Goal: Task Accomplishment & Management: Use online tool/utility

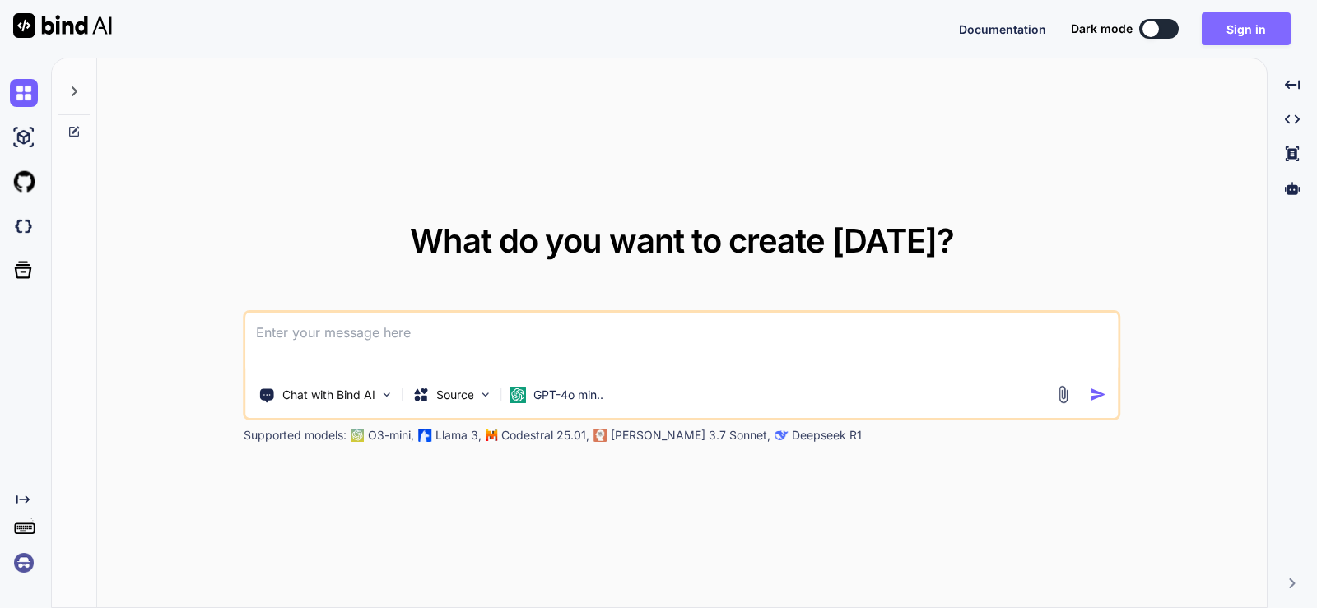
click at [1249, 31] on button "Sign in" at bounding box center [1246, 28] width 89 height 33
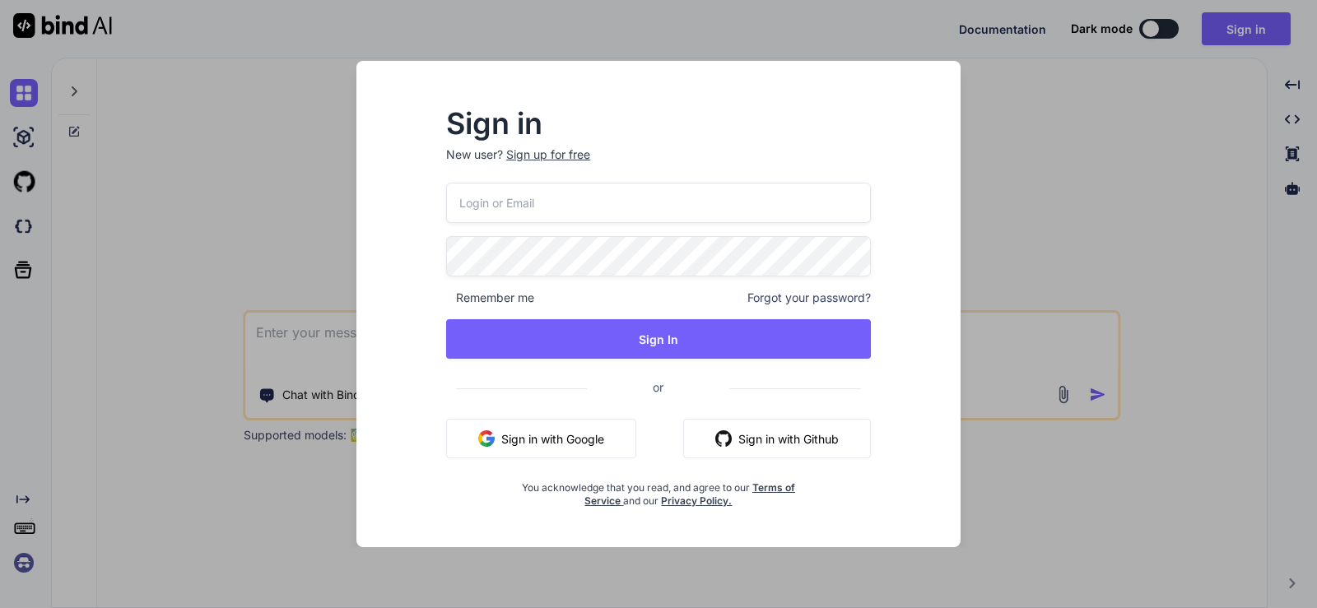
click at [571, 151] on div "Sign up for free" at bounding box center [548, 155] width 84 height 16
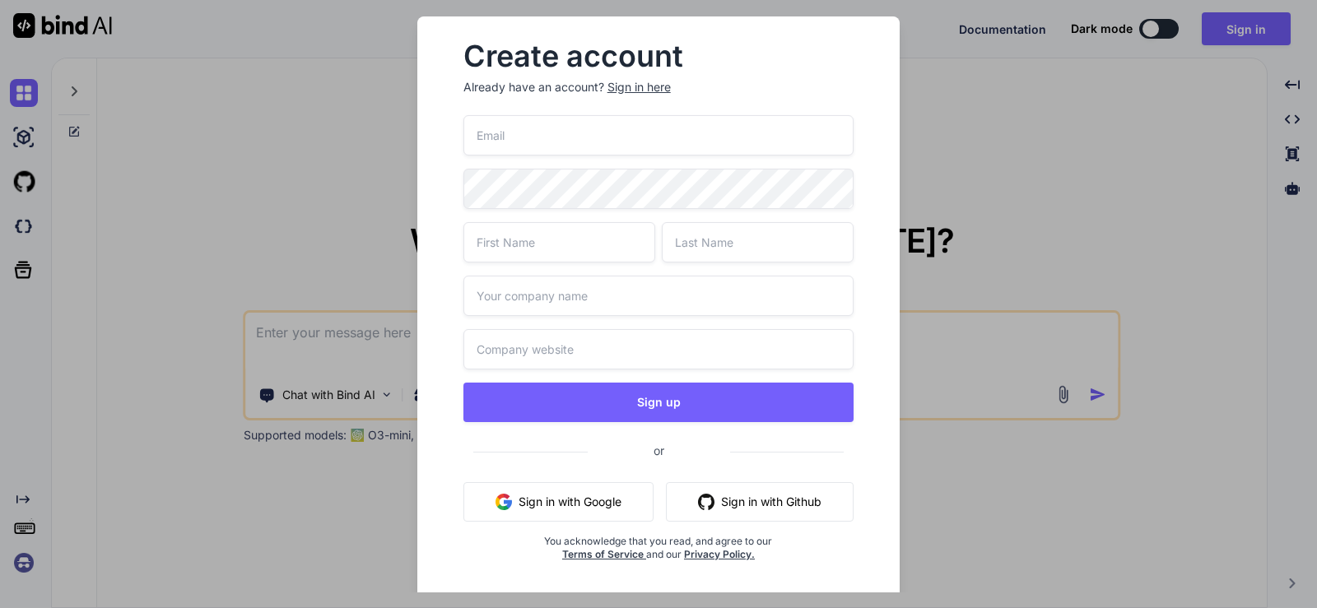
click at [587, 139] on input "email" at bounding box center [658, 135] width 391 height 40
paste input "yiliv44414@certve.com"
type input "yiliv44414@certve.com"
click at [571, 240] on input "text" at bounding box center [559, 242] width 192 height 40
type input "jmore"
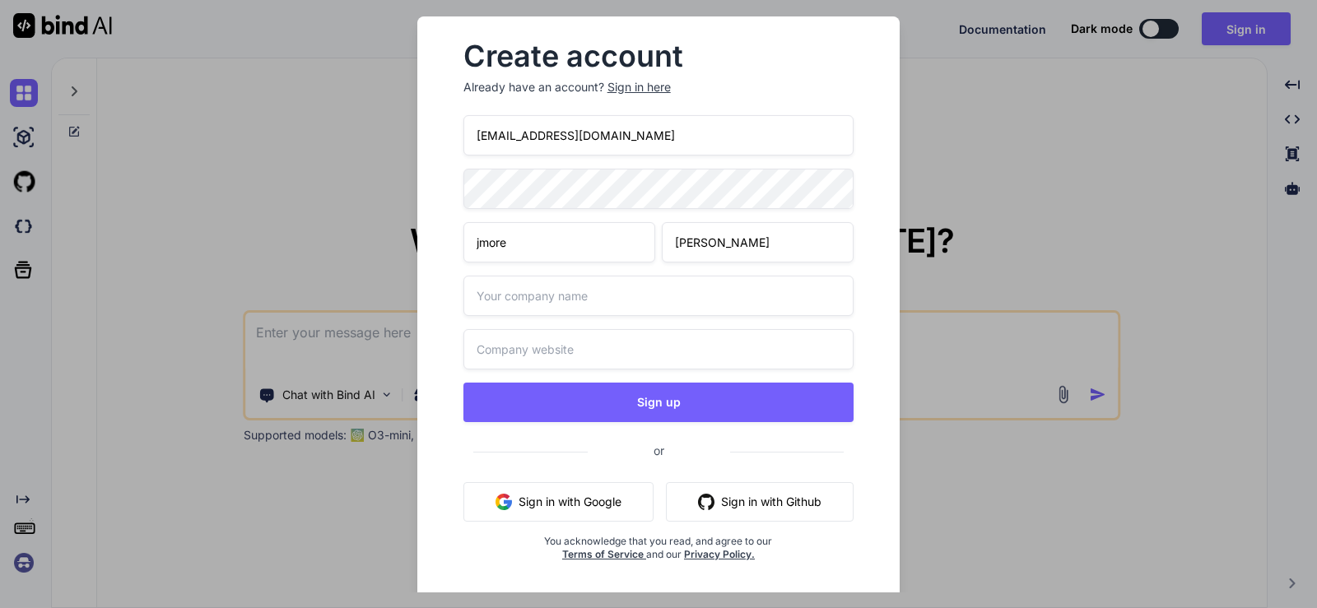
type input "moret"
type input "moret.com"
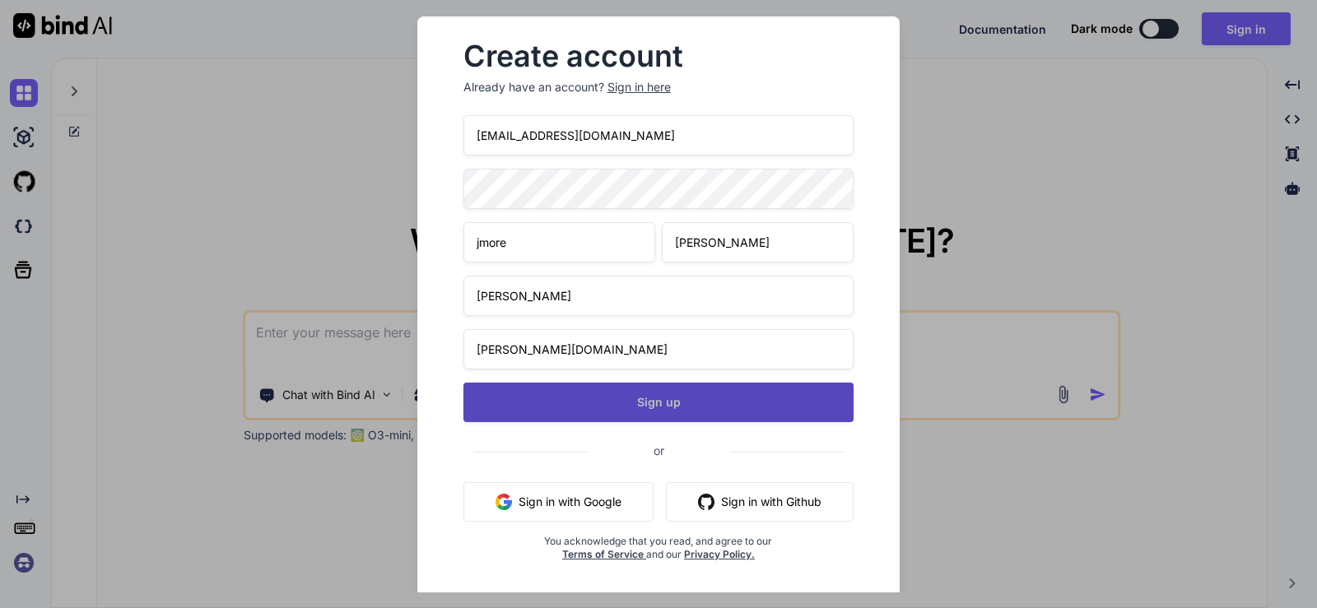
click at [638, 393] on button "Sign up" at bounding box center [658, 403] width 391 height 40
type textarea "x"
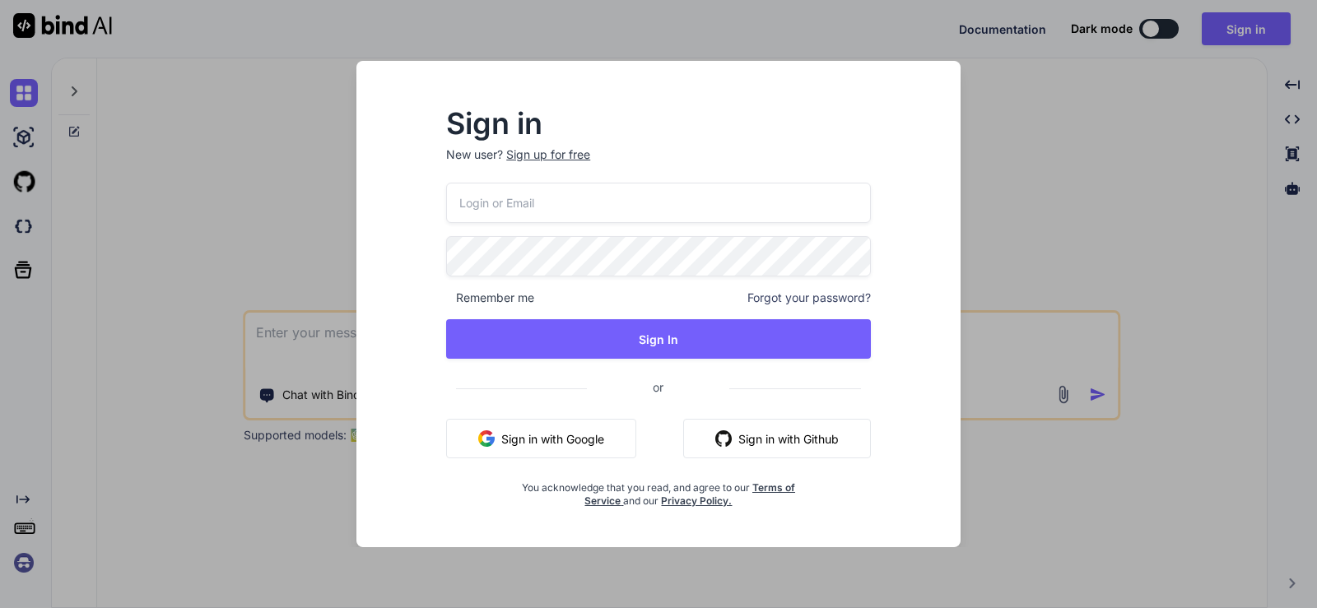
click at [650, 202] on input "email" at bounding box center [658, 203] width 425 height 40
paste input "yiliv44414@certve.com"
type input "yiliv44414@certve.com"
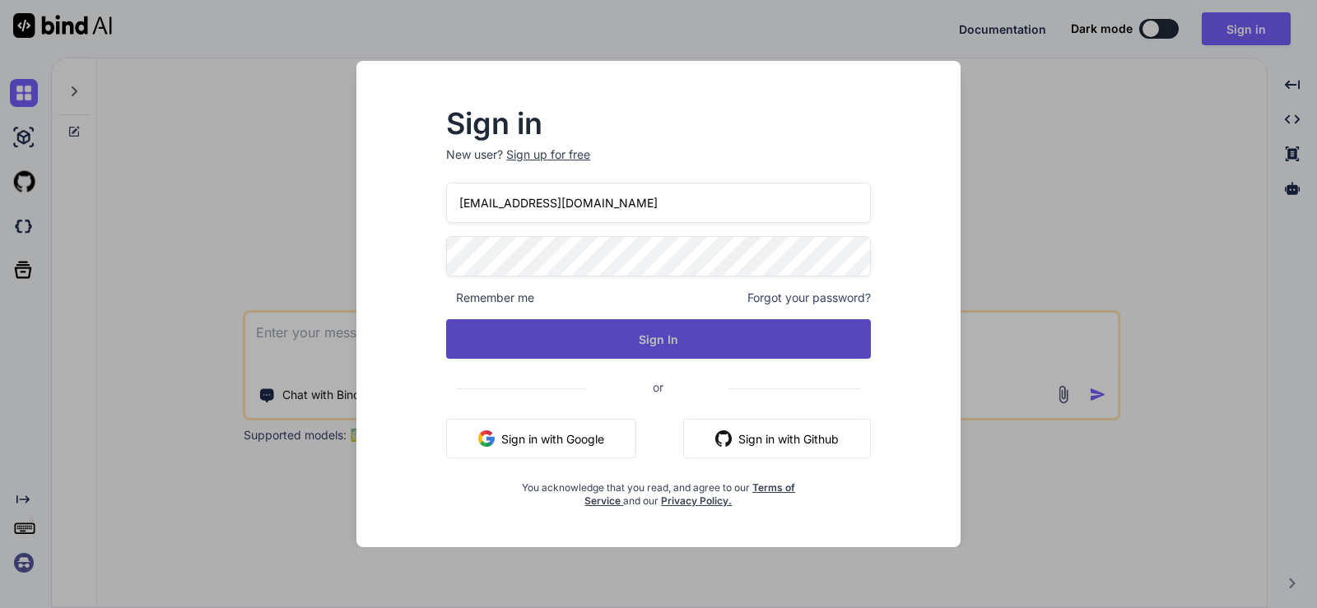
click at [651, 332] on button "Sign In" at bounding box center [658, 339] width 425 height 40
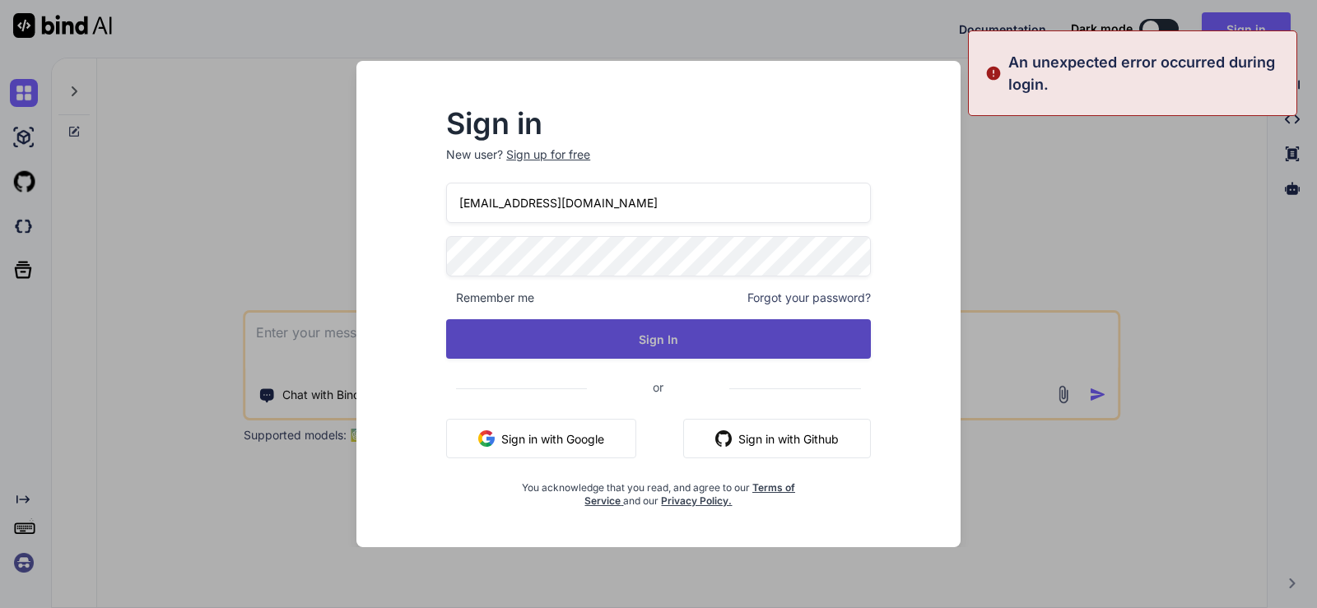
drag, startPoint x: 647, startPoint y: 318, endPoint x: 648, endPoint y: 327, distance: 9.1
click at [648, 319] on div "yiliv44414@certve.com Remember me Forgot your password? Sign In or Sign in with…" at bounding box center [658, 345] width 425 height 325
click at [650, 333] on button "Sign In" at bounding box center [658, 339] width 425 height 40
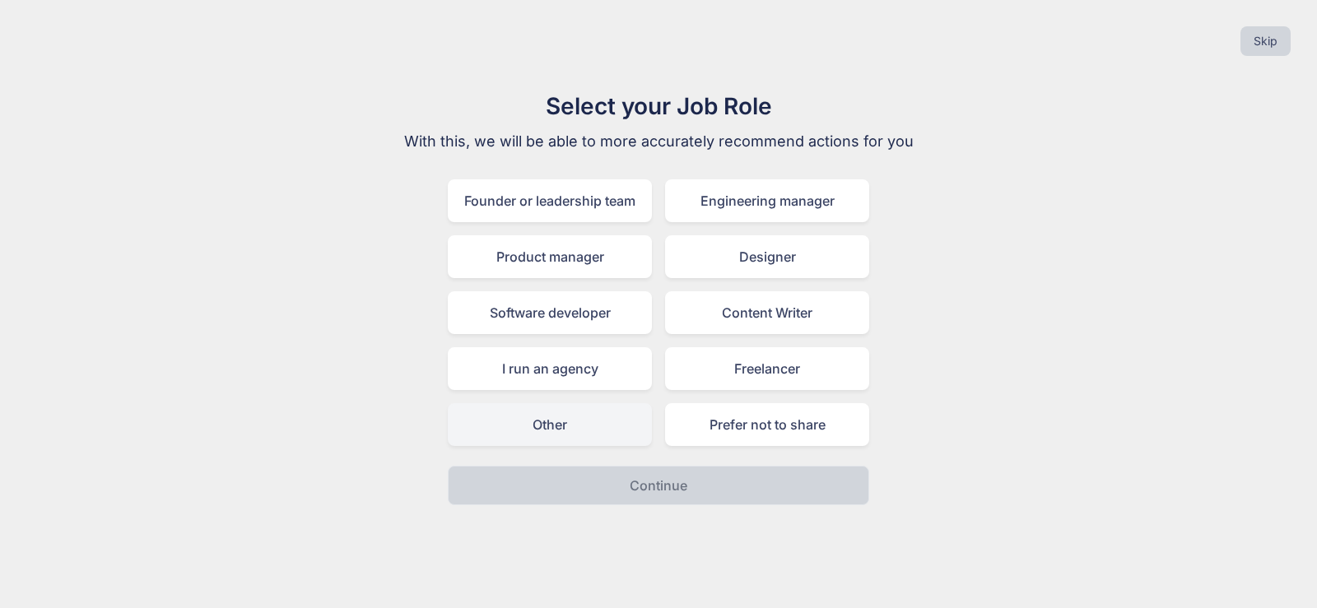
click at [593, 432] on div "Other" at bounding box center [550, 424] width 204 height 43
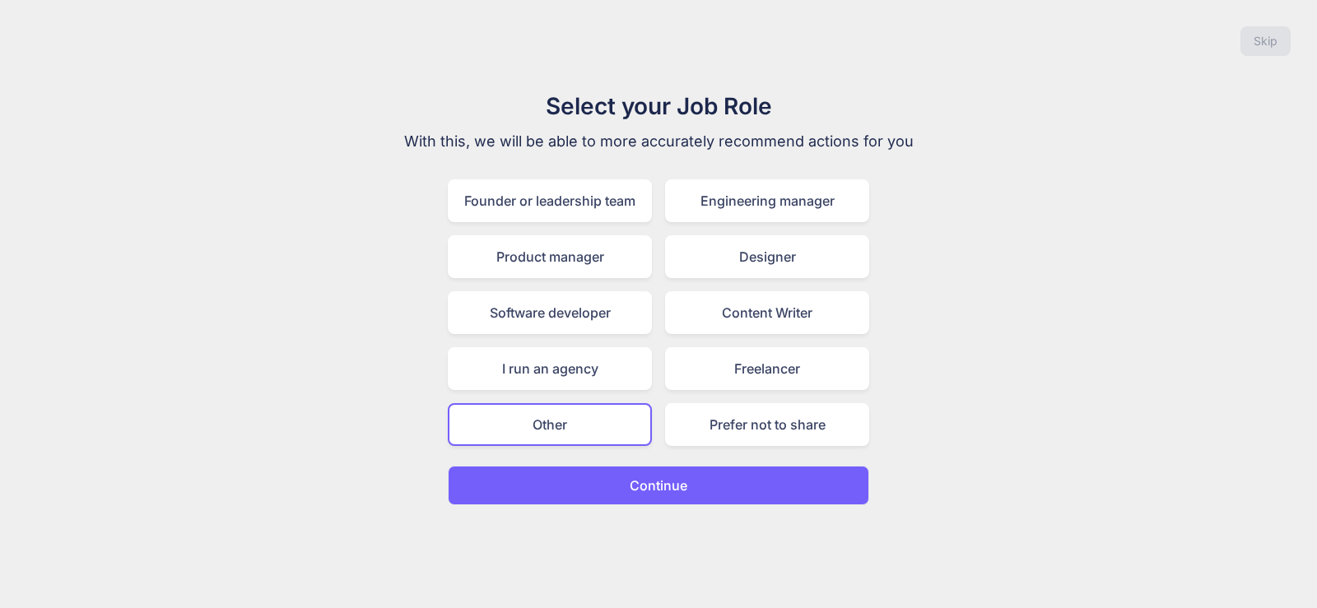
click at [633, 491] on p "Continue" at bounding box center [659, 486] width 58 height 20
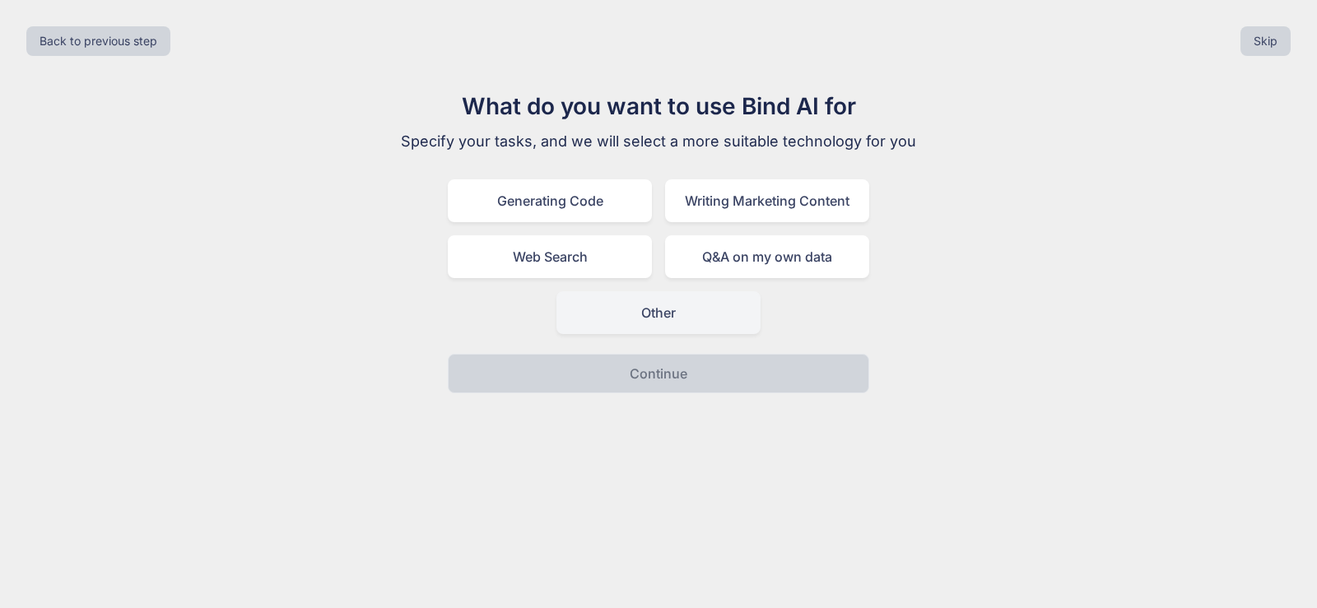
click at [632, 311] on div "Other" at bounding box center [659, 312] width 204 height 43
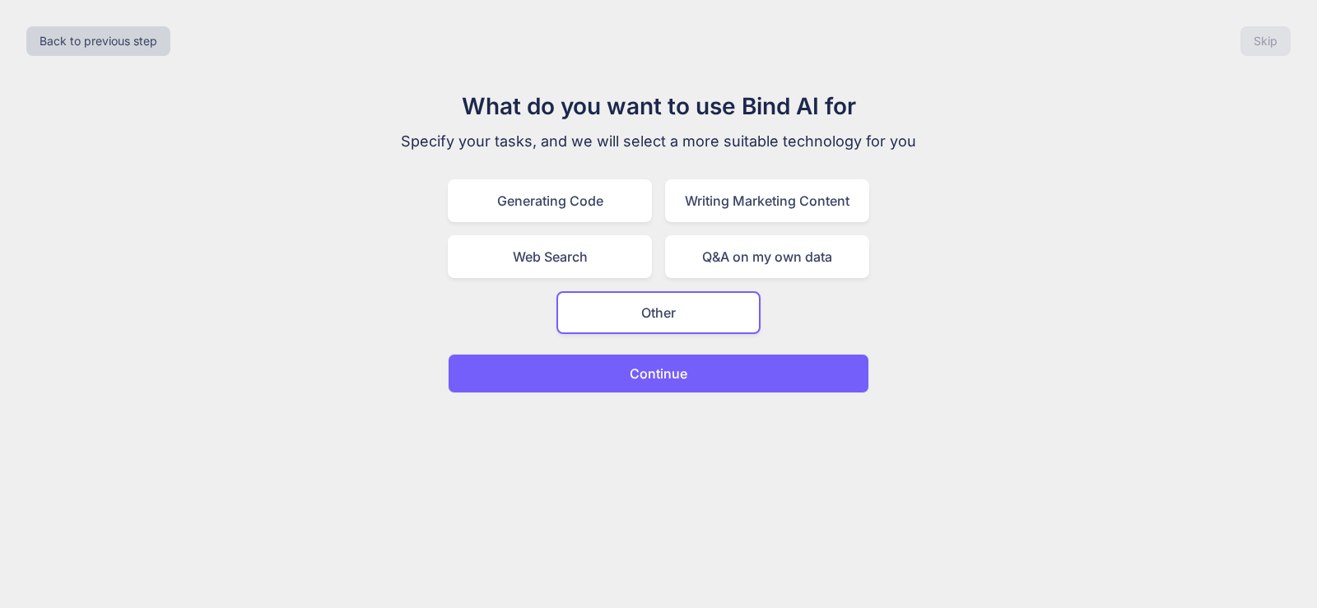
click at [632, 356] on button "Continue" at bounding box center [659, 374] width 422 height 40
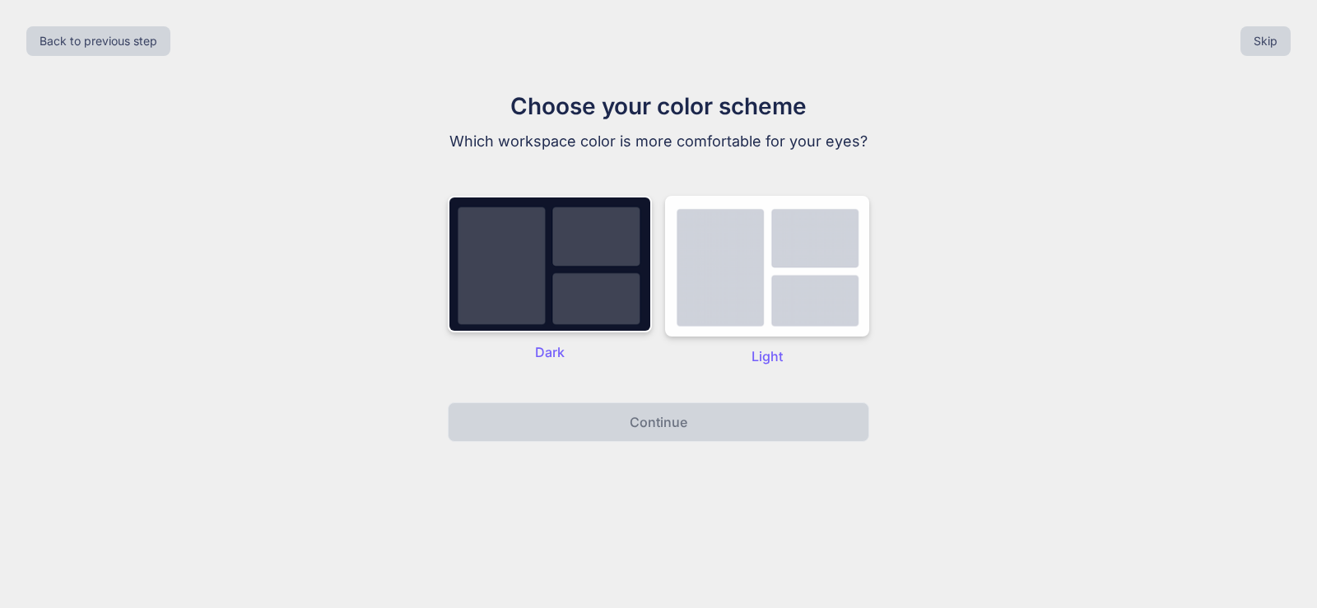
click at [604, 339] on div "Dark" at bounding box center [550, 281] width 204 height 170
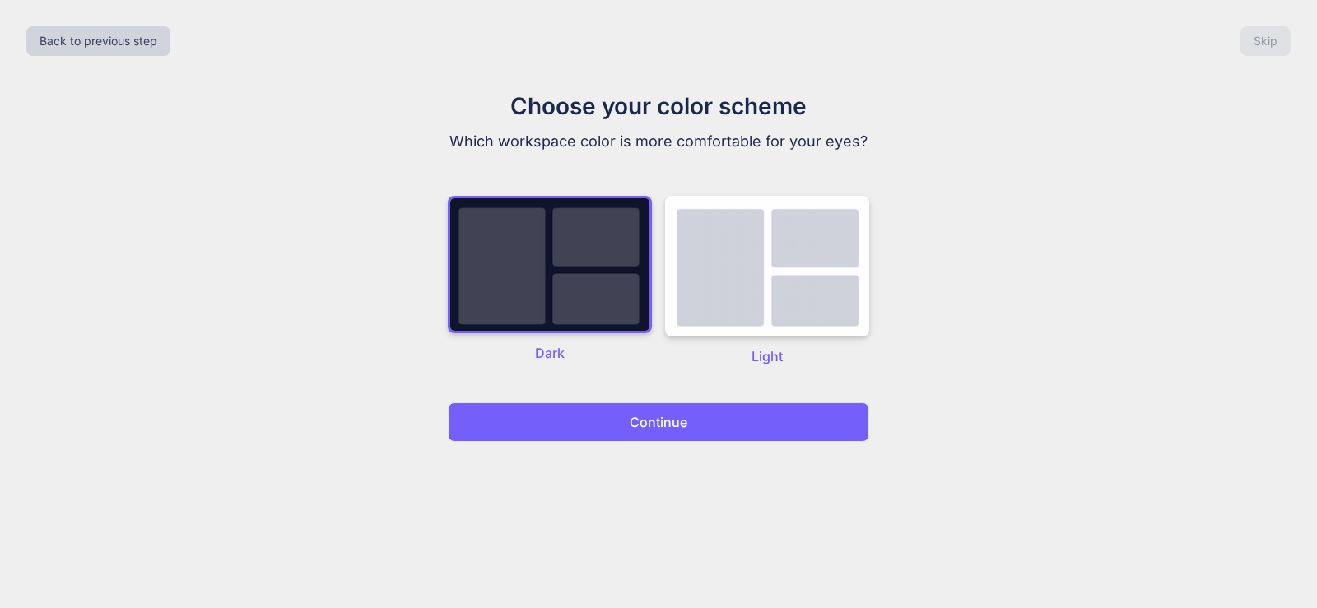
click at [637, 416] on p "Continue" at bounding box center [659, 422] width 58 height 20
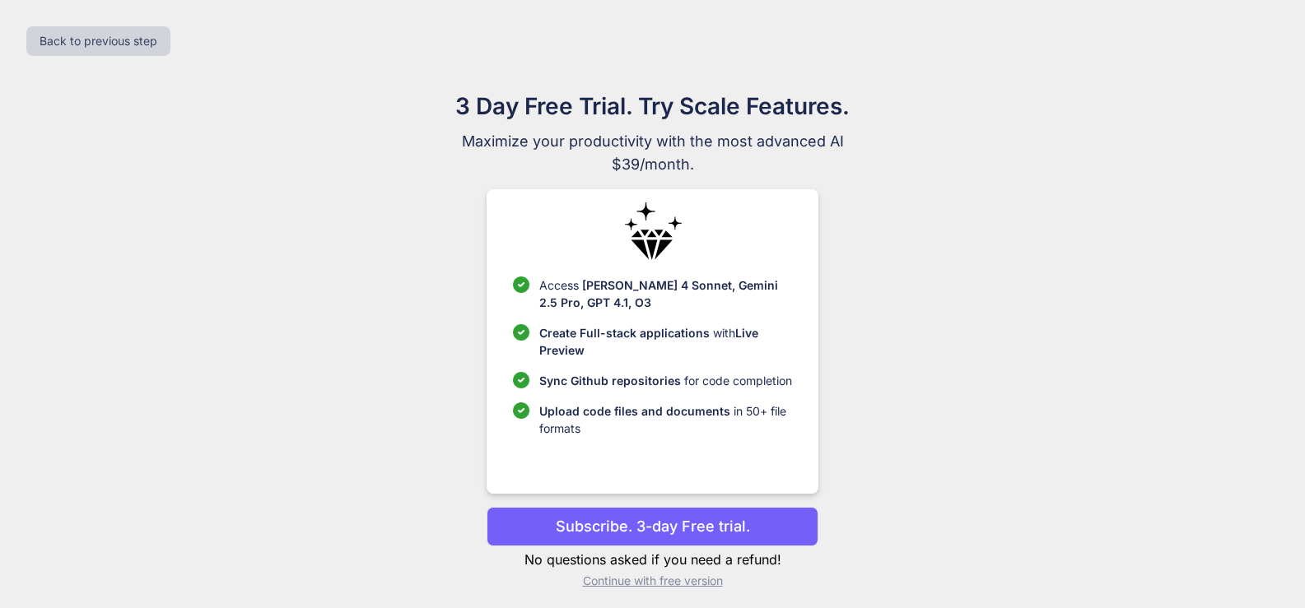
click at [679, 586] on p "Continue with free version" at bounding box center [653, 581] width 332 height 16
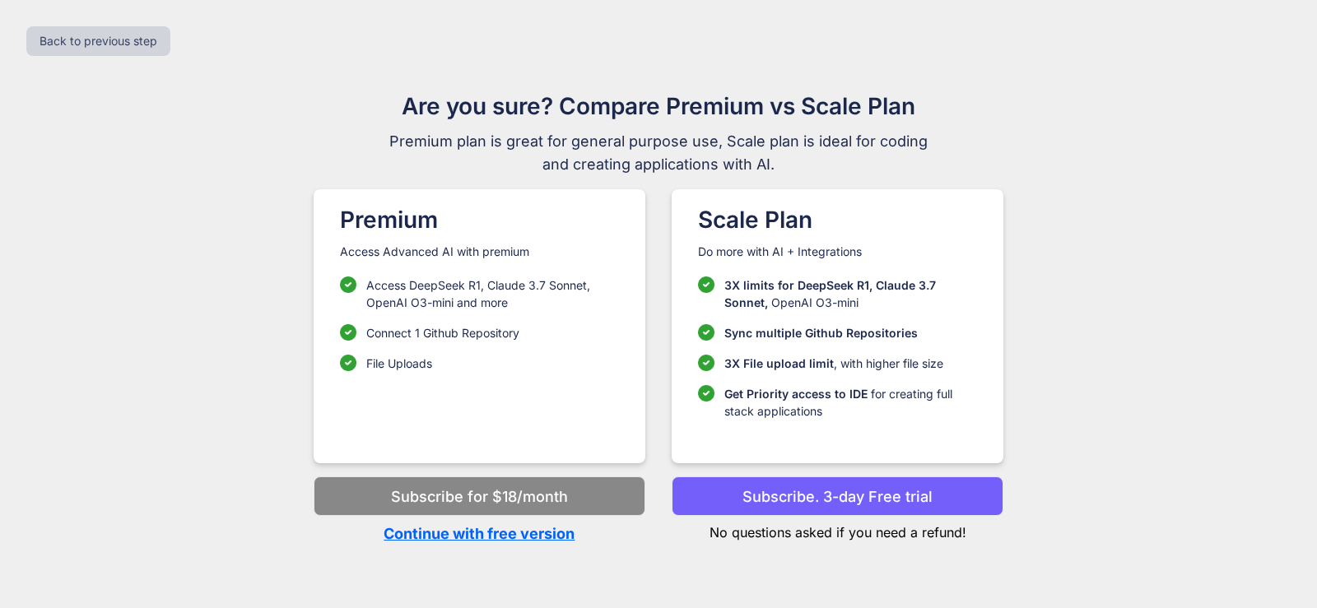
click at [523, 535] on p "Continue with free version" at bounding box center [480, 534] width 332 height 22
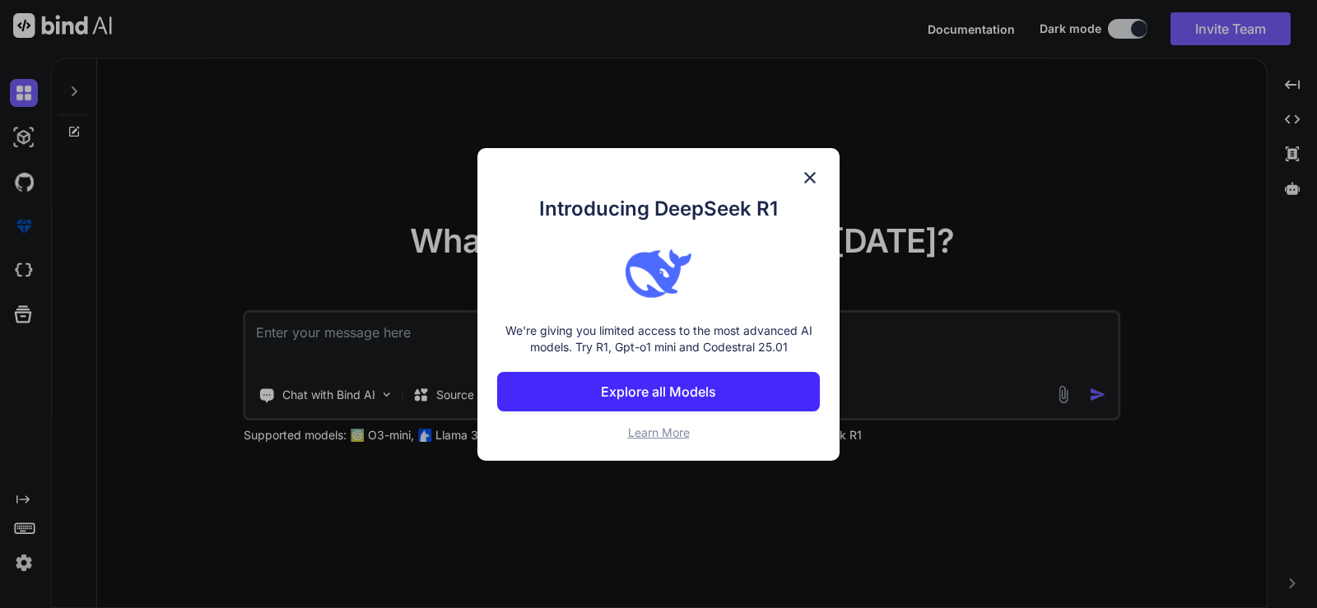
click at [803, 179] on img at bounding box center [810, 178] width 20 height 20
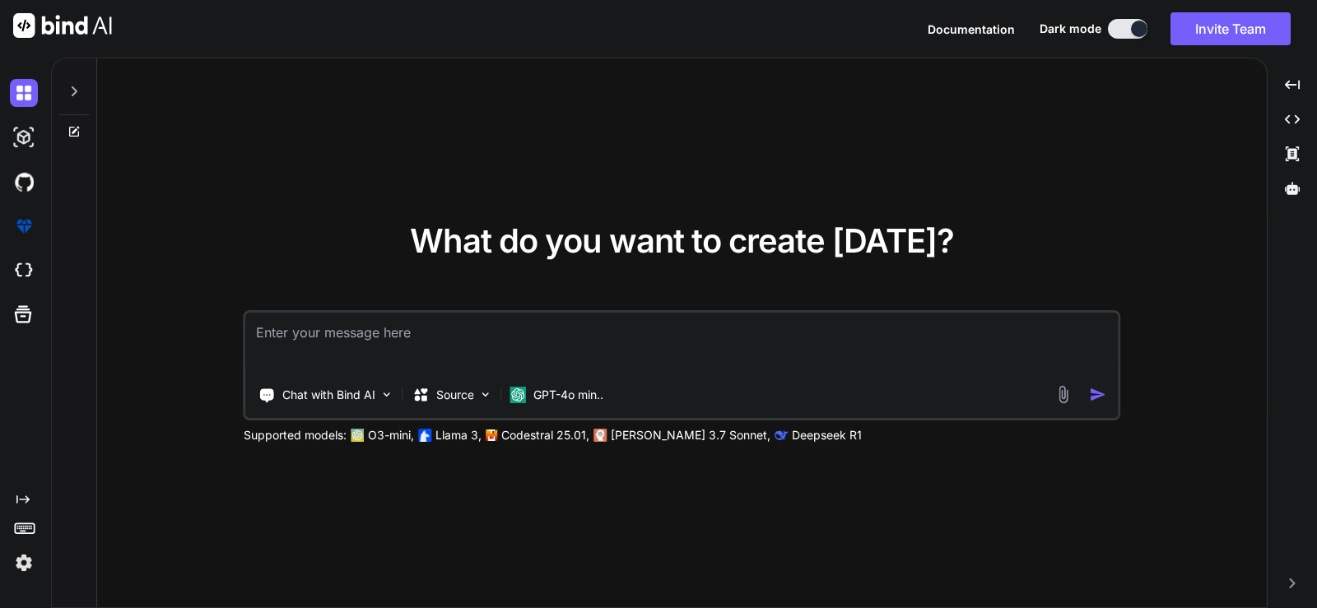
click at [423, 357] on textarea at bounding box center [682, 343] width 873 height 61
click at [36, 235] on img at bounding box center [24, 226] width 28 height 28
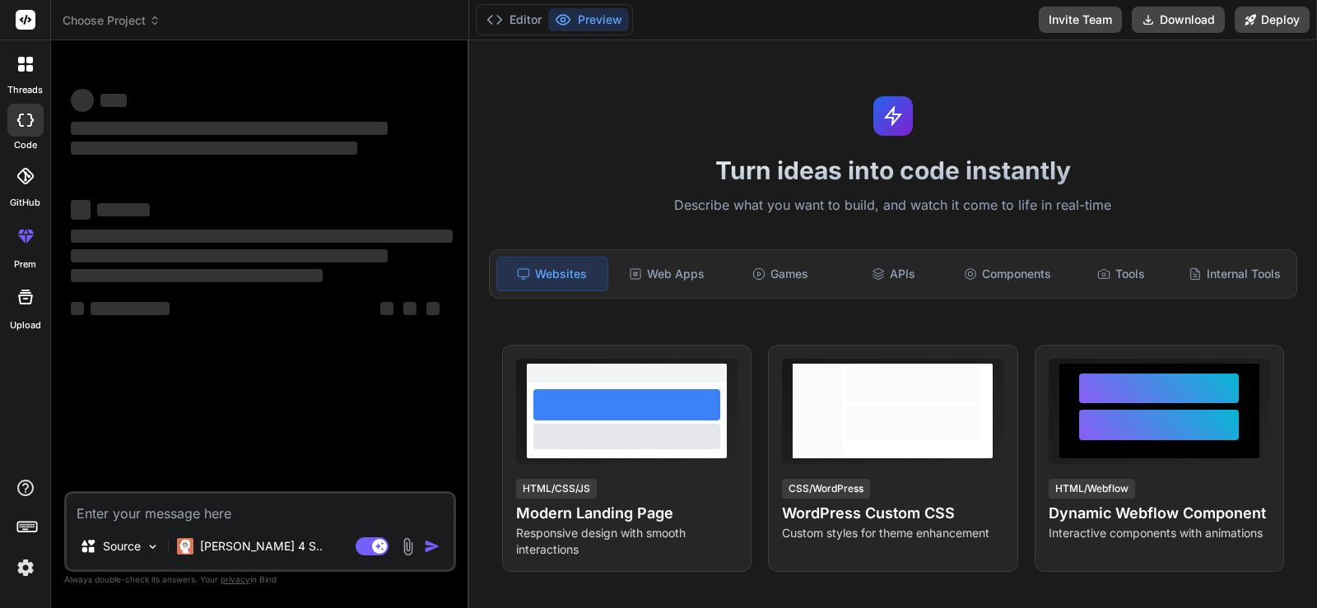
click at [210, 512] on textarea at bounding box center [260, 509] width 387 height 30
type textarea "x"
type textarea "Lor ips do sitame cons-adipi eli seddoeius tem INC utlaboreet. Dolor ma a enima…"
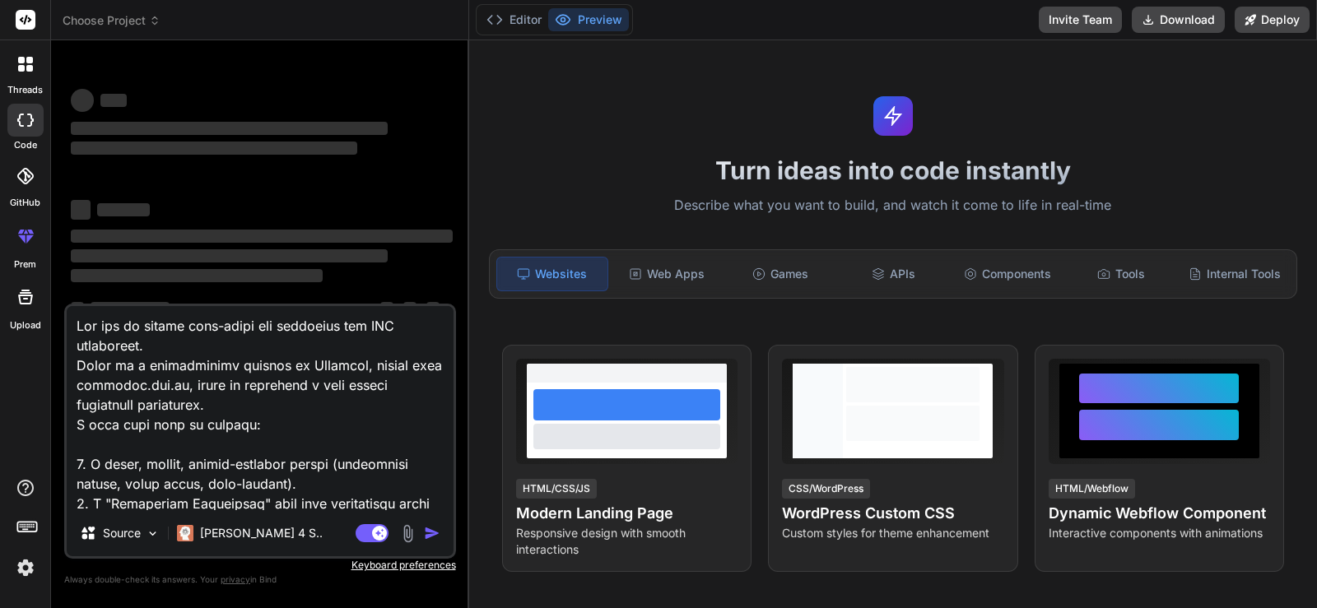
scroll to position [654, 0]
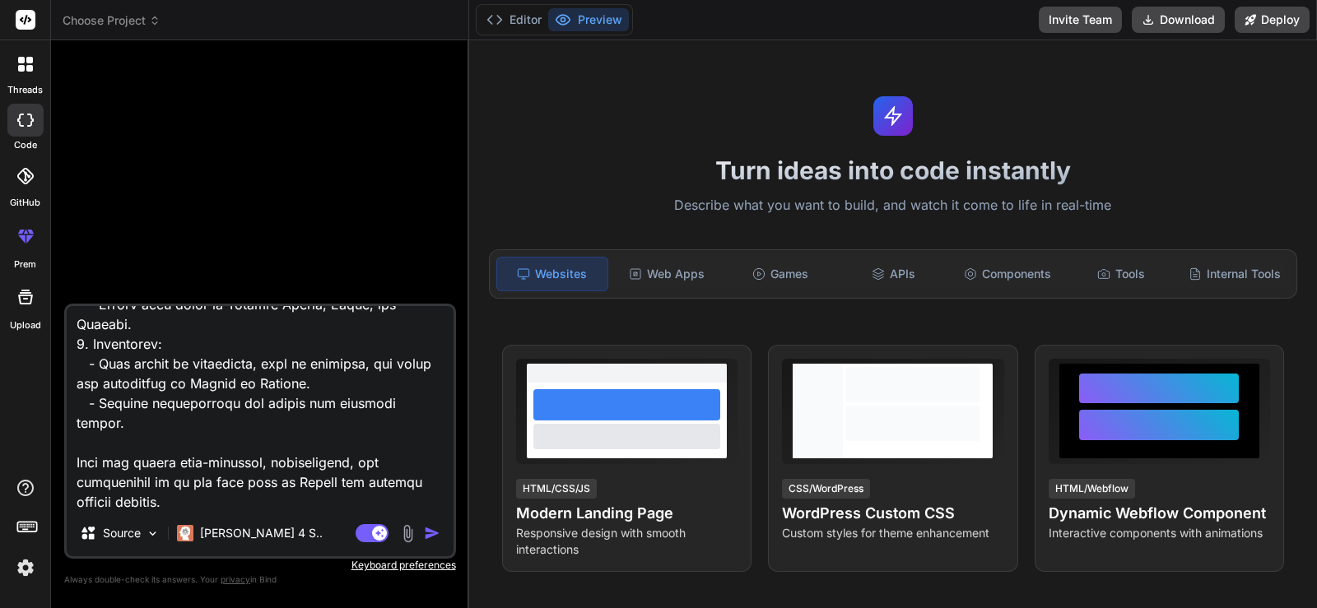
type textarea "x"
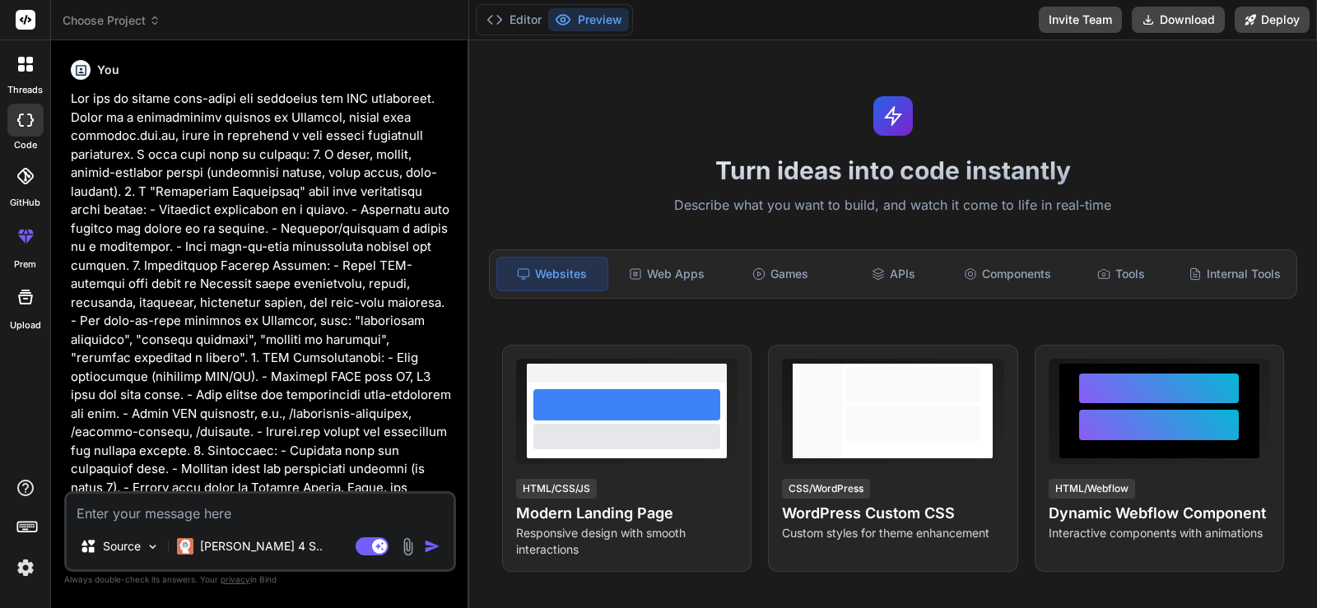
scroll to position [0, 0]
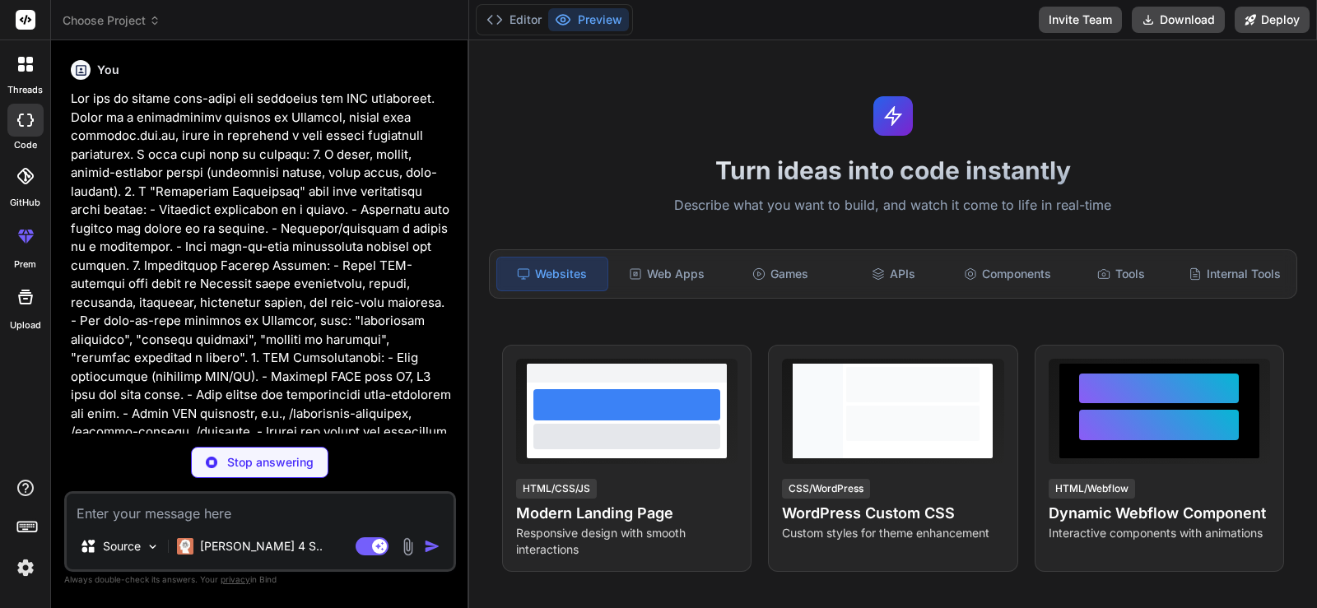
click at [226, 397] on p at bounding box center [262, 340] width 382 height 501
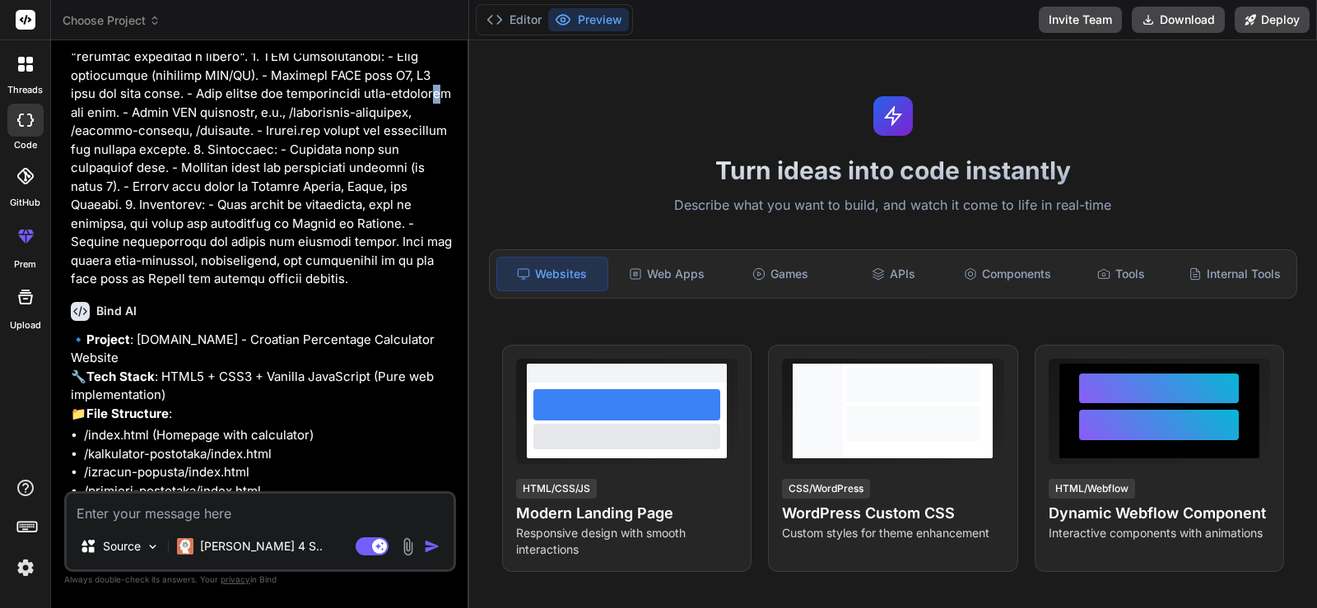
scroll to position [277, 0]
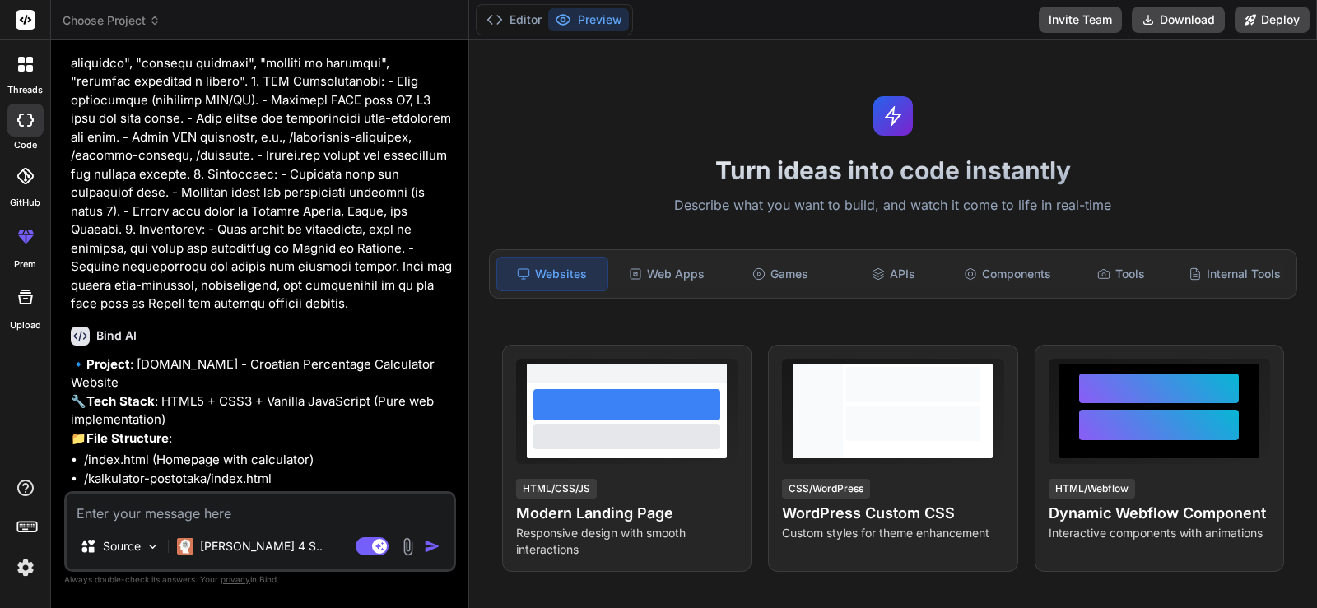
click at [330, 505] on textarea at bounding box center [260, 509] width 387 height 30
click at [336, 449] on p "🔹 Project : [DOMAIN_NAME] - Croatian Percentage Calculator Website 🔧 Tech Stack…" at bounding box center [262, 402] width 382 height 93
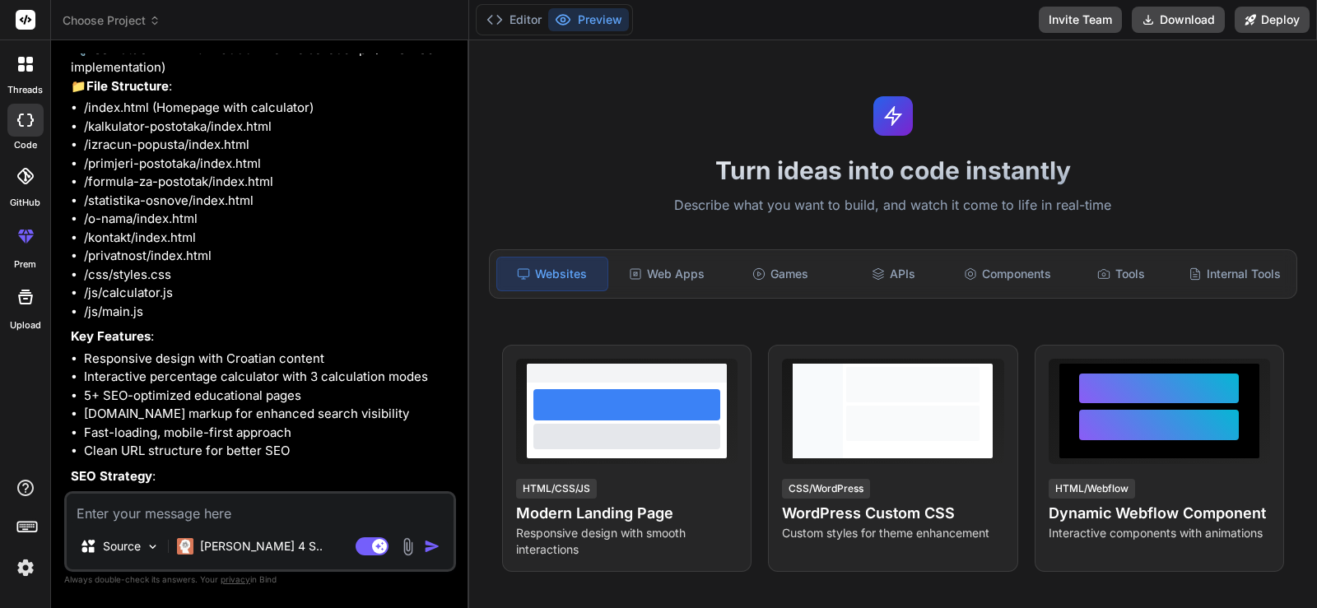
scroll to position [803, 0]
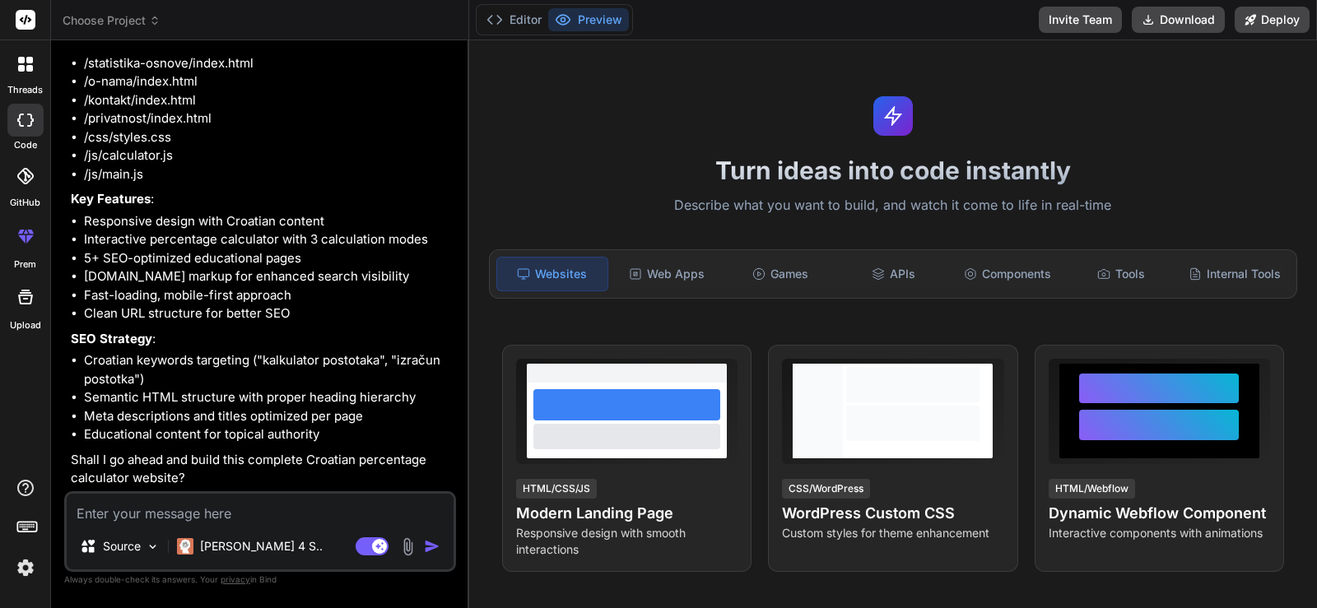
click at [316, 507] on textarea at bounding box center [260, 509] width 387 height 30
type textarea "x"
type textarea "ye"
type textarea "x"
type textarea "yes"
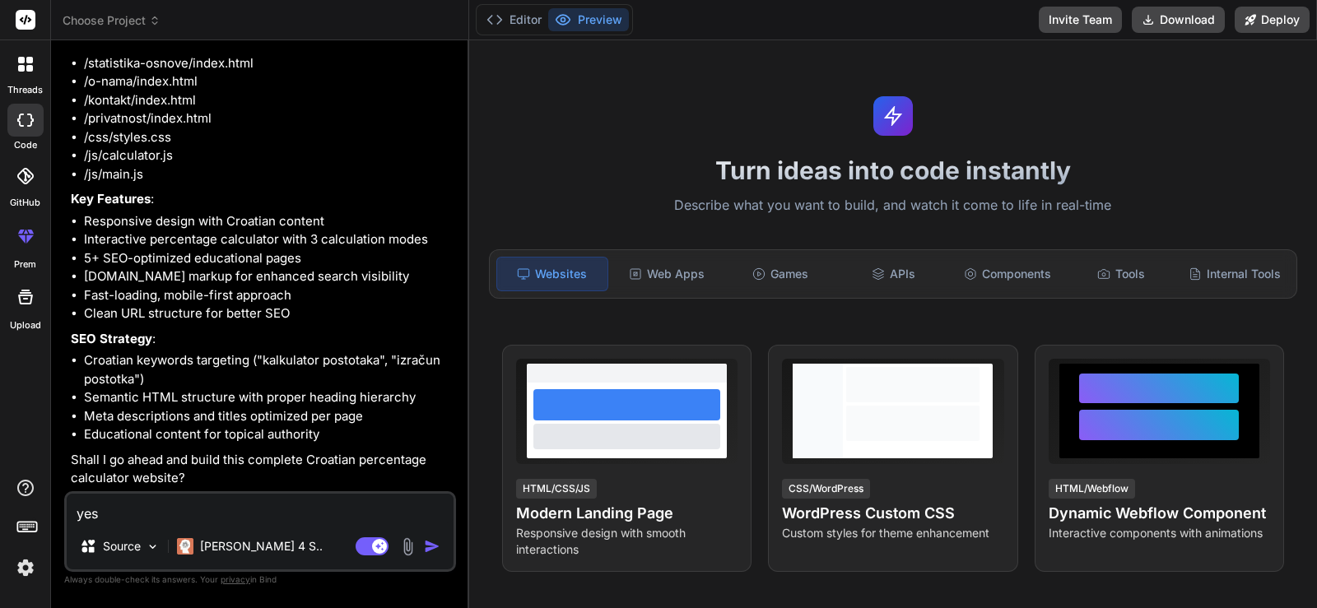
type textarea "x"
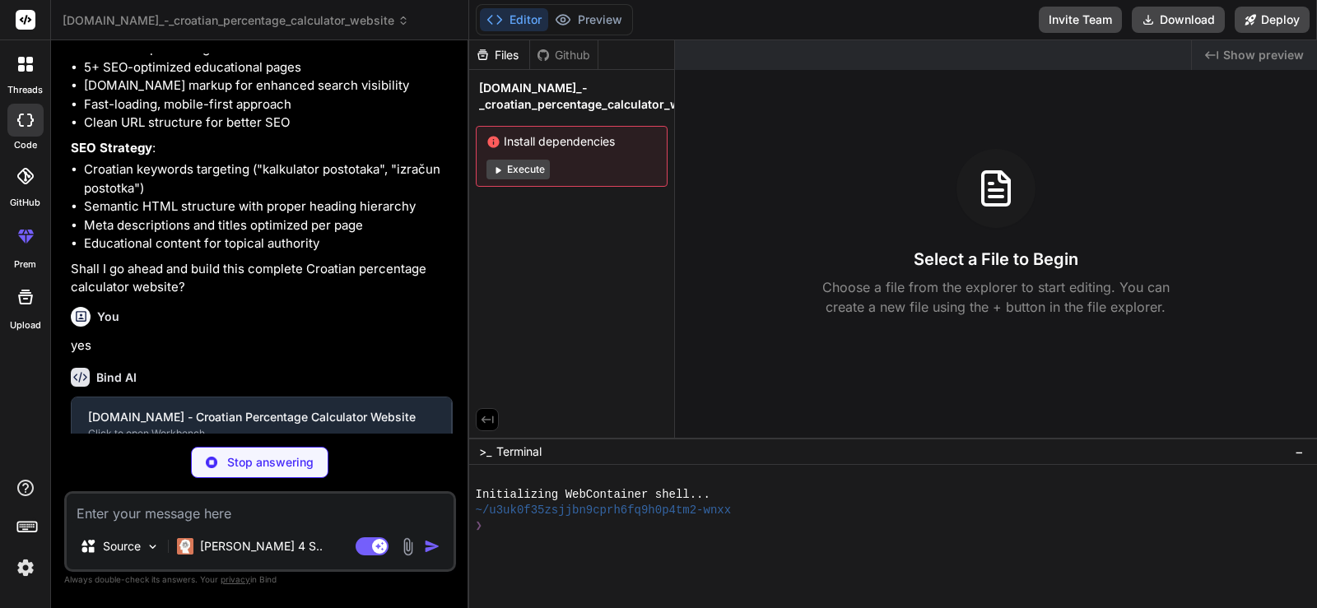
scroll to position [974, 0]
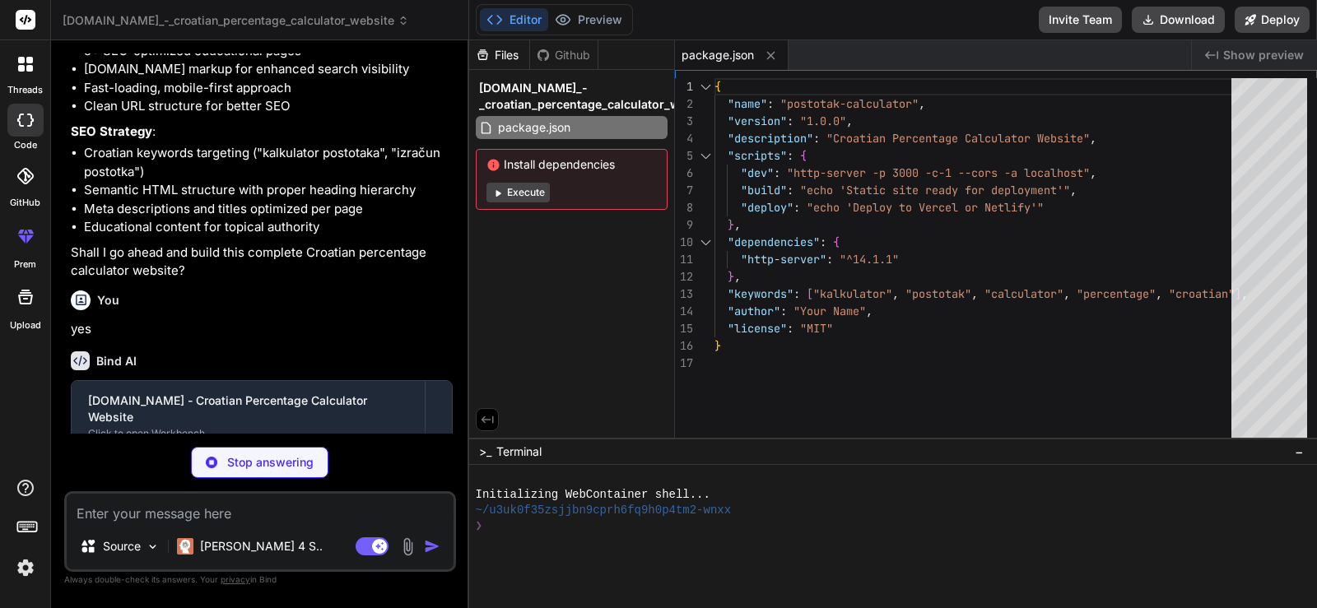
click at [521, 189] on button "Execute" at bounding box center [518, 193] width 63 height 20
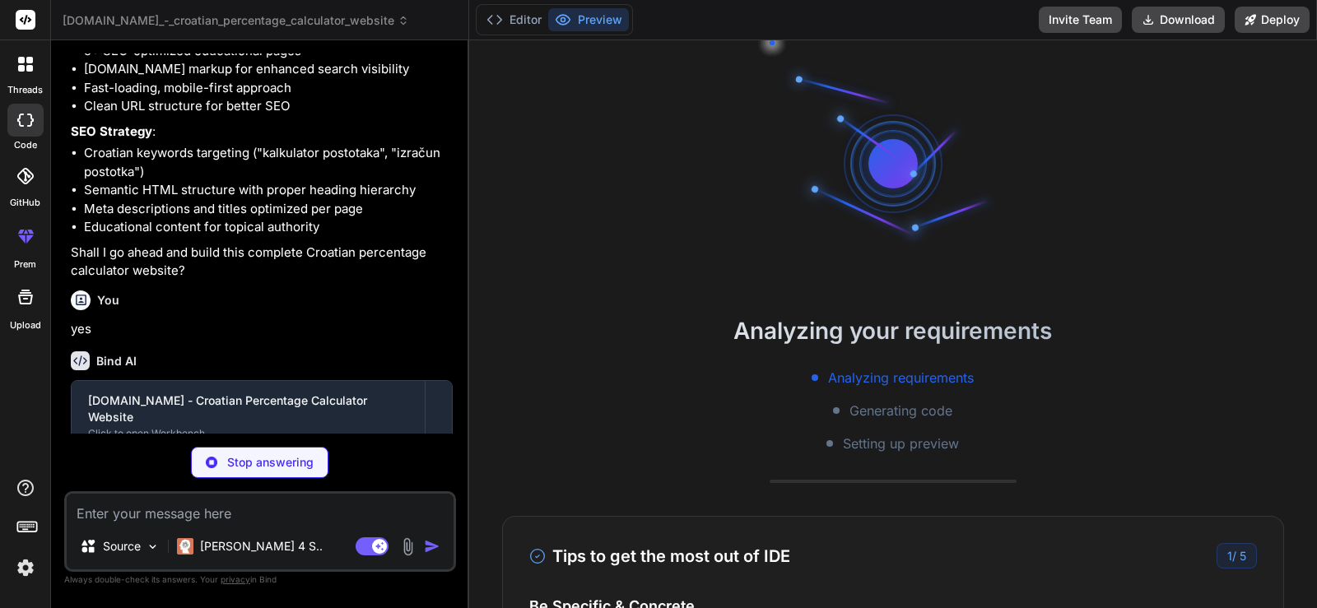
scroll to position [16, 0]
type textarea "x"
type textarea "</footer> <script src="js/calculator.js"></script> <script src="js/main.js"></s…"
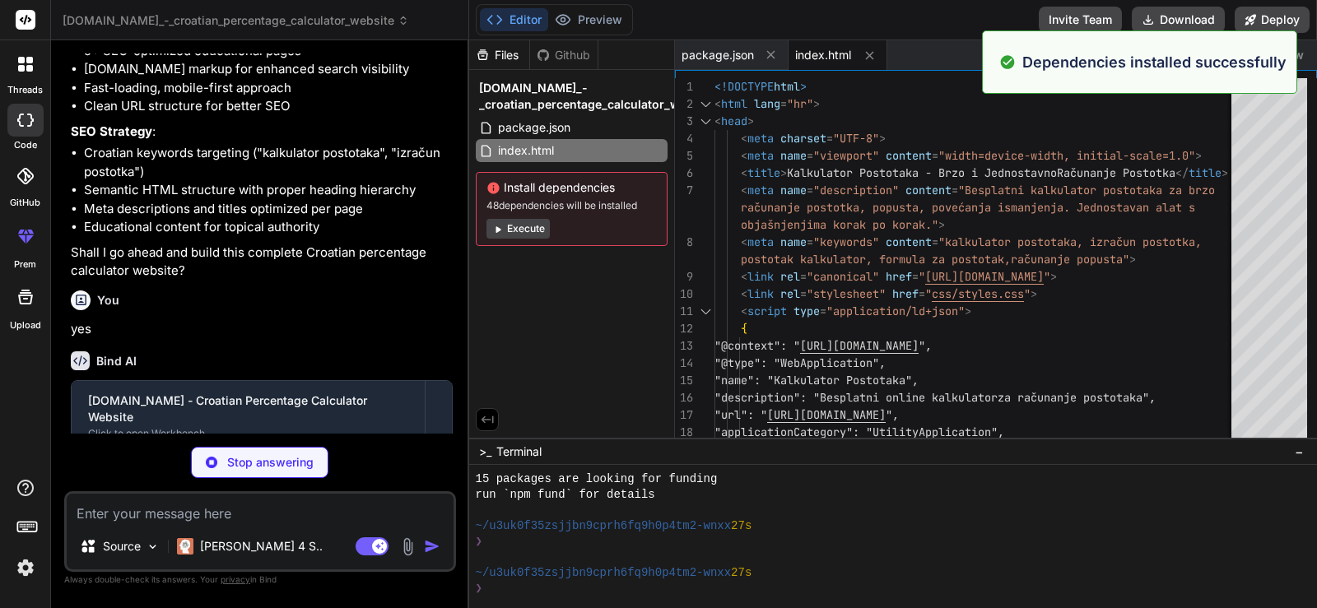
scroll to position [172, 0]
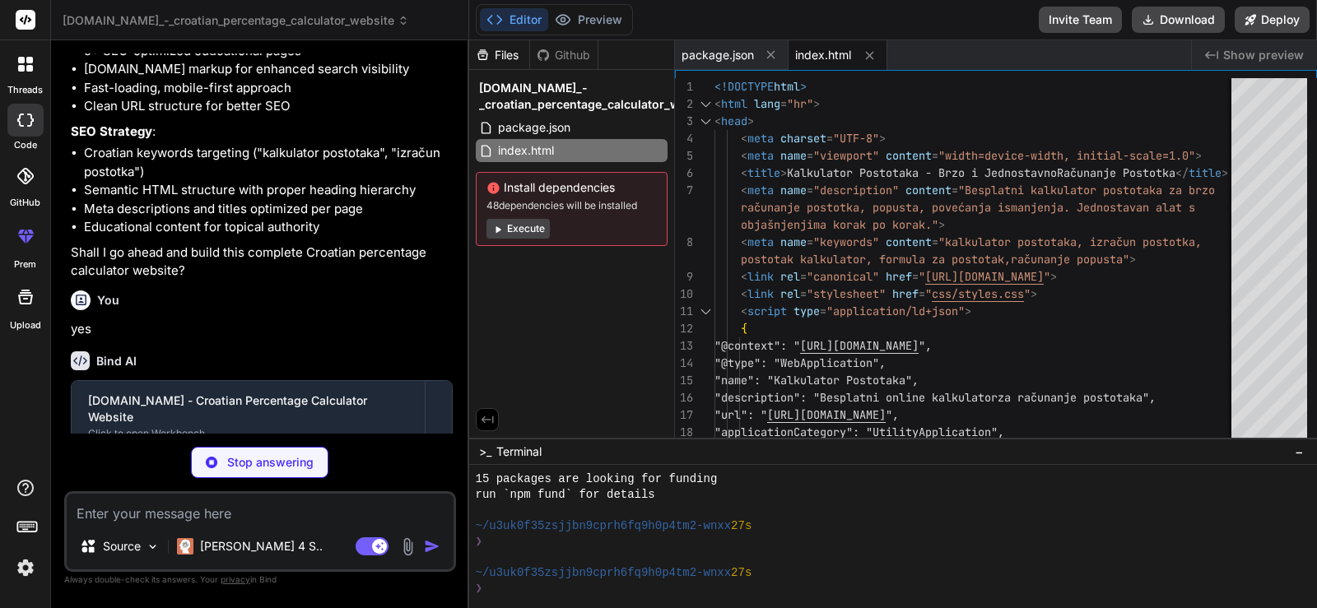
type textarea "x"
type textarea ".footer-content { grid-template-columns: 1fr; text-align: center; } }"
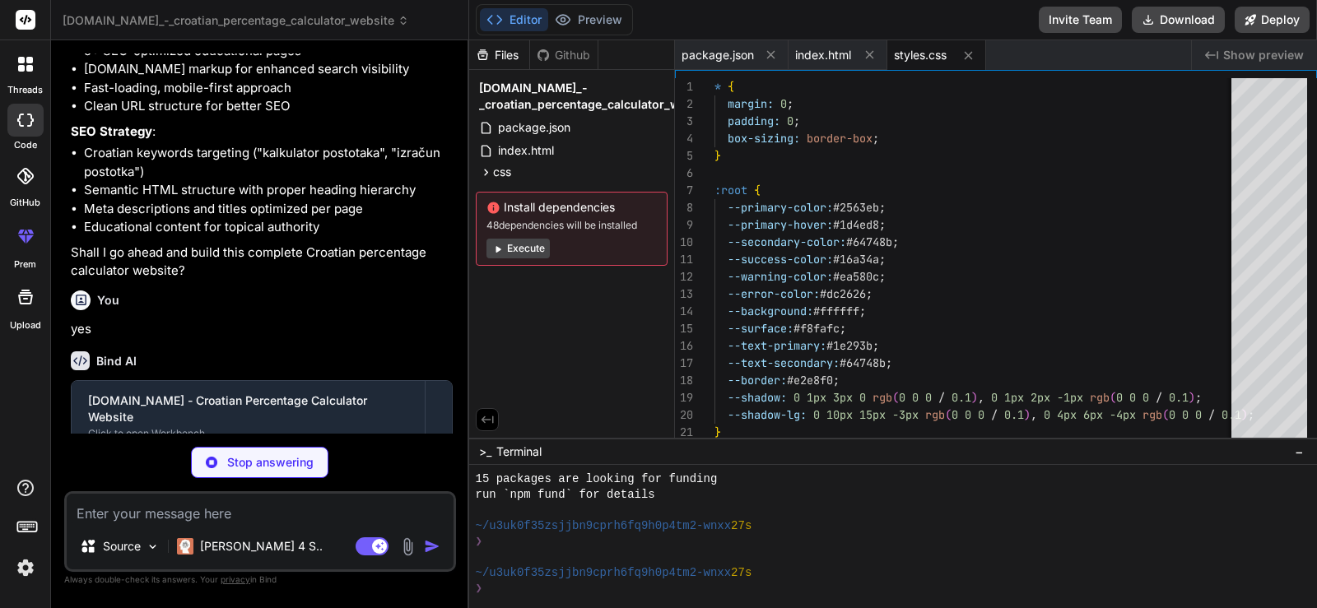
type textarea "x"
type textarea "} .footer-content { grid-template-columns: 1fr; text-align: center; } }"
type textarea "x"
type textarea "// Add event listeners for radio buttons const radioButtons = document.querySel…"
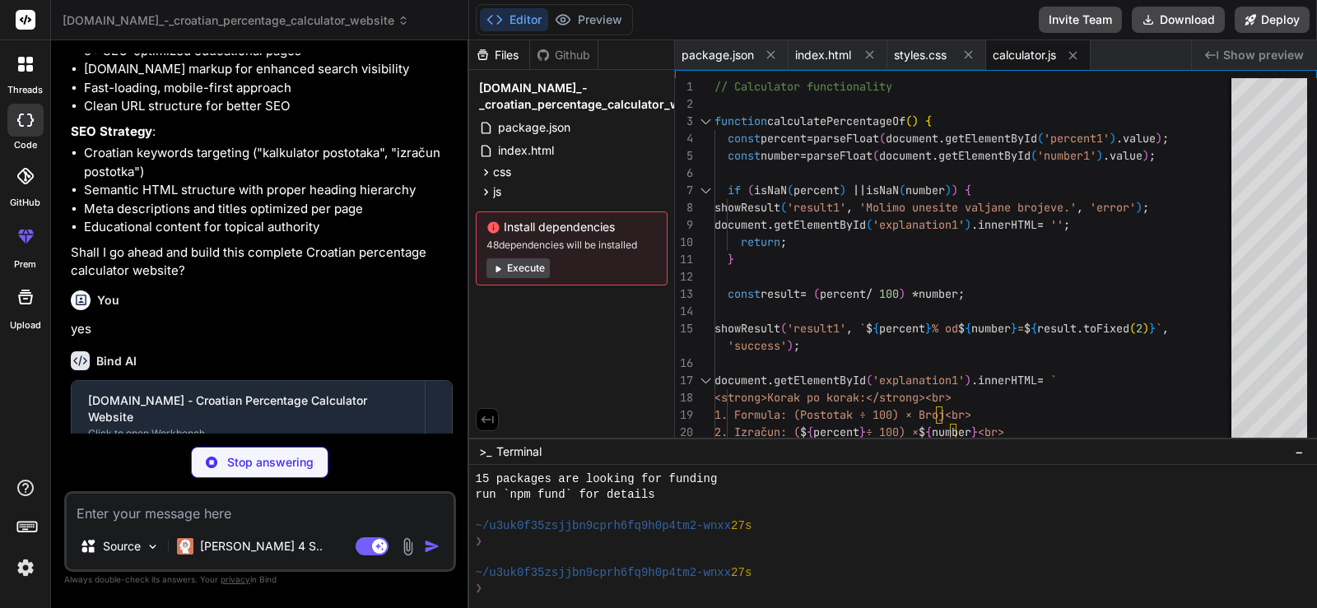
type textarea "x"
type textarea "button.addEventListener('click', function() { this.textContent = 'Računam...'; …"
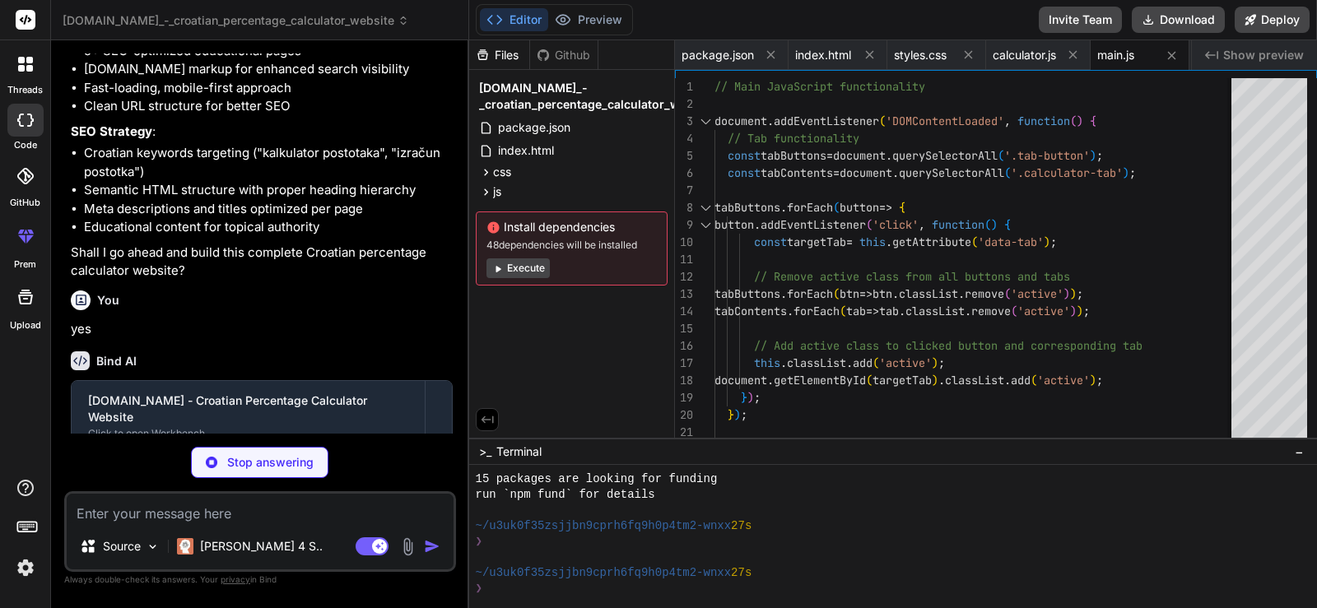
type textarea "x"
type textarea "} .article-header h1 { font-size: 2rem; } } </style> </body> </html>"
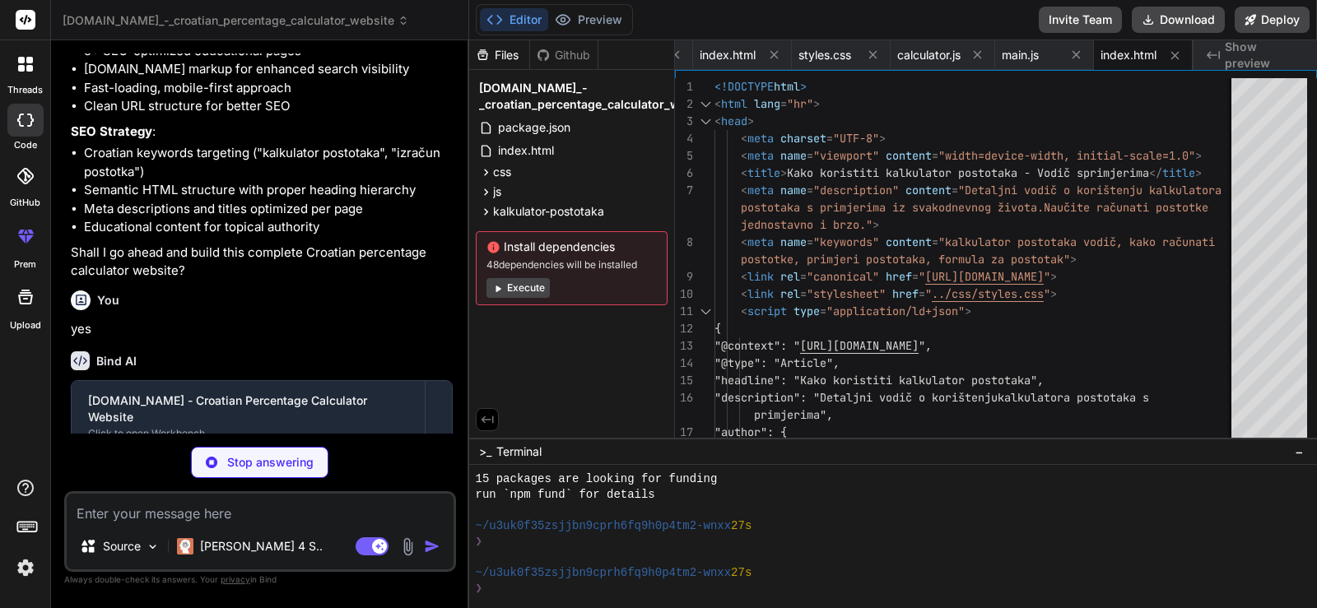
type textarea "x"
type textarea "</html>"
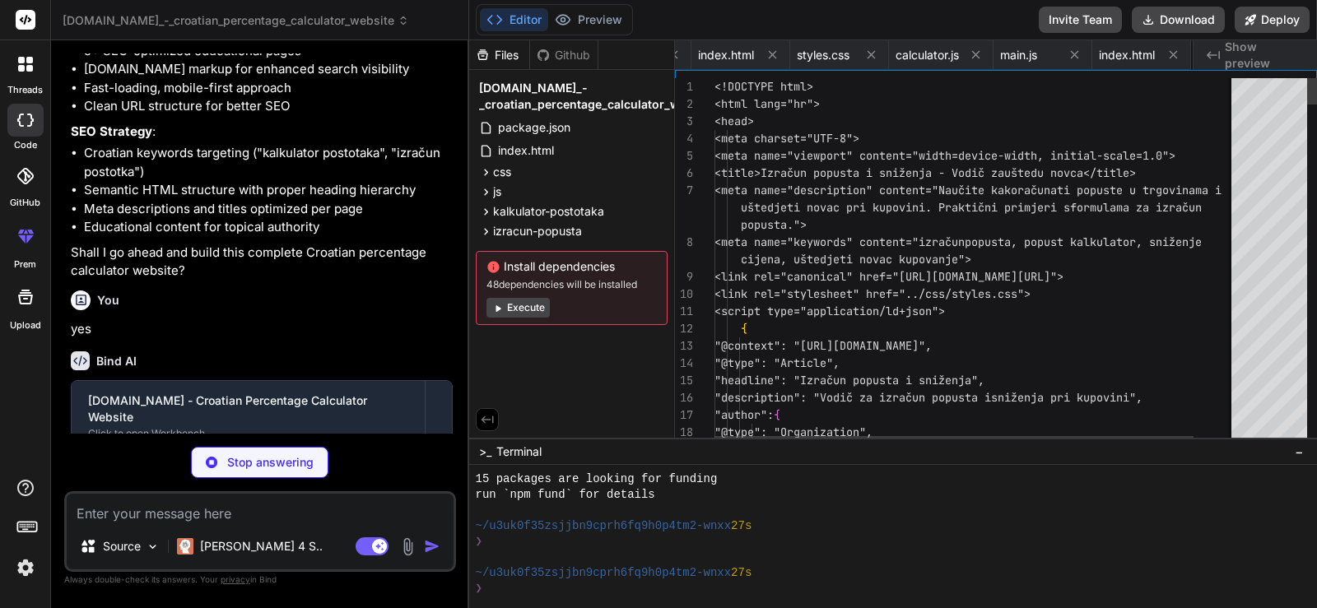
scroll to position [0, 196]
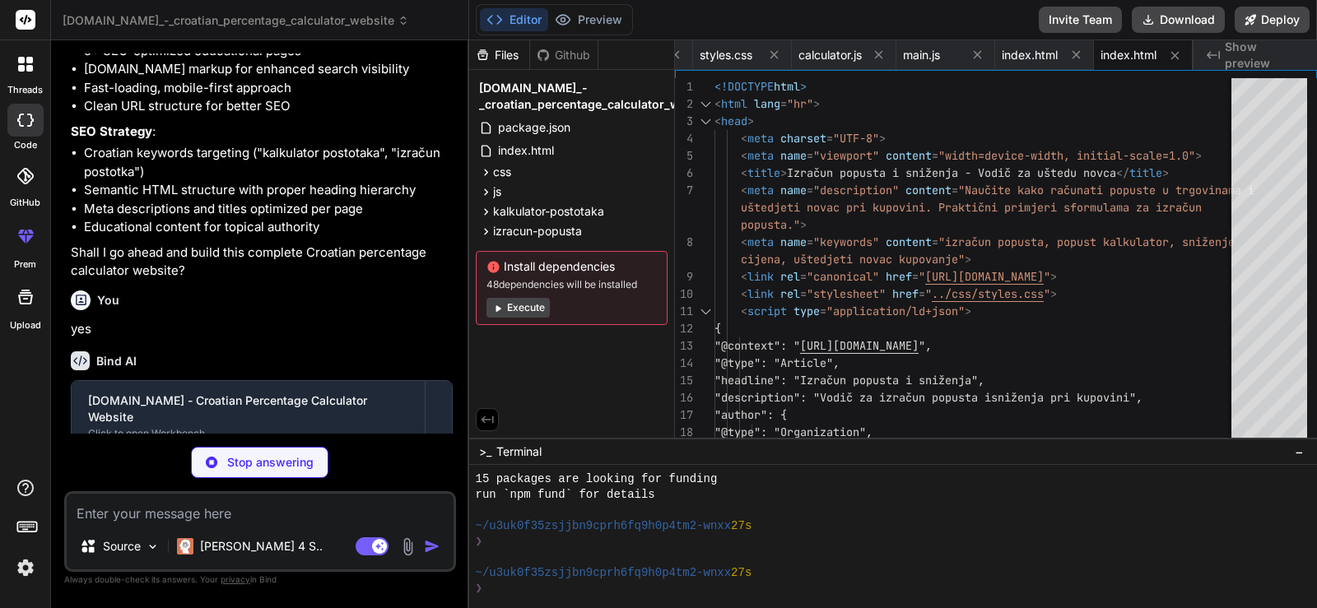
click at [390, 310] on div "You" at bounding box center [262, 301] width 382 height 20
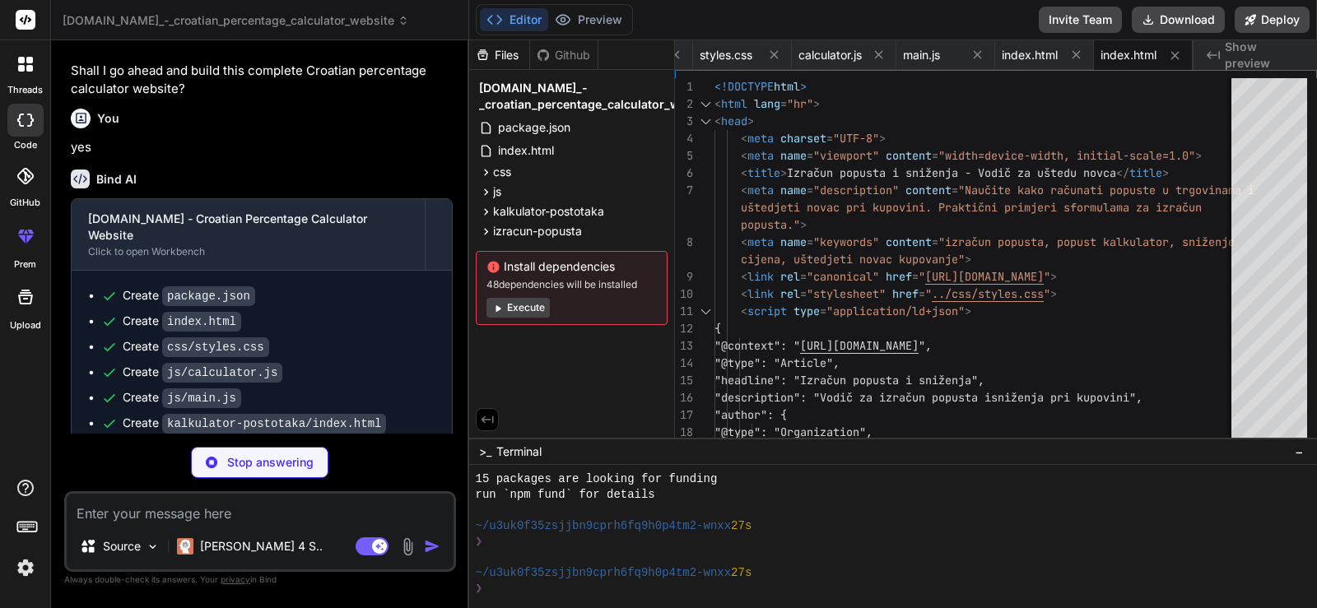
scroll to position [1260, 0]
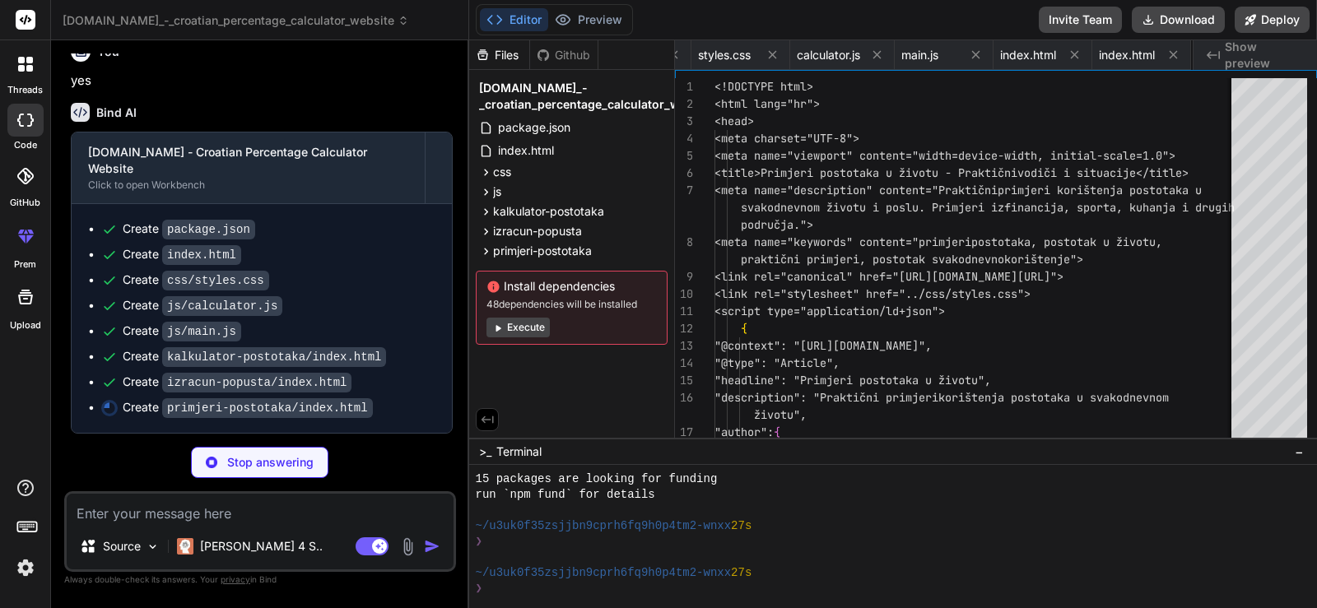
type textarea "x"
type textarea ".article-header h1 { font-size: 2rem; } } </style> </body> </html>"
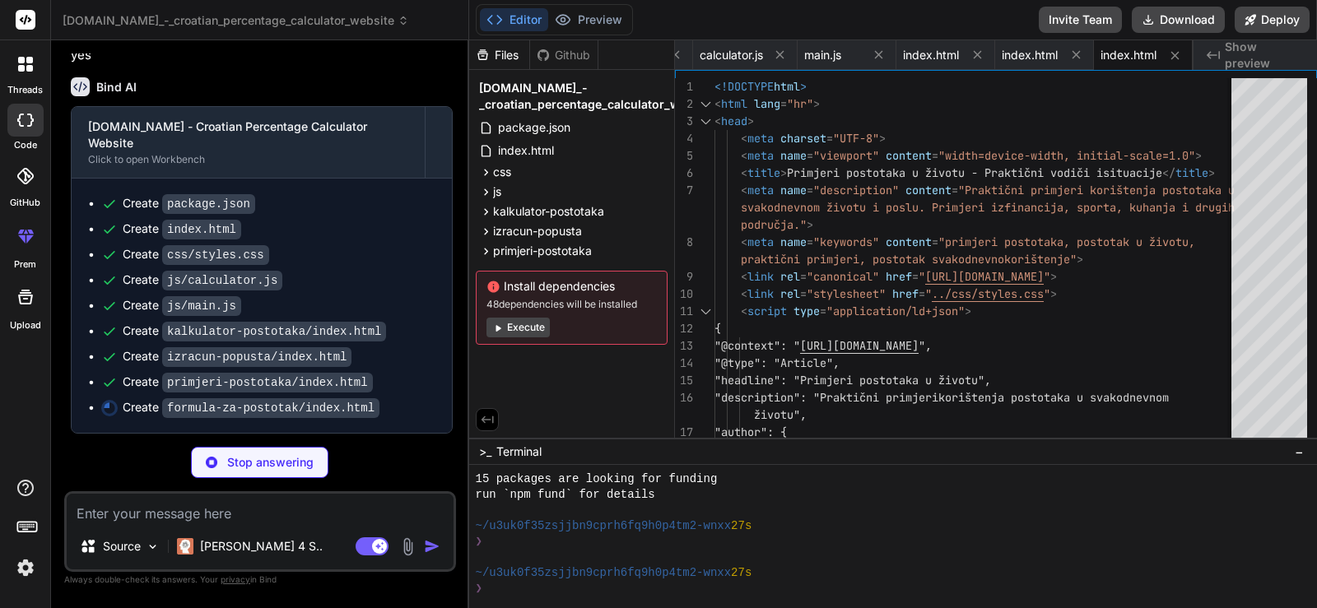
type textarea "x"
type textarea "font-size: 2rem; } } </style> </body> </html>"
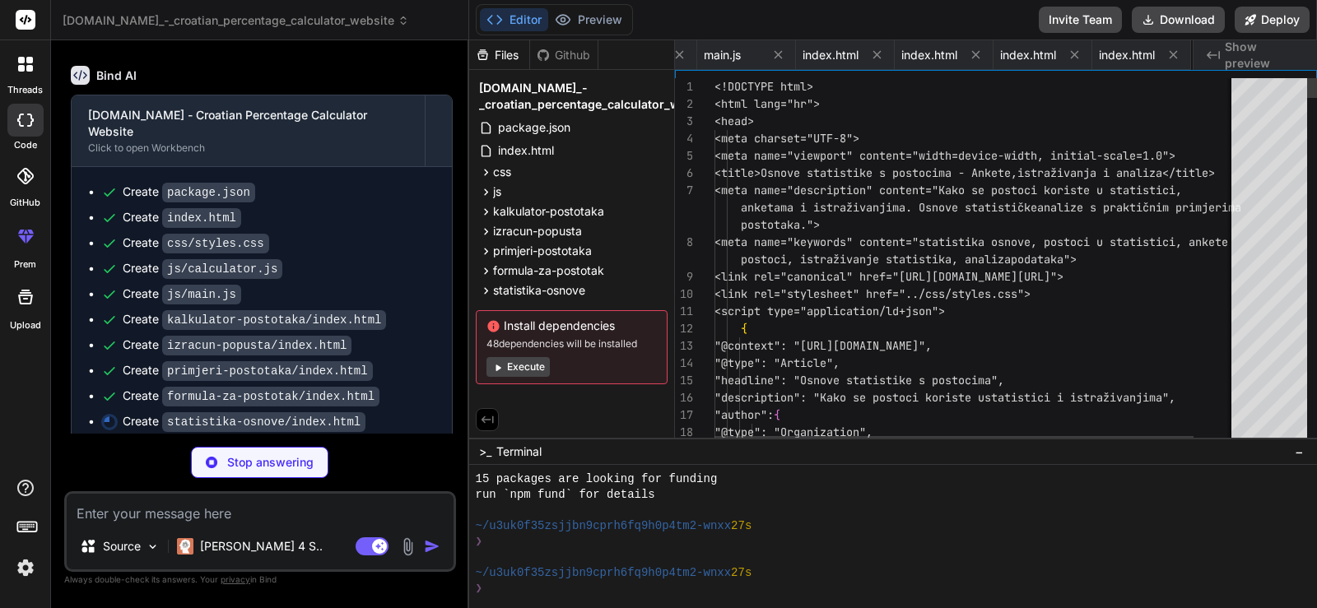
scroll to position [0, 492]
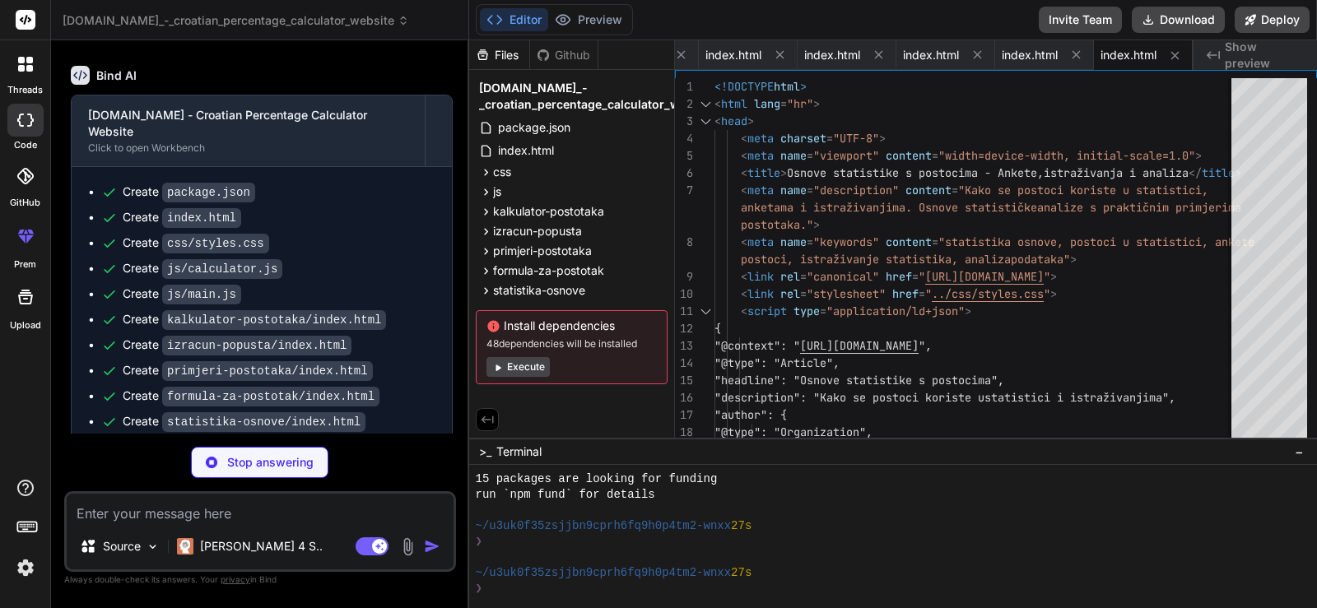
type textarea "x"
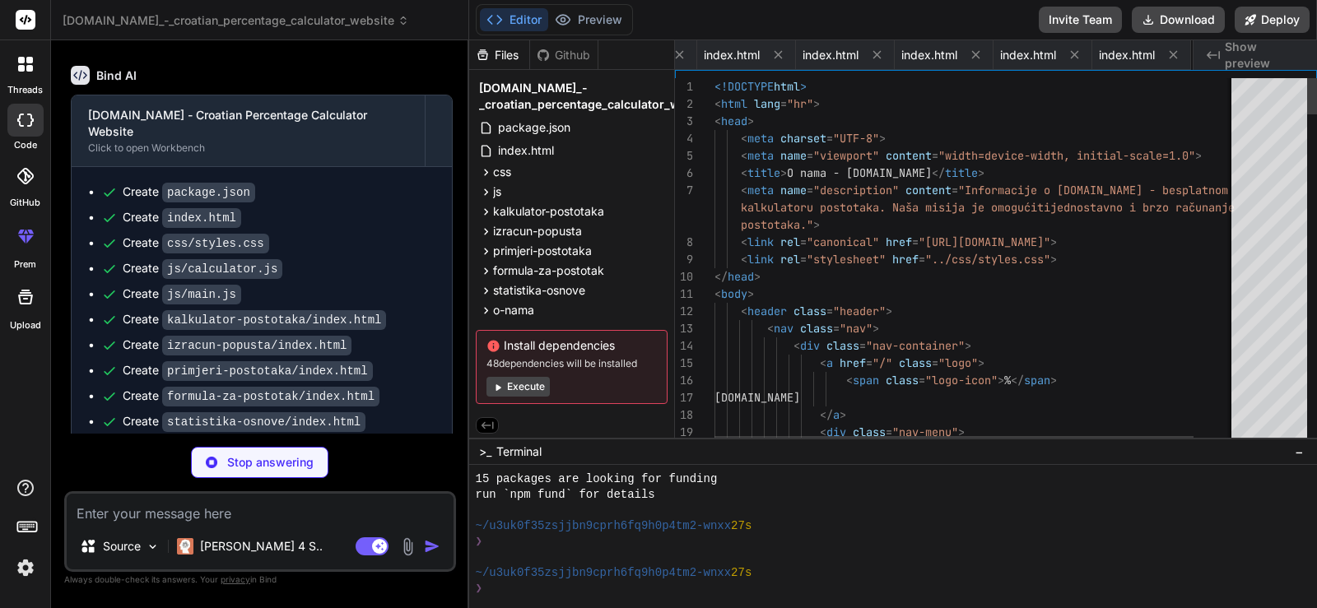
scroll to position [0, 591]
click at [403, 417] on ul "Create package.json Create index.html Create css/styles.css Create js/calculato…" at bounding box center [261, 333] width 347 height 298
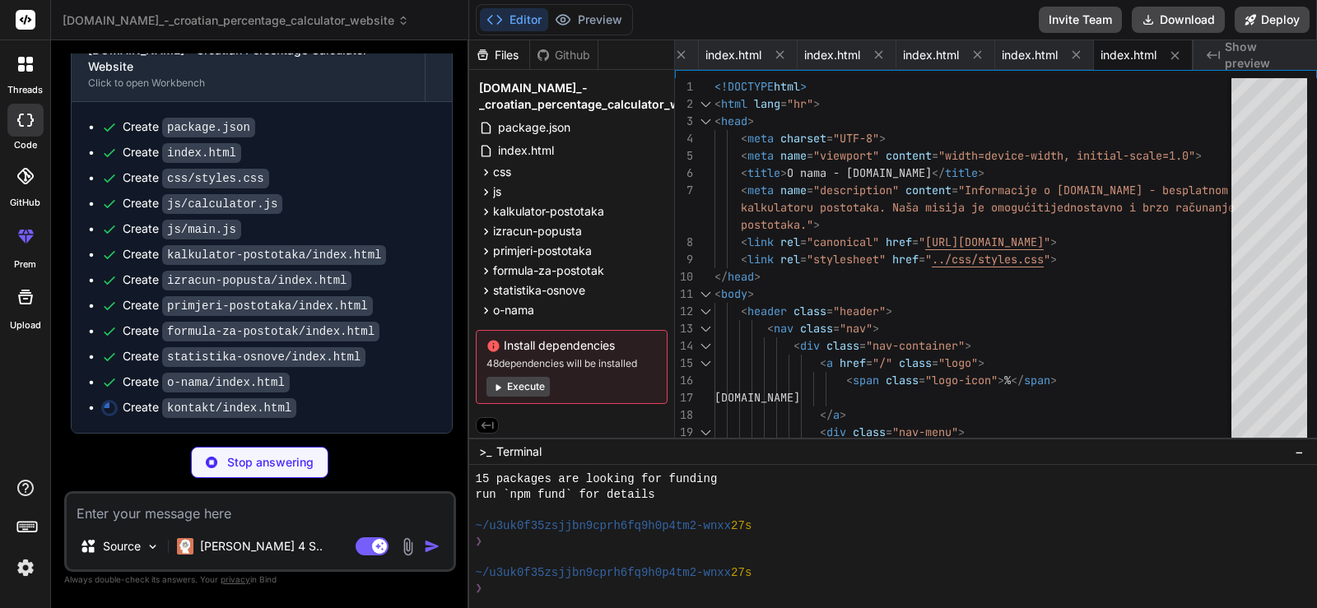
scroll to position [0, 690]
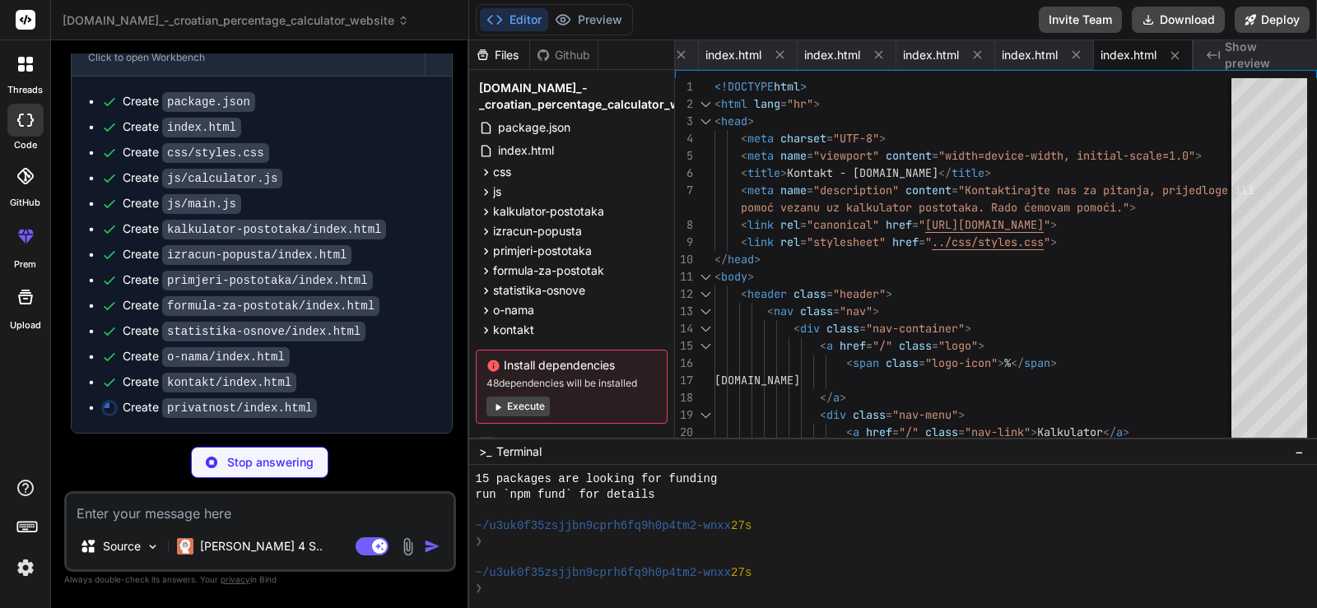
click at [401, 314] on div "Create formula-za-postotak/index.html" at bounding box center [268, 305] width 334 height 17
type textarea "x"
type textarea "} } </style> </body> </html>"
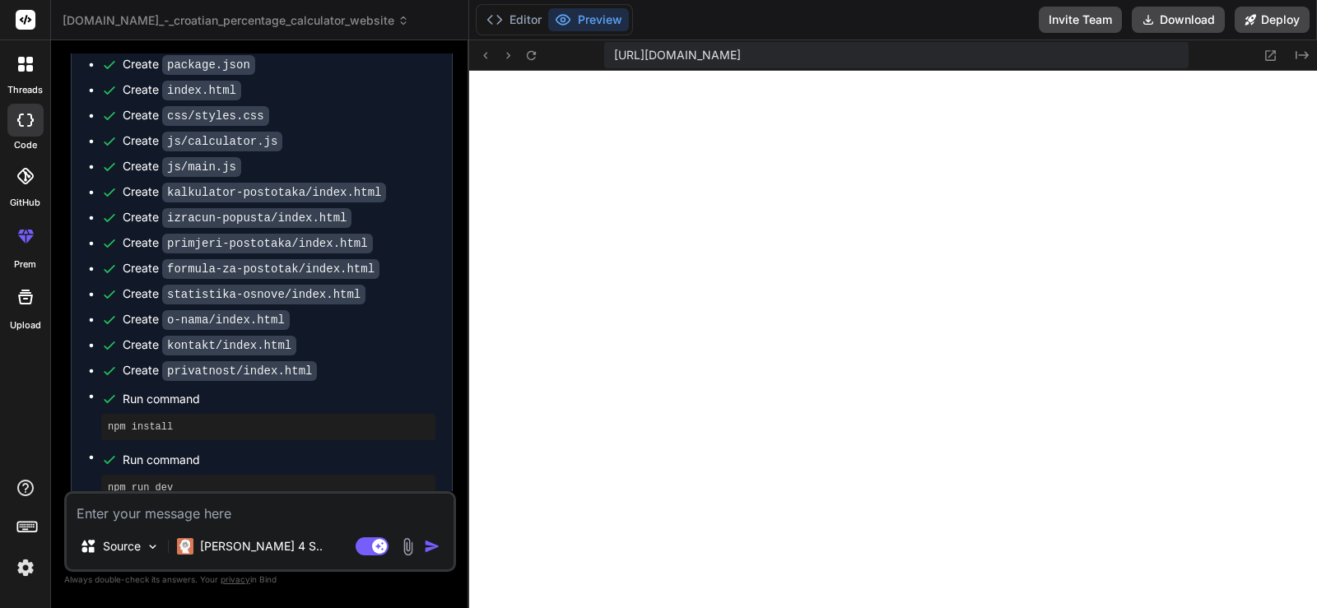
scroll to position [1908, 0]
click at [178, 525] on div "Source Claude 4 S.. Agent Mode. When this toggle is activated, AI automatically…" at bounding box center [260, 531] width 392 height 81
click at [184, 516] on textarea at bounding box center [260, 509] width 387 height 30
type textarea "x"
type textarea "c"
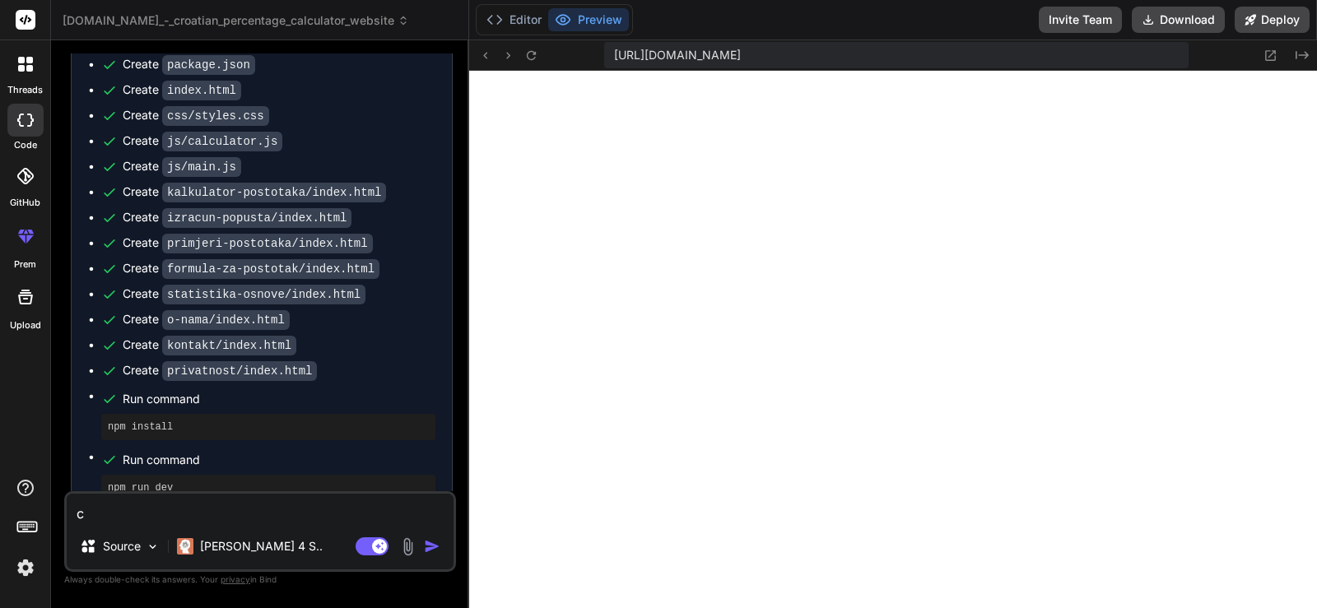
type textarea "x"
type textarea "cr"
type textarea "x"
type textarea "crea"
type textarea "x"
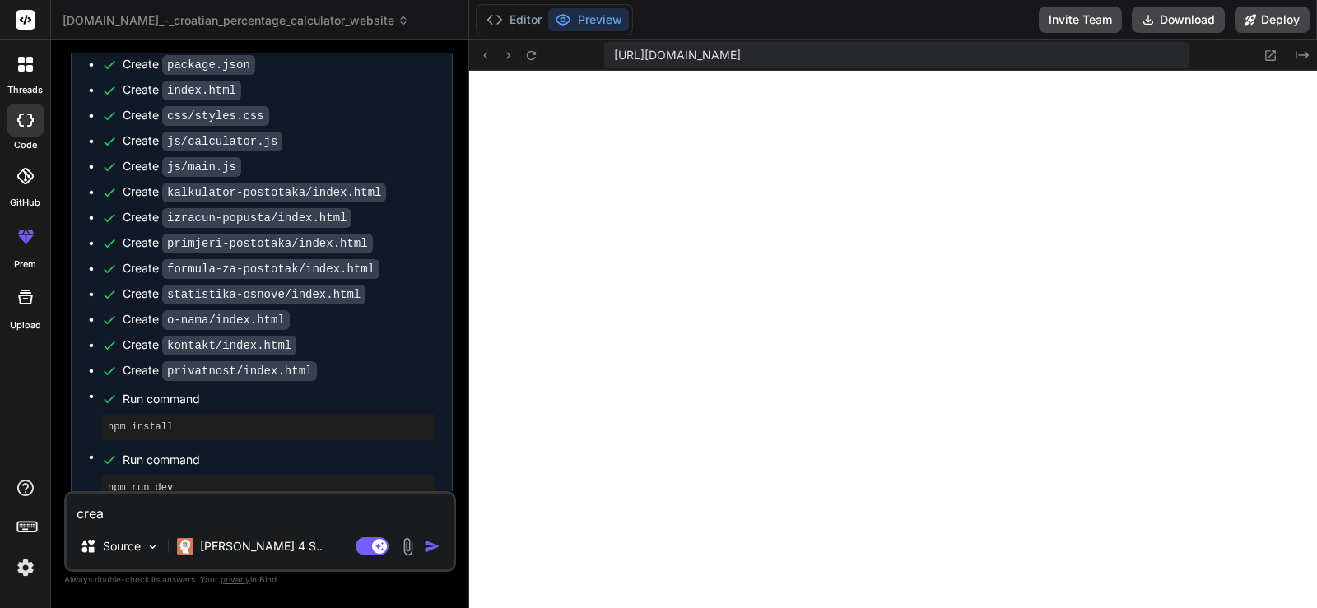
type textarea "creae"
type textarea "x"
type textarea "creaet"
type textarea "x"
type textarea "creae"
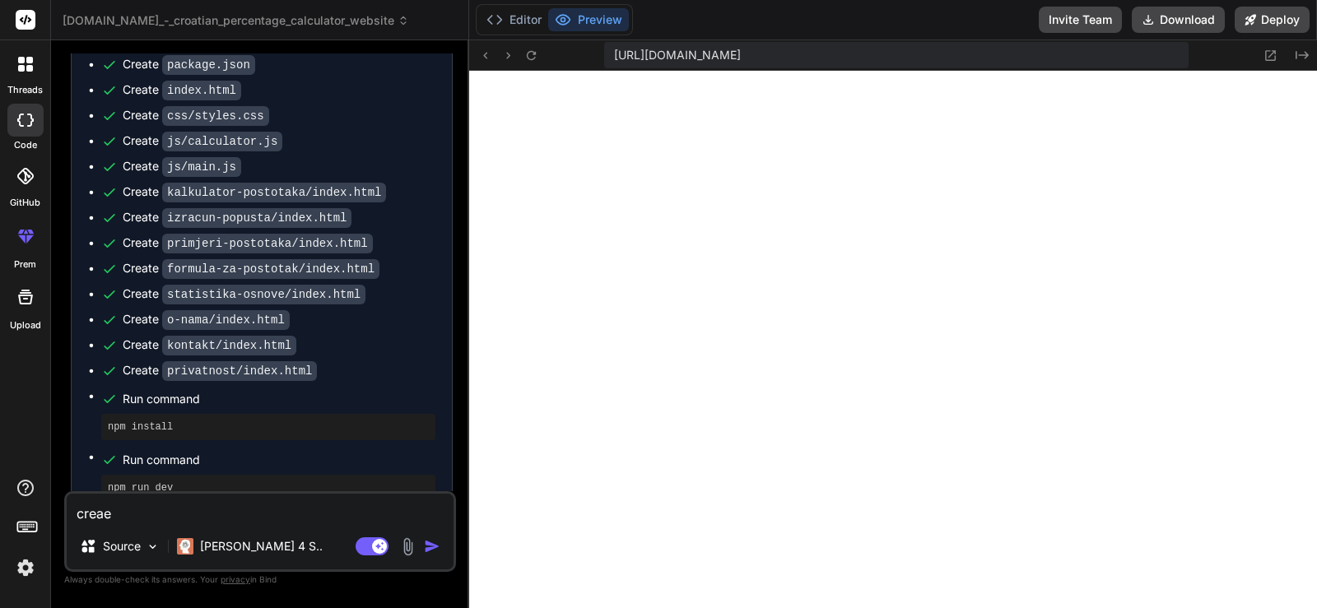
type textarea "x"
type textarea "crea"
type textarea "x"
type textarea "creaa"
type textarea "x"
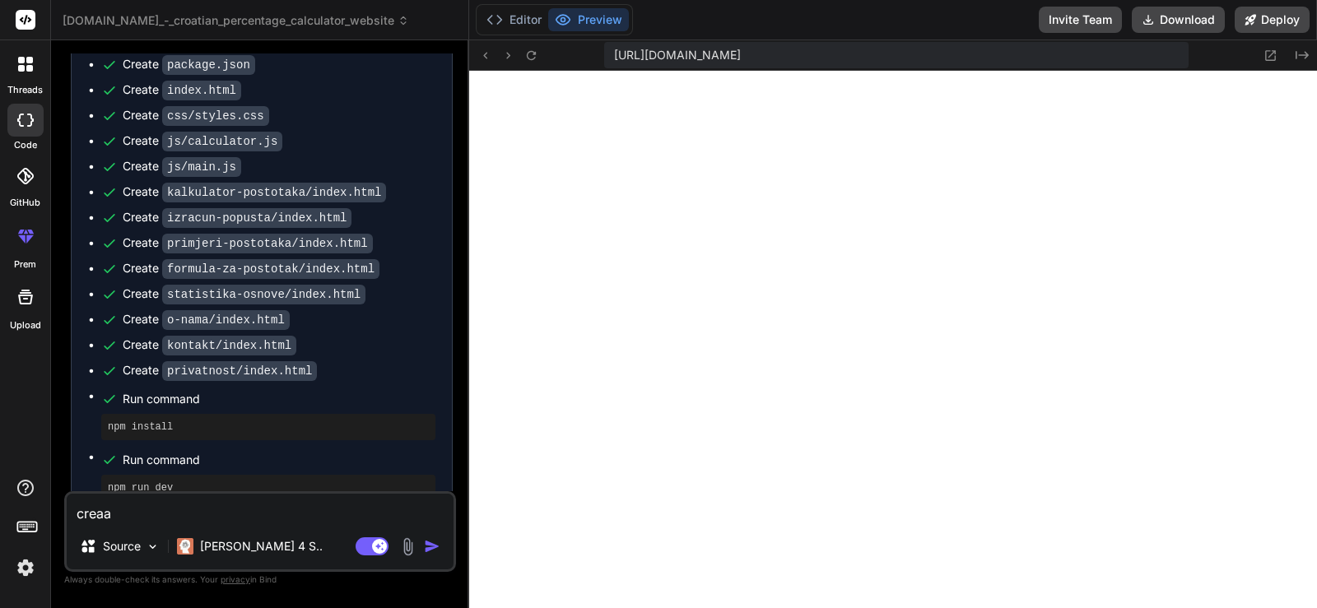
type textarea "creaat"
type textarea "x"
type textarea "creaate"
type textarea "x"
type textarea "creaate"
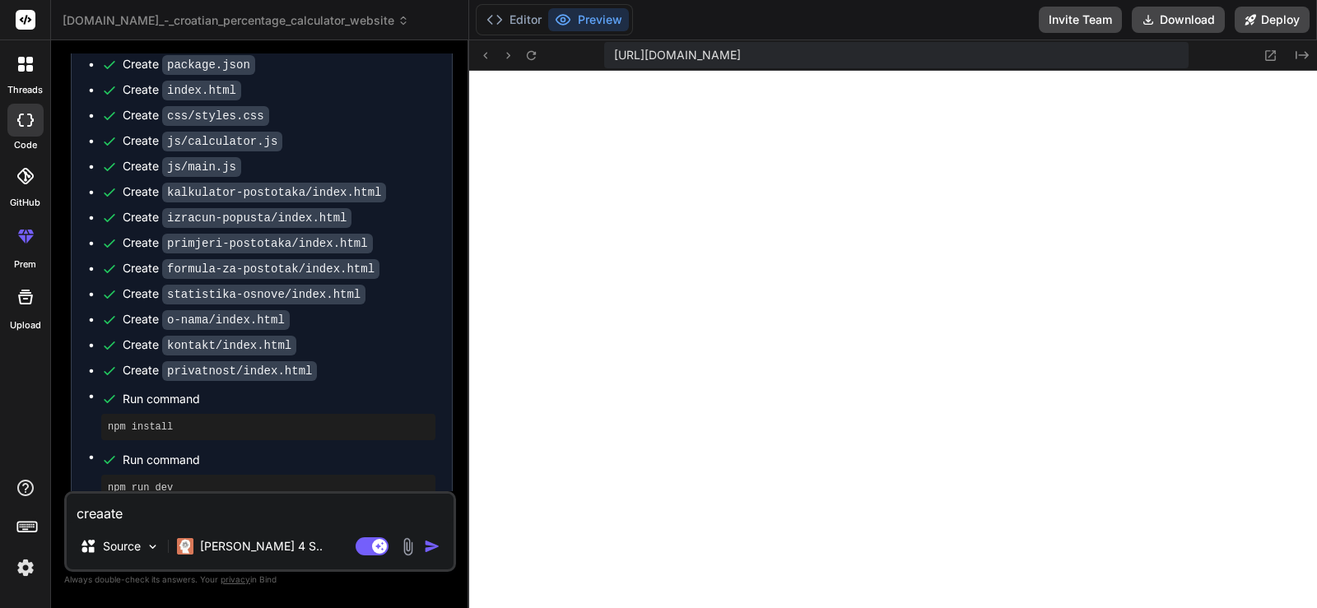
type textarea "x"
type textarea "creaate"
type textarea "x"
type textarea "creaat"
type textarea "x"
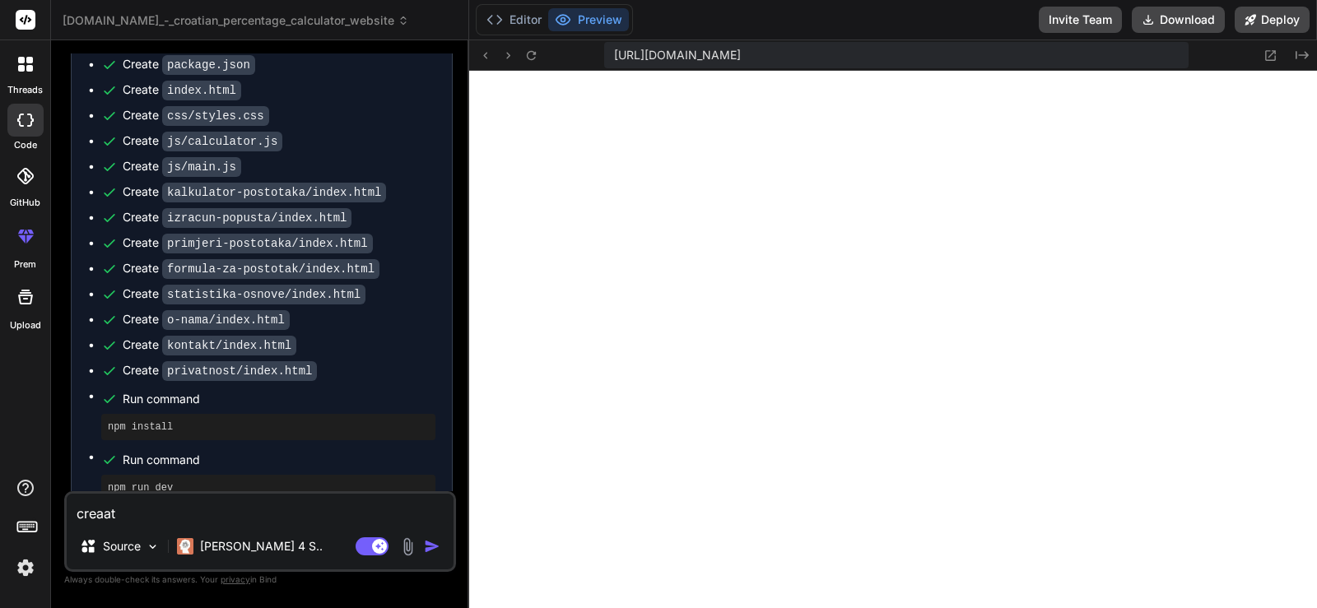
type textarea "creaa"
type textarea "x"
type textarea "crea"
type textarea "x"
type textarea "creat"
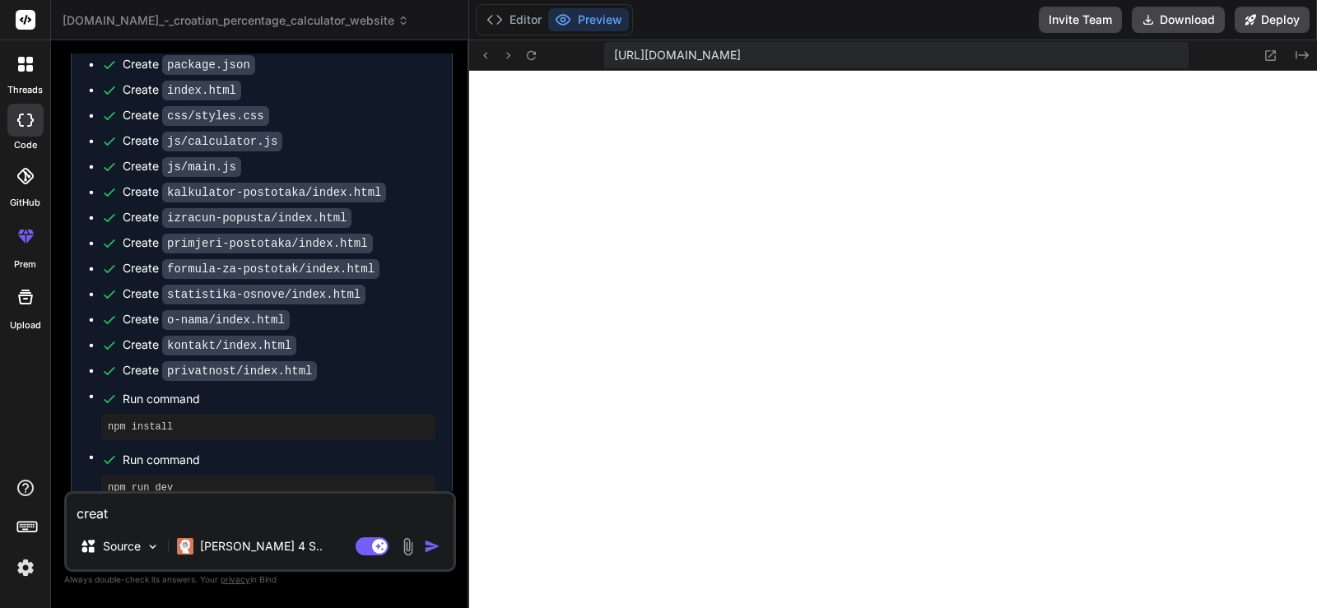
type textarea "x"
type textarea "create"
type textarea "x"
type textarea "create"
type textarea "x"
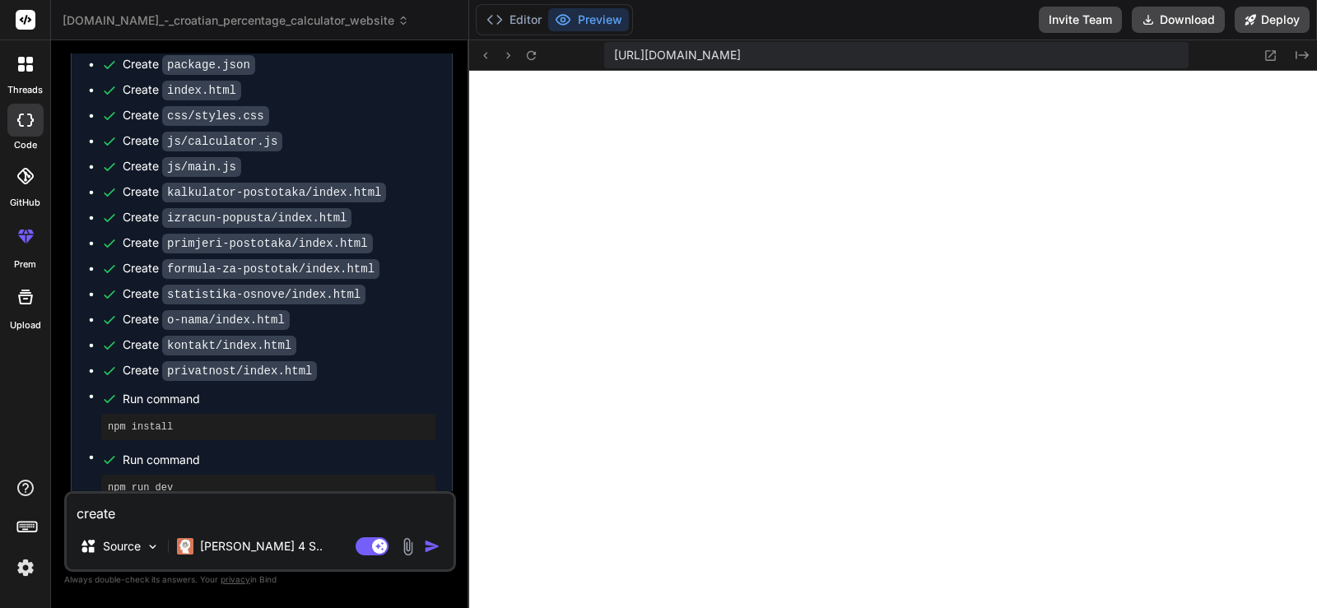
type textarea "create s"
type textarea "x"
type textarea "create so"
type textarea "x"
type textarea "create some"
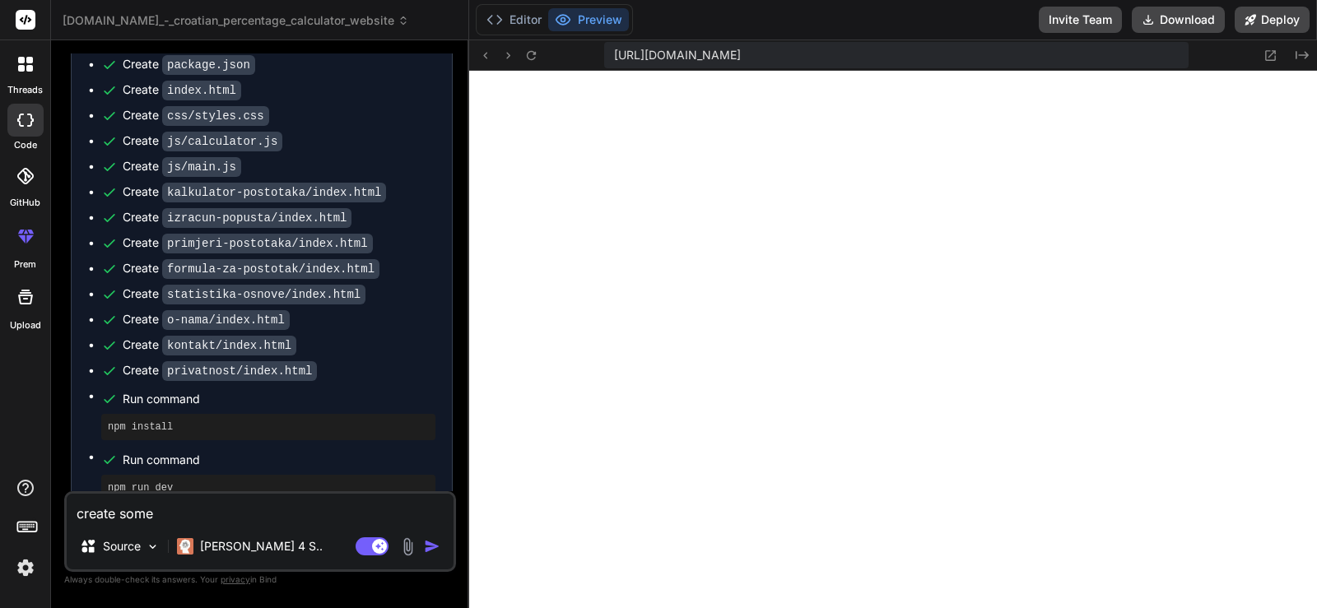
type textarea "x"
type textarea "create some"
type textarea "x"
type textarea "create some s"
type textarea "x"
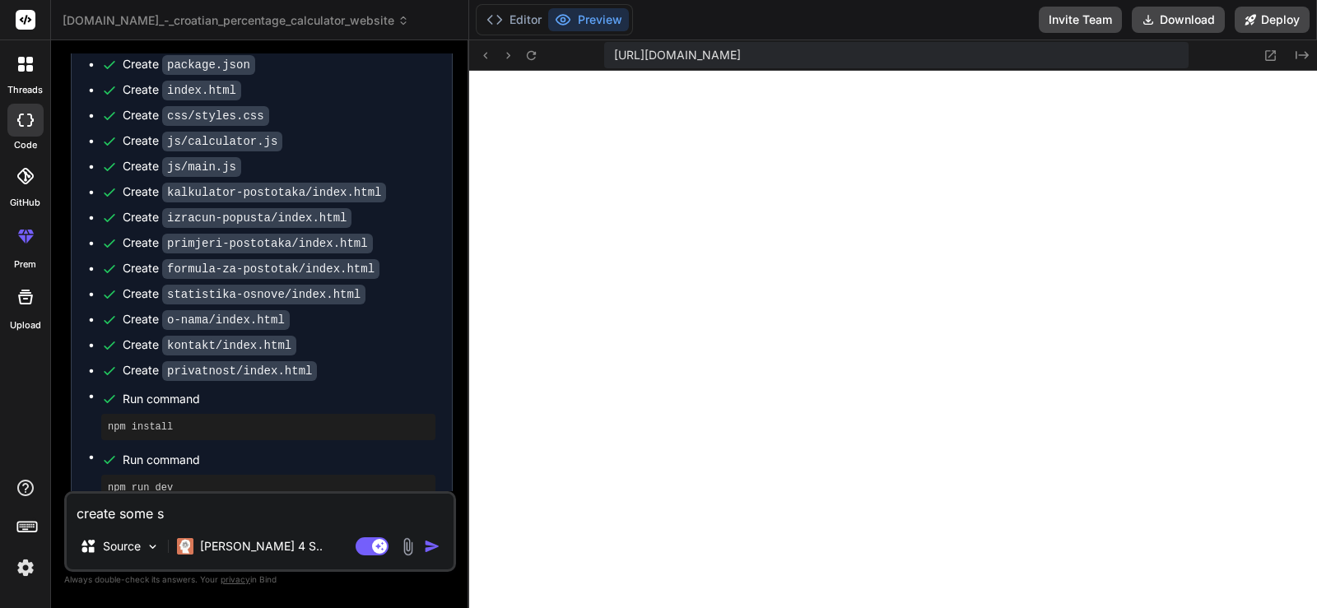
type textarea "create some se"
type textarea "x"
type textarea "create some sec"
type textarea "x"
type textarea "create some sect"
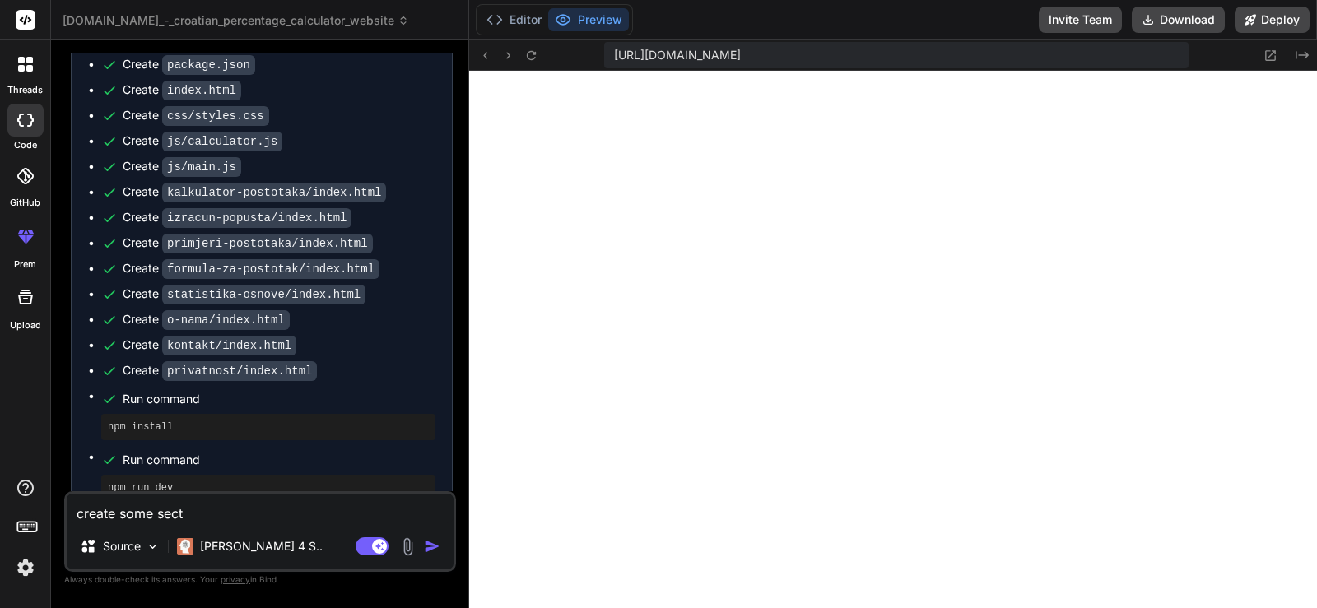
type textarea "x"
type textarea "create some secti"
type textarea "x"
type textarea "create some section"
type textarea "x"
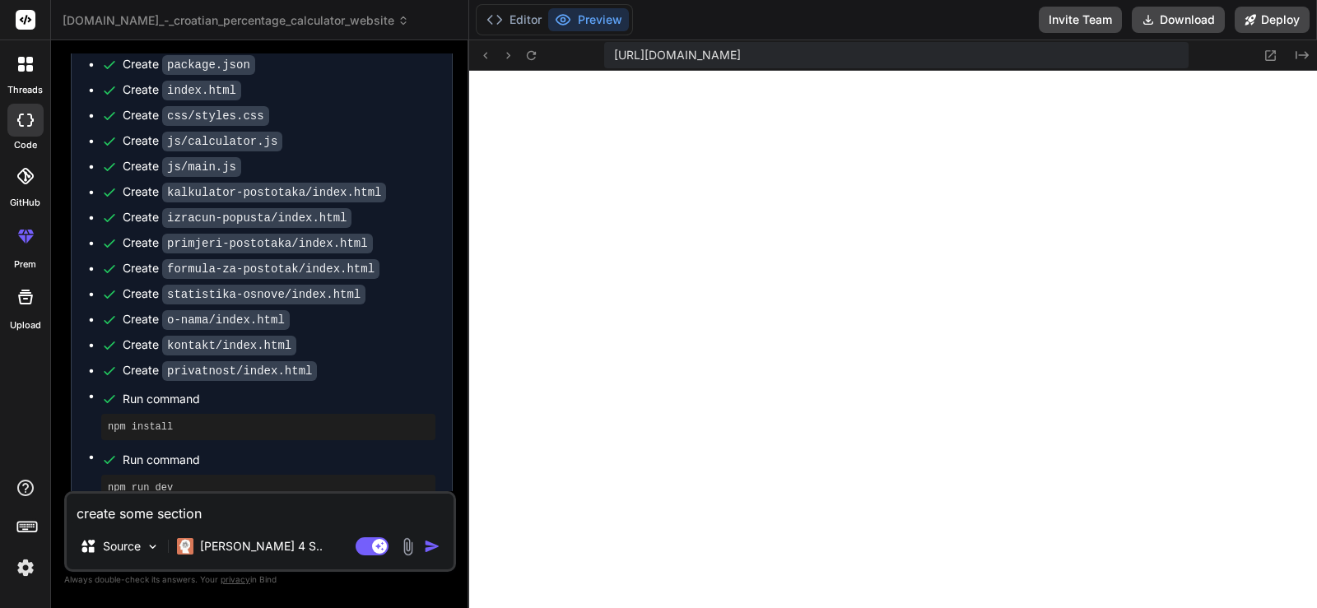
type textarea "create some sections"
type textarea "x"
type textarea "create some sections"
type textarea "x"
type textarea "create some sections o"
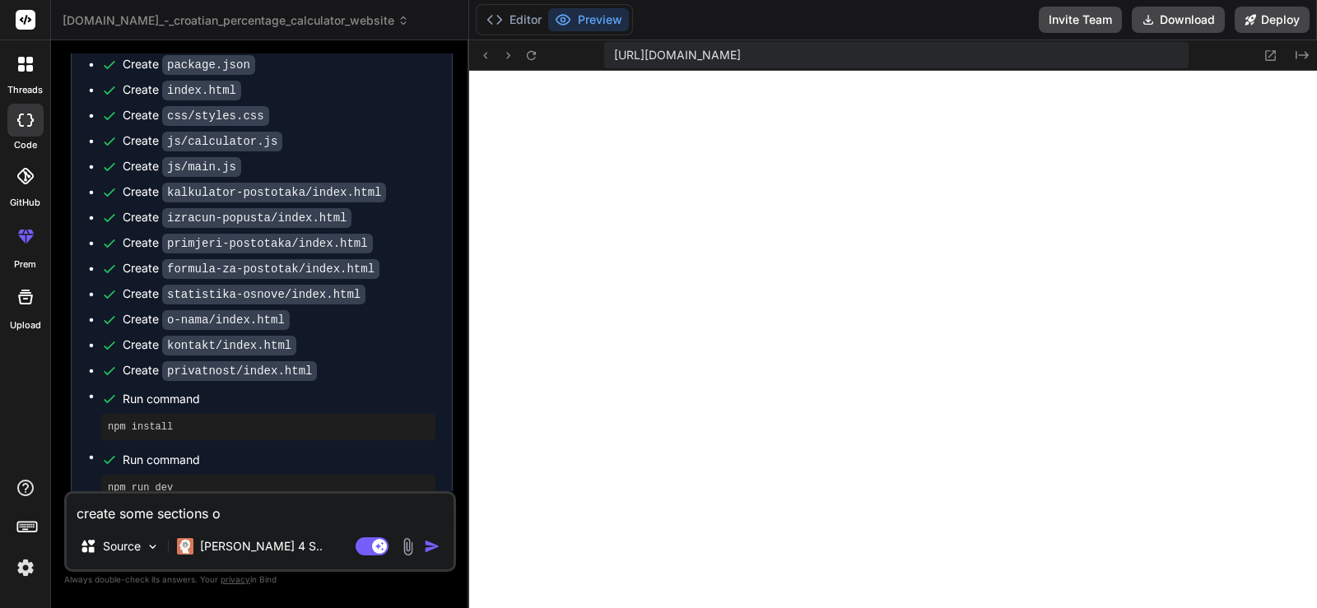
type textarea "x"
type textarea "create some sections on"
type textarea "x"
type textarea "create some sections on"
type textarea "x"
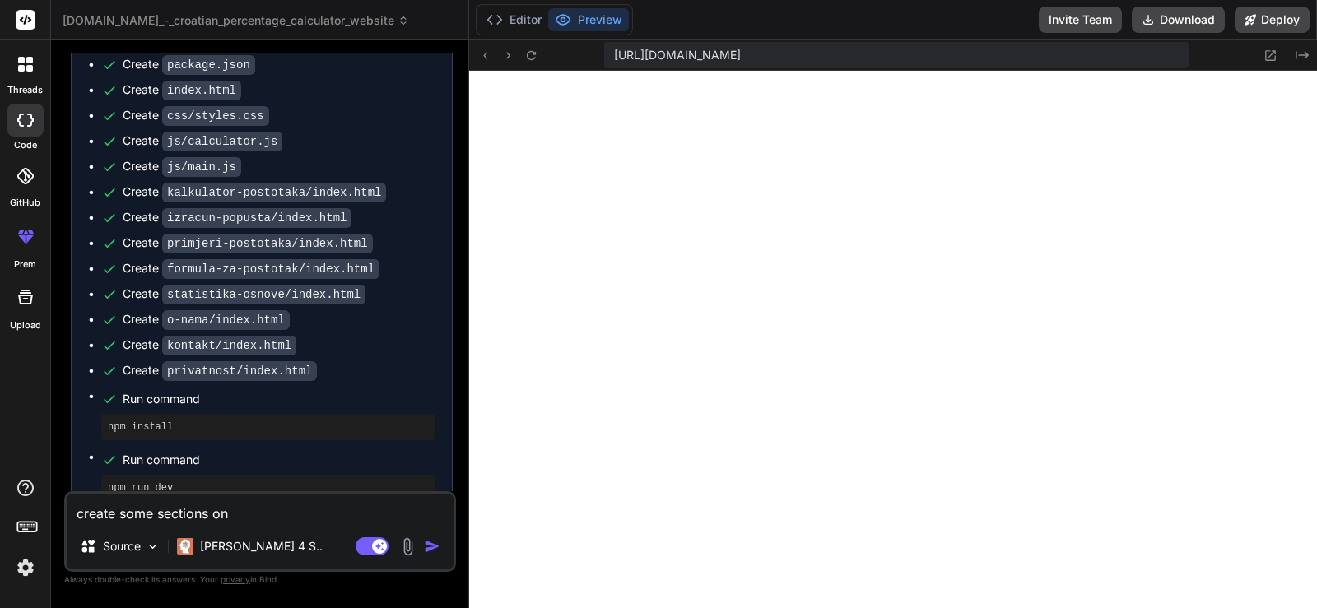
type textarea "create some sections on h"
type textarea "x"
type textarea "create some sections on ho"
type textarea "x"
type textarea "create some sections on home"
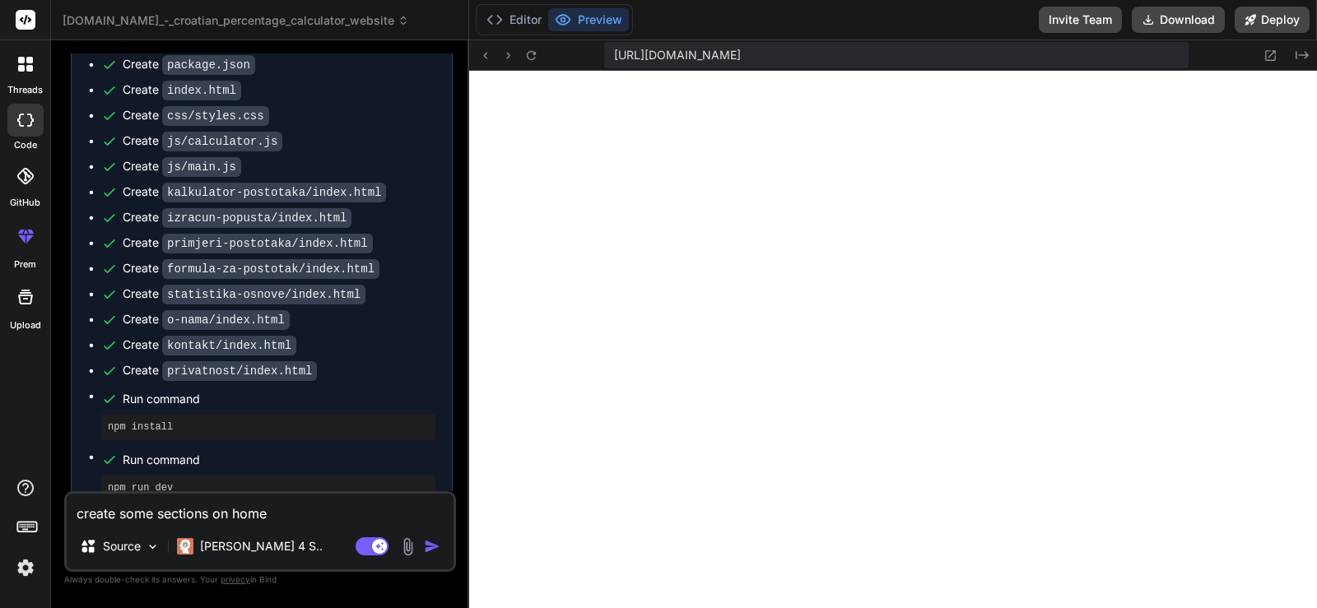
type textarea "x"
type textarea "create some sections on home"
type textarea "x"
type textarea "create some sections on home pa"
type textarea "x"
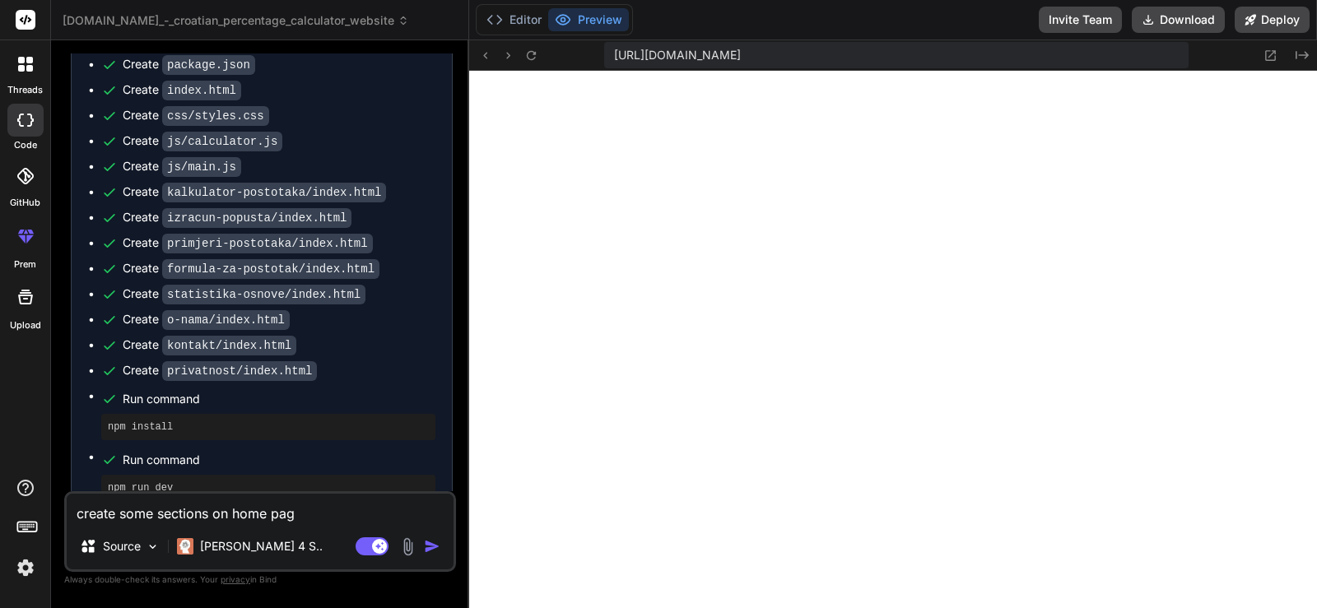
type textarea "create some sections on home page"
type textarea "x"
type textarea "create some sections on home page"
type textarea "x"
type textarea "create some sections on home page a"
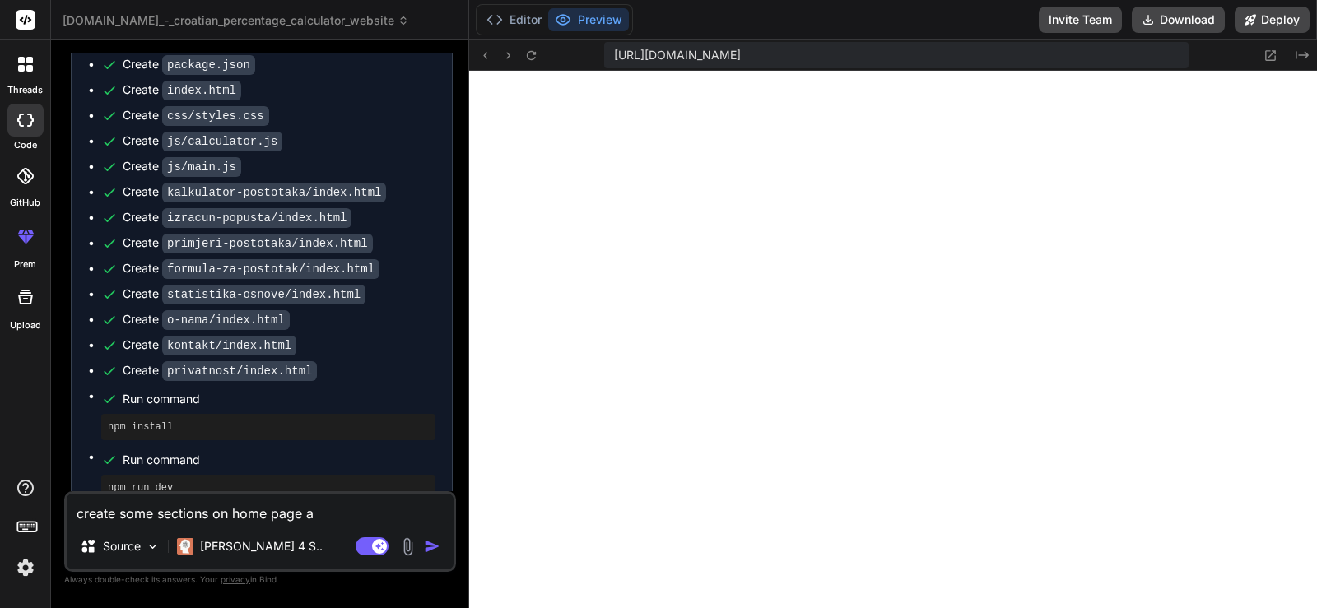
type textarea "x"
type textarea "create some sections on home page an"
type textarea "x"
type textarea "create some sections on home page and"
type textarea "x"
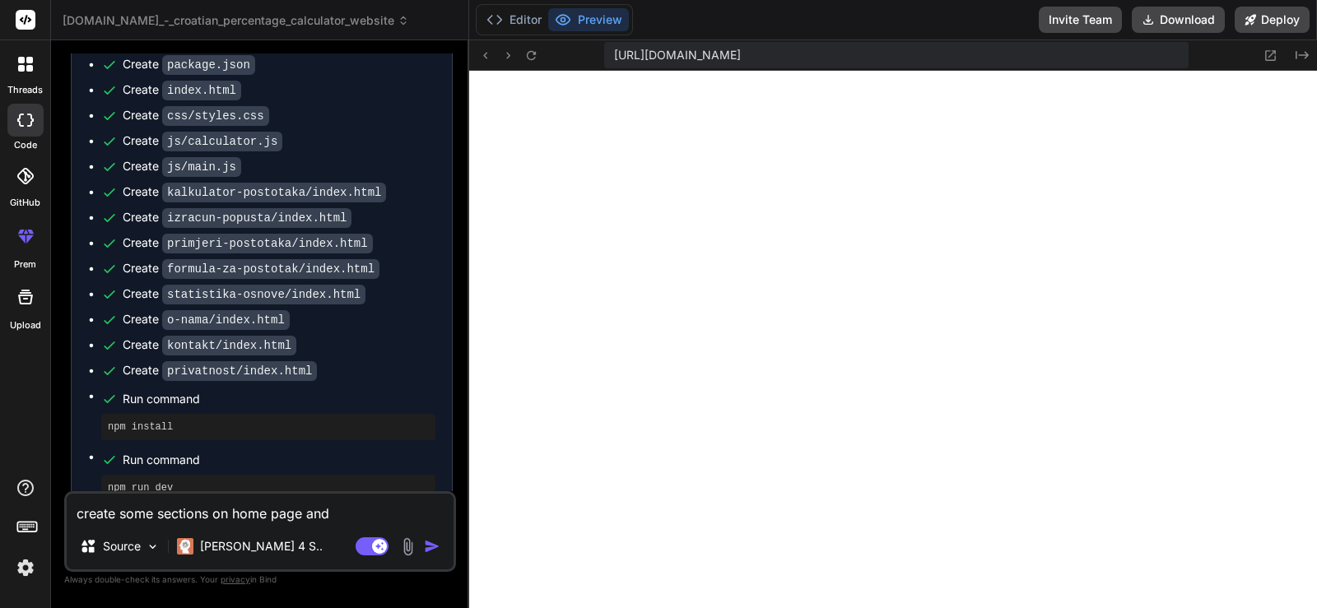
type textarea "create some sections on home page and"
type textarea "x"
type textarea "create some sections on home page and a"
type textarea "x"
type textarea "create some sections on home page and ad"
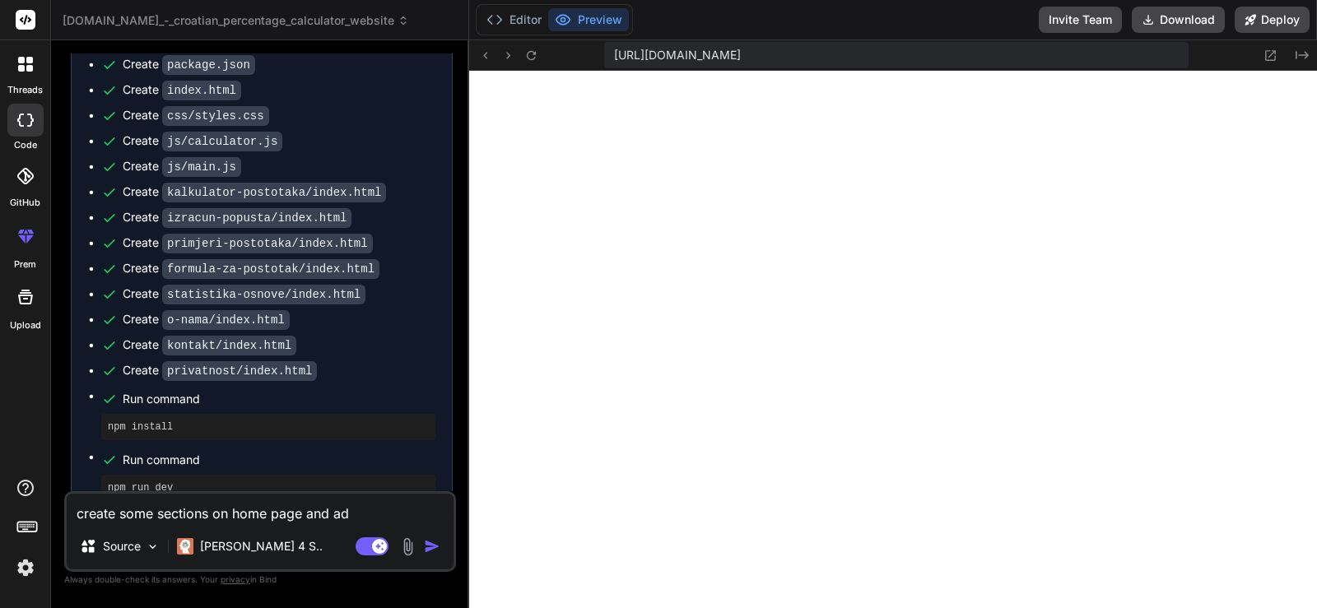
type textarea "x"
type textarea "create some sections on home page and add"
type textarea "x"
type textarea "create some sections on home page and add"
type textarea "x"
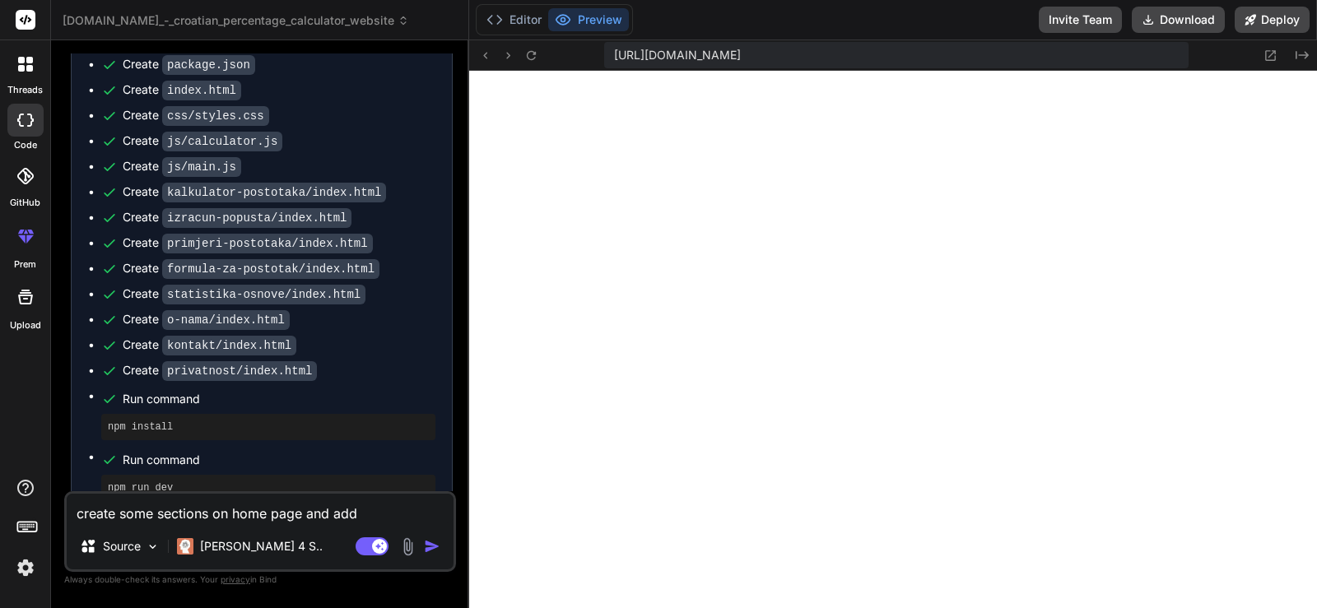
type textarea "create some sections on home page and add a"
type textarea "x"
type textarea "create some sections on home page and add at"
type textarea "x"
type textarea "create some sections on home page and add atl"
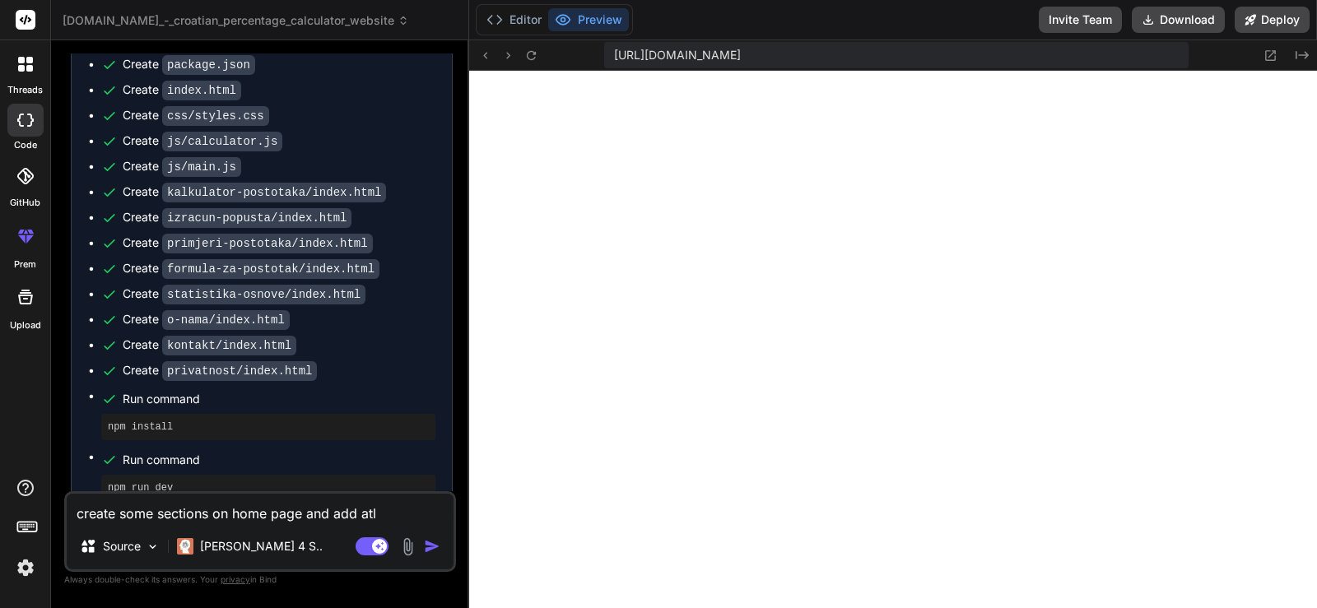
type textarea "x"
type textarea "create some sections on home page and add atle"
type textarea "x"
type textarea "create some sections on home page and add atlea"
type textarea "x"
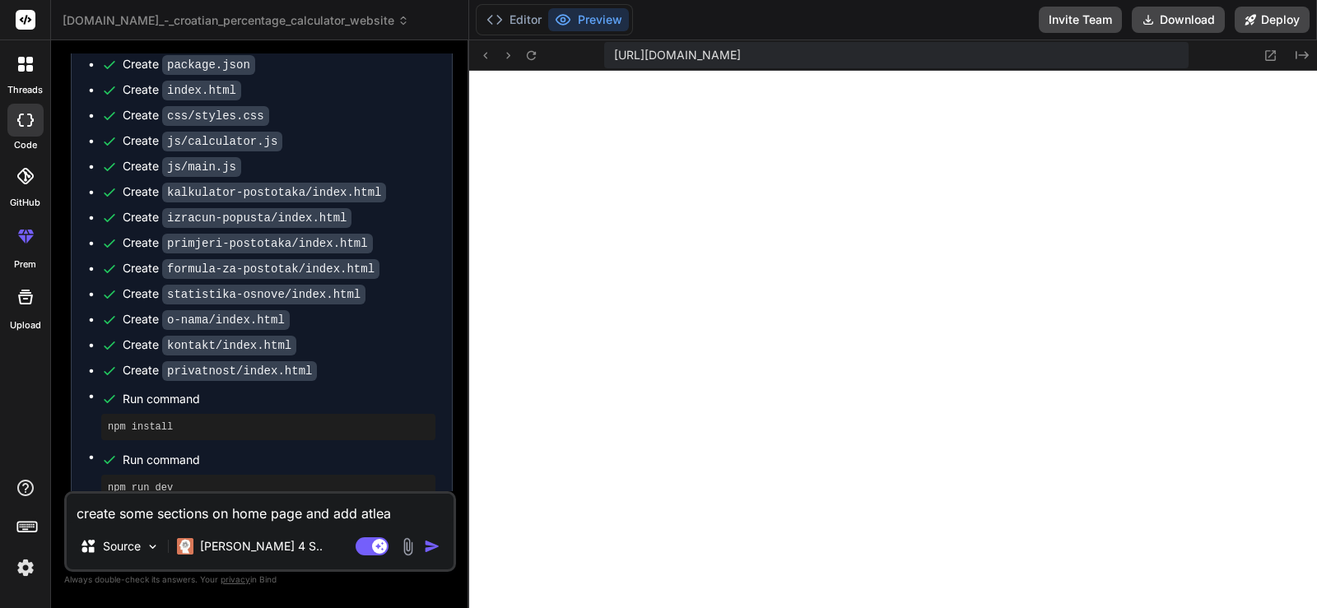
type textarea "create some sections on home page and add atleas"
type textarea "x"
type textarea "create some sections on home page and add atleast"
type textarea "x"
type textarea "create some sections on home page and add atleast"
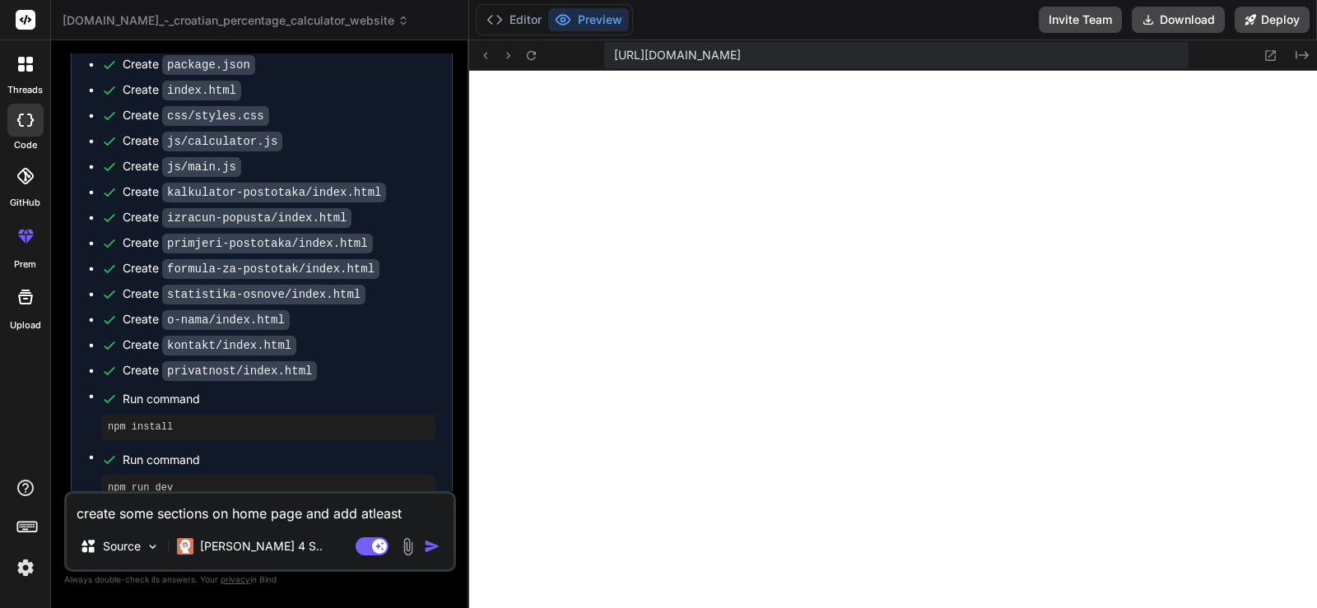
type textarea "x"
type textarea "create some sections on home page and add atleast 2"
type textarea "x"
type textarea "create some sections on home page and add atleast 20"
type textarea "x"
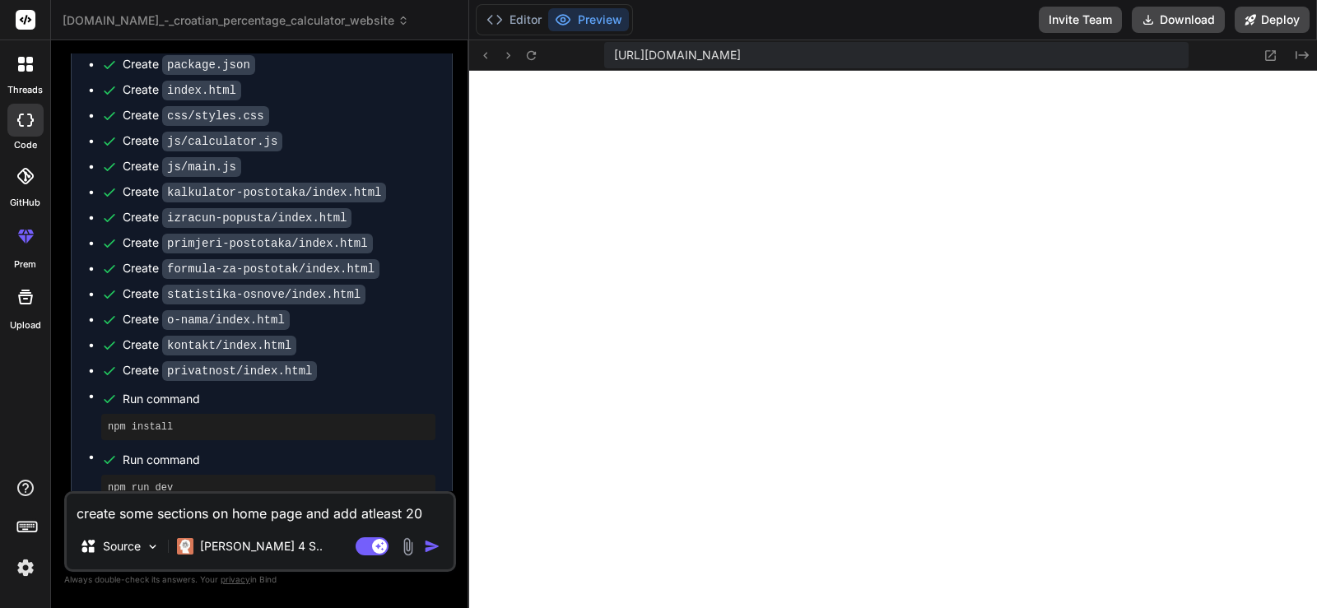
type textarea "create some sections on home page and add atleast 200"
type textarea "x"
type textarea "create some sections on home page and add atleast 200"
type textarea "x"
type textarea "create some sections on home page and add atleast 200"
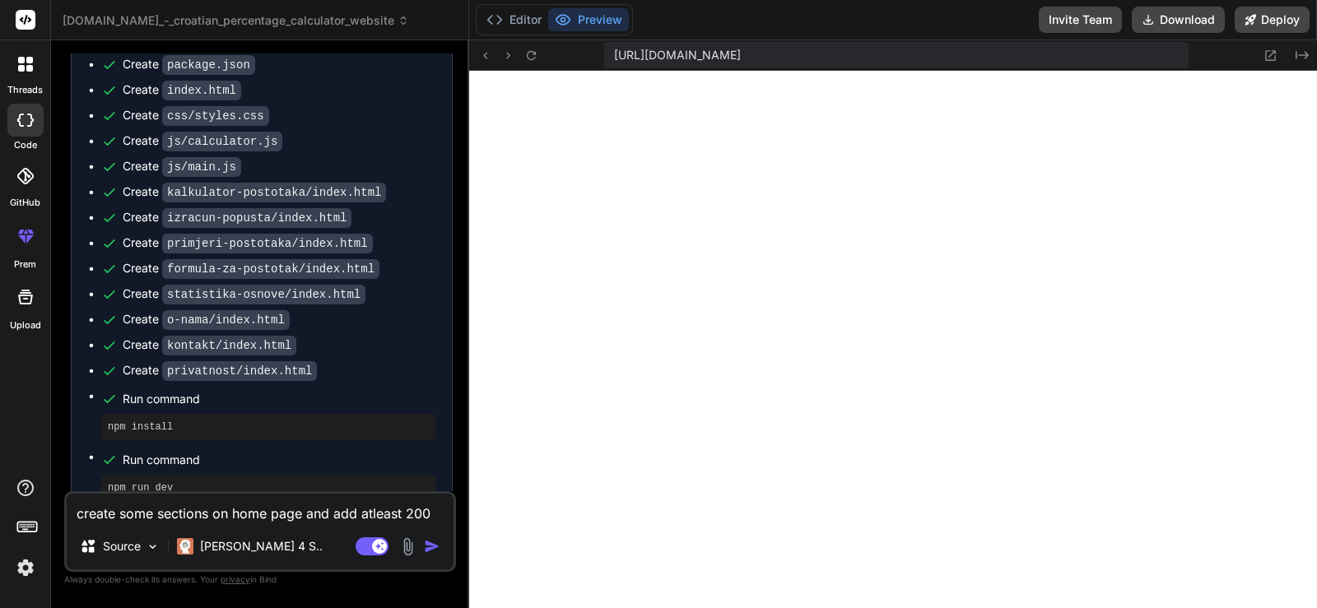
type textarea "x"
type textarea "create some sections on home page and add atleast 2000"
type textarea "x"
type textarea "create some sections on home page and add atleast 2000"
type textarea "x"
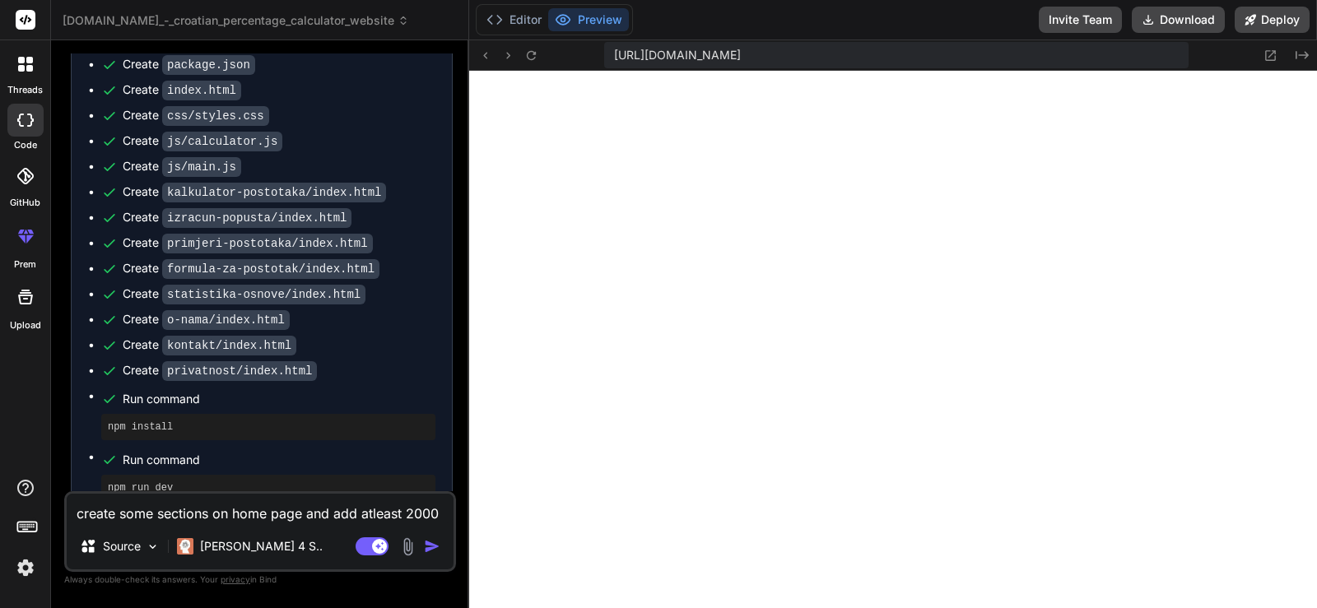
type textarea "create some sections on home page and add atleast 2000 w"
type textarea "x"
type textarea "create some sections on home page and add atleast 2000 wor"
type textarea "x"
type textarea "create some sections on home page and add atleast 2000 words"
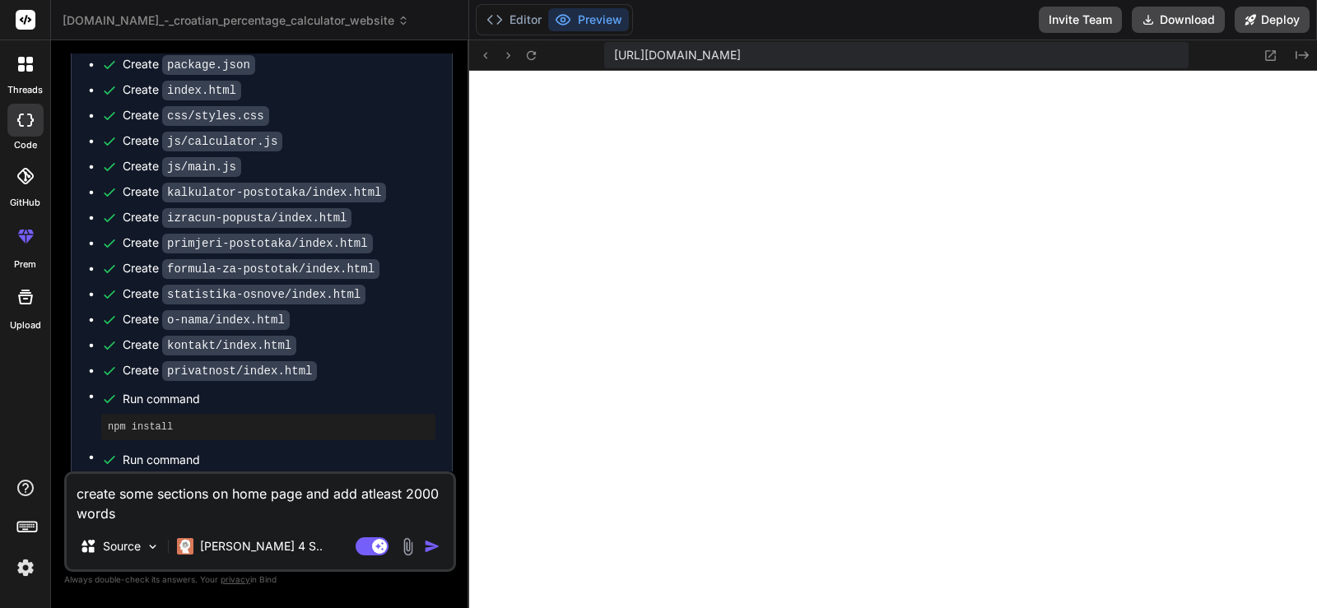
type textarea "x"
type textarea "create some sections on home page and add atleast 2000 words"
type textarea "x"
type textarea "create some sections on home page and add atleast 2000 words m"
type textarea "x"
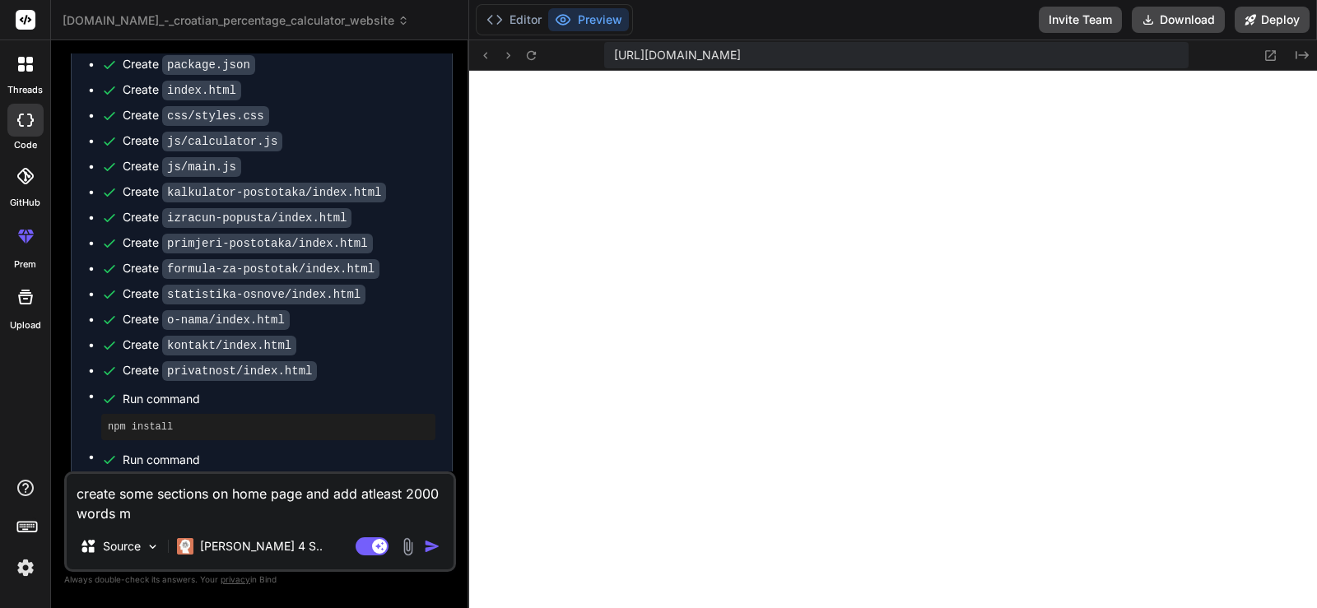
type textarea "create some sections on home page and add atleast 2000 words mo"
type textarea "x"
type textarea "create some sections on home page and add atleast 2000 words mor"
type textarea "x"
type textarea "create some sections on home page and add atleast 2000 words more"
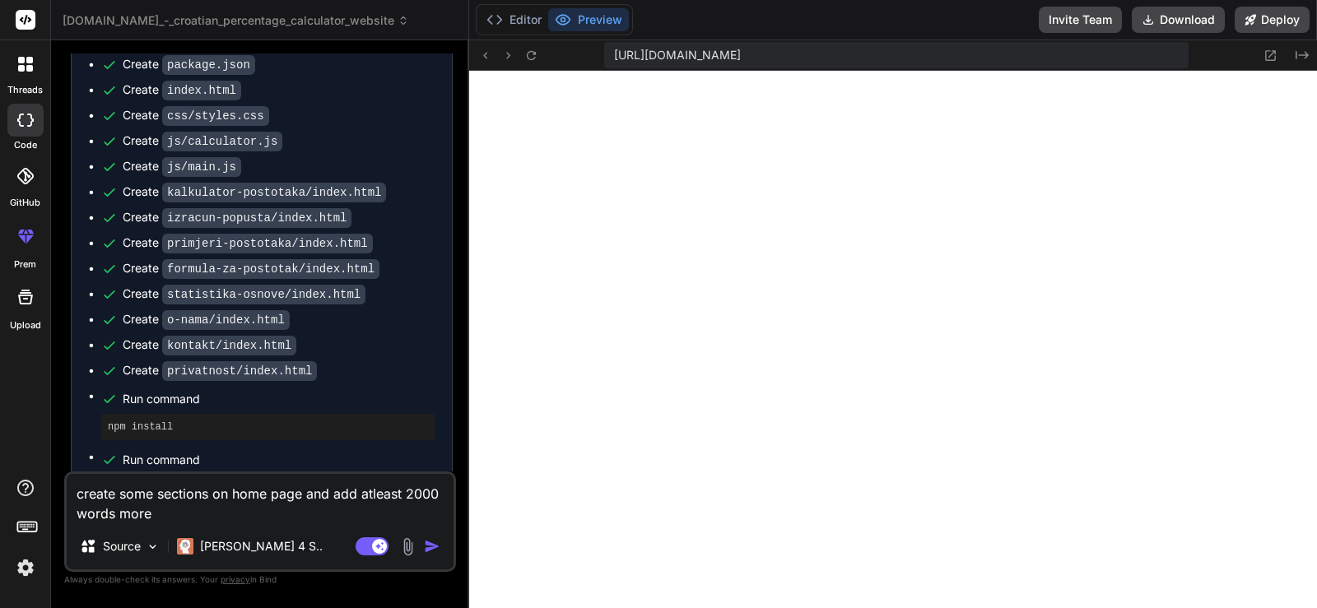
type textarea "x"
type textarea "create some sections on home page and add atleast 2000 words more"
type textarea "x"
type textarea "create some sections on home page and add atleast 2000 words more c"
type textarea "x"
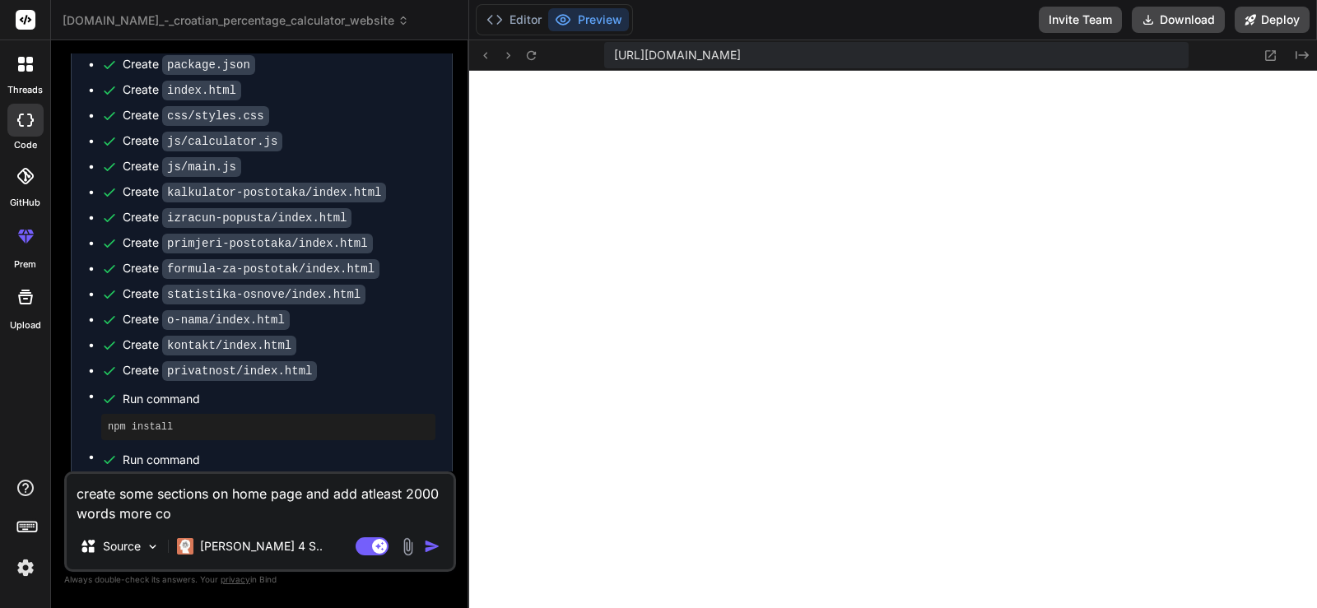
type textarea "create some sections on home page and add atleast 2000 words more con"
type textarea "x"
type textarea "create some sections on home page and add atleast 2000 words more cont"
type textarea "x"
type textarea "create some sections on home page and add atleast 2000 words more [PERSON_NAME]"
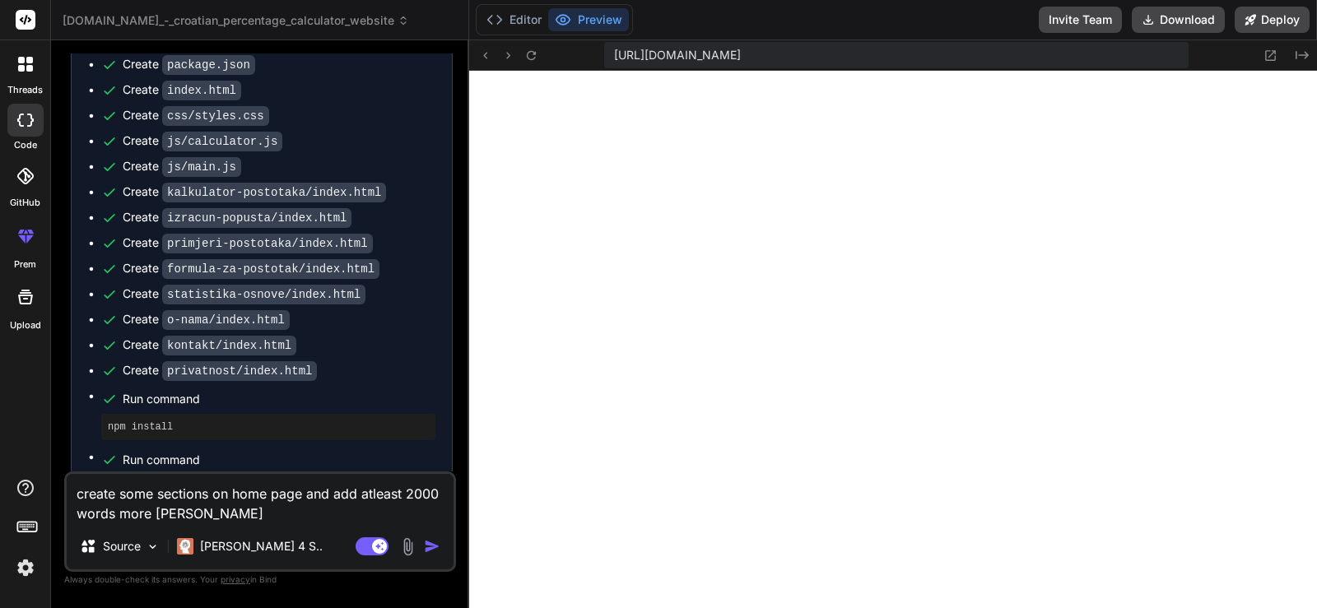
type textarea "x"
type textarea "create some sections on home page and add atleast 2000 words more conten"
type textarea "x"
type textarea "create some sections on home page and add atleast 2000 words more content"
type textarea "x"
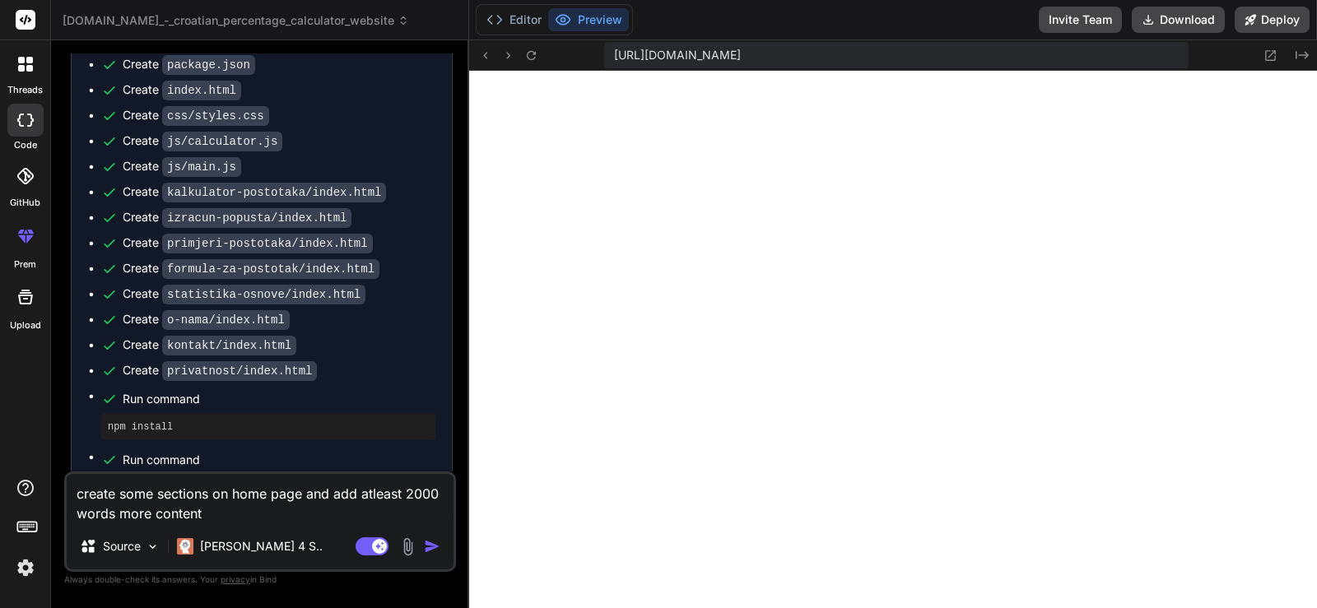
type textarea "create some sections on home page and add atleast 2000 words more content."
type textarea "x"
type textarea "create some sections on home page and add atleast 2000 words more content."
type textarea "x"
type textarea "create some sections on home page and add atleast 2000 words more content. li"
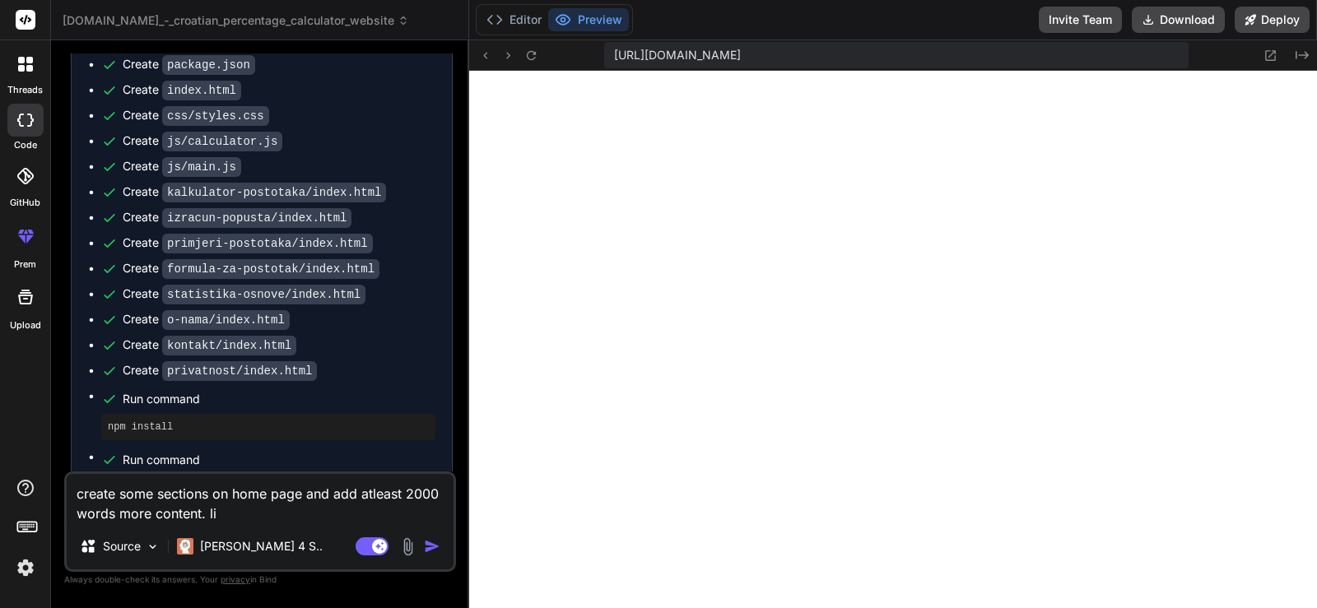
type textarea "x"
type textarea "create some sections on home page and add atleast 2000 words more content. like"
type textarea "x"
type textarea "create some sections on home page and add atleast 2000 words more content. like"
type textarea "x"
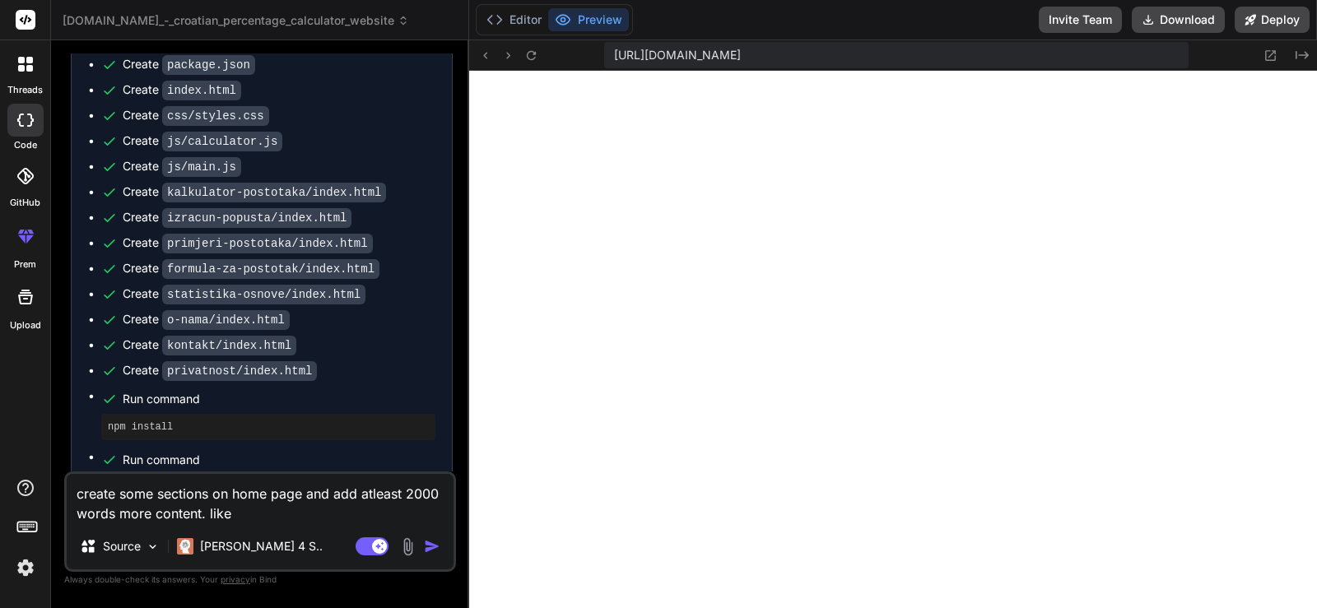
type textarea "create some sections on home page and add atleast 2000 words more content. like"
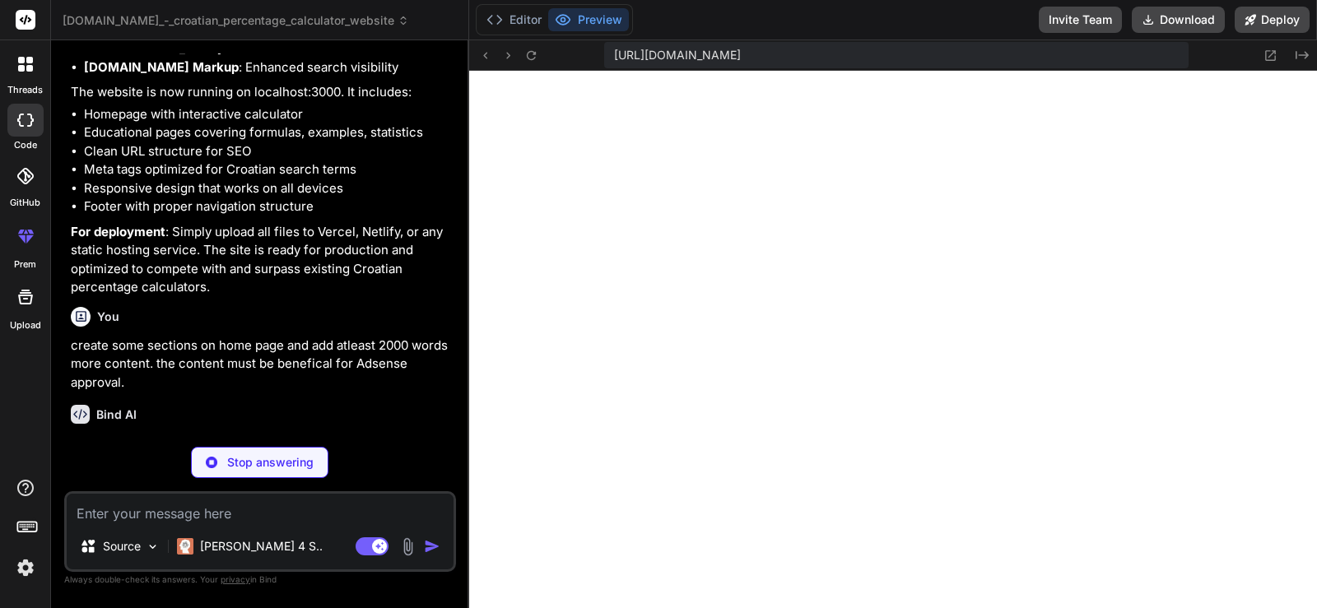
scroll to position [2103, 0]
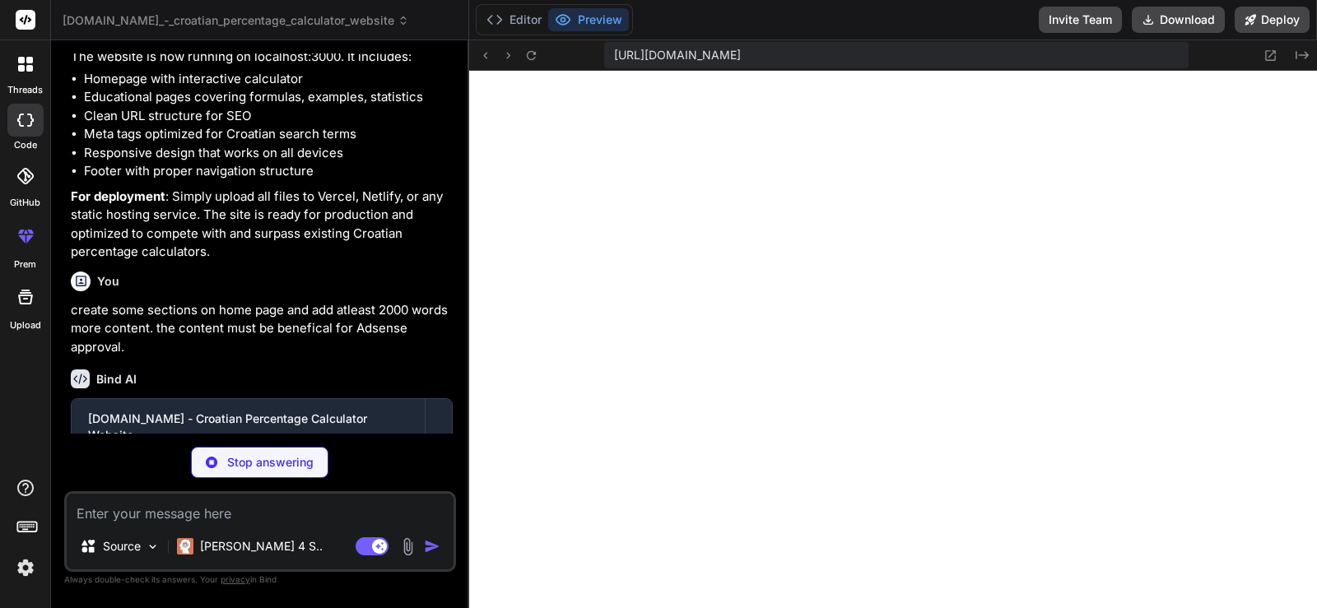
click at [261, 381] on div "Bind AI [DOMAIN_NAME] - Croatian Percentage Calculator Website Click to open Wo…" at bounding box center [262, 438] width 382 height 165
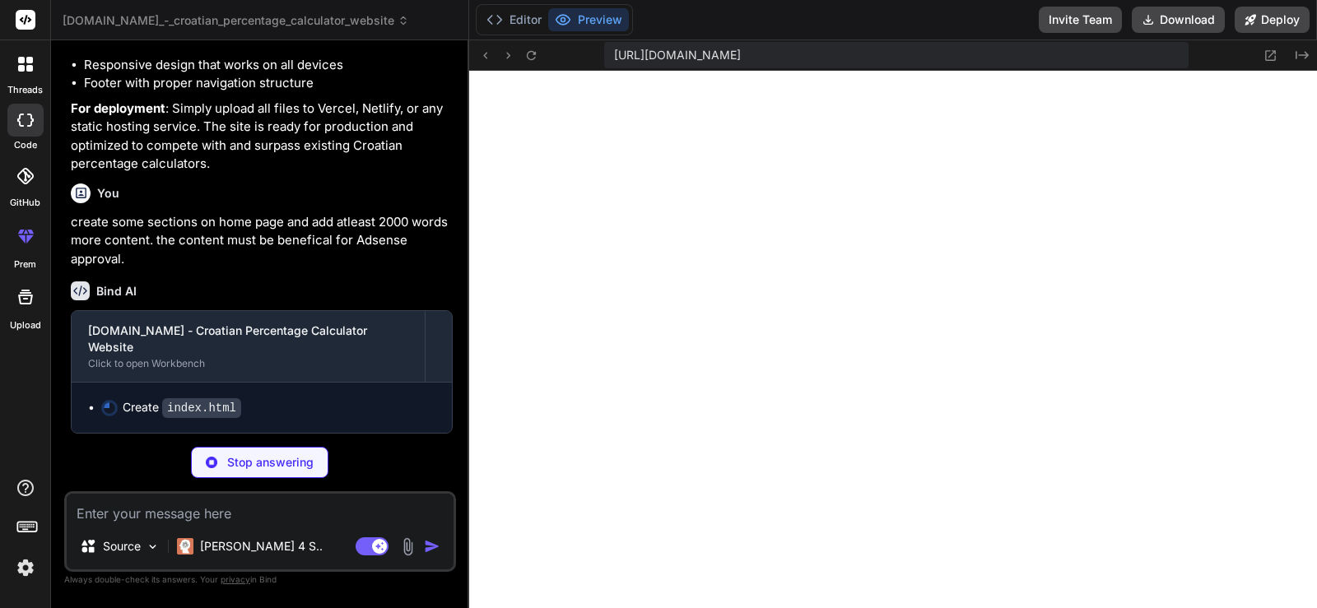
scroll to position [2033, 0]
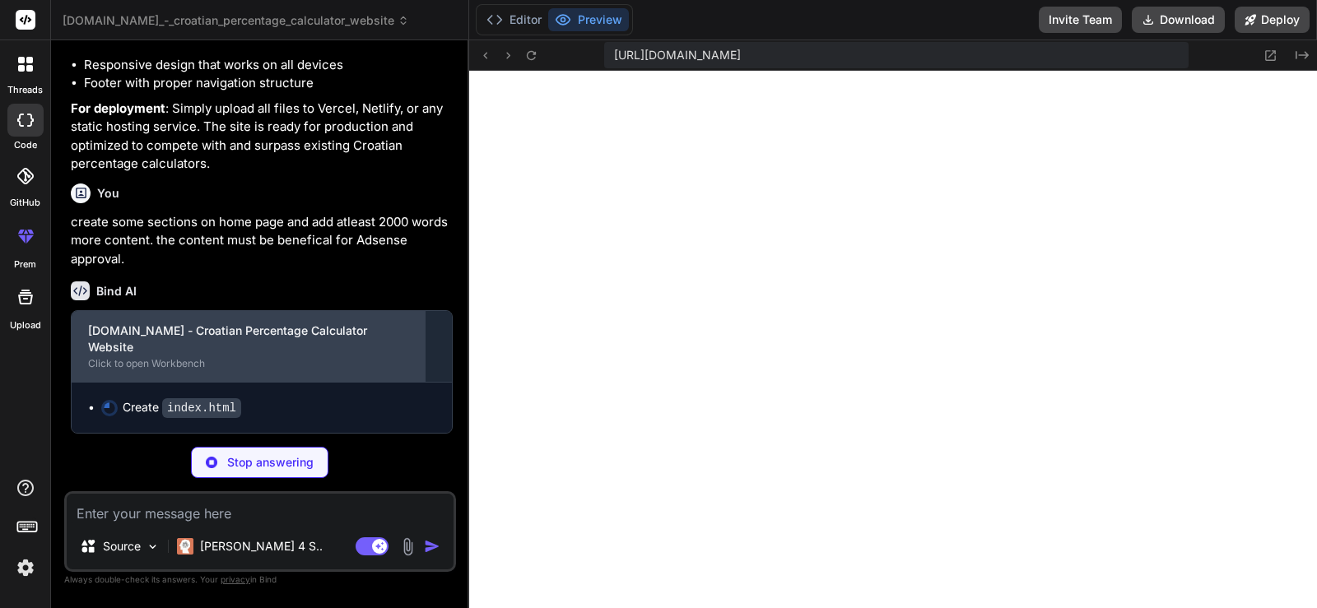
click at [162, 355] on div "[DOMAIN_NAME] - Croatian Percentage Calculator Website" at bounding box center [248, 339] width 320 height 33
click at [199, 362] on div "Click to open Workbench" at bounding box center [248, 363] width 320 height 13
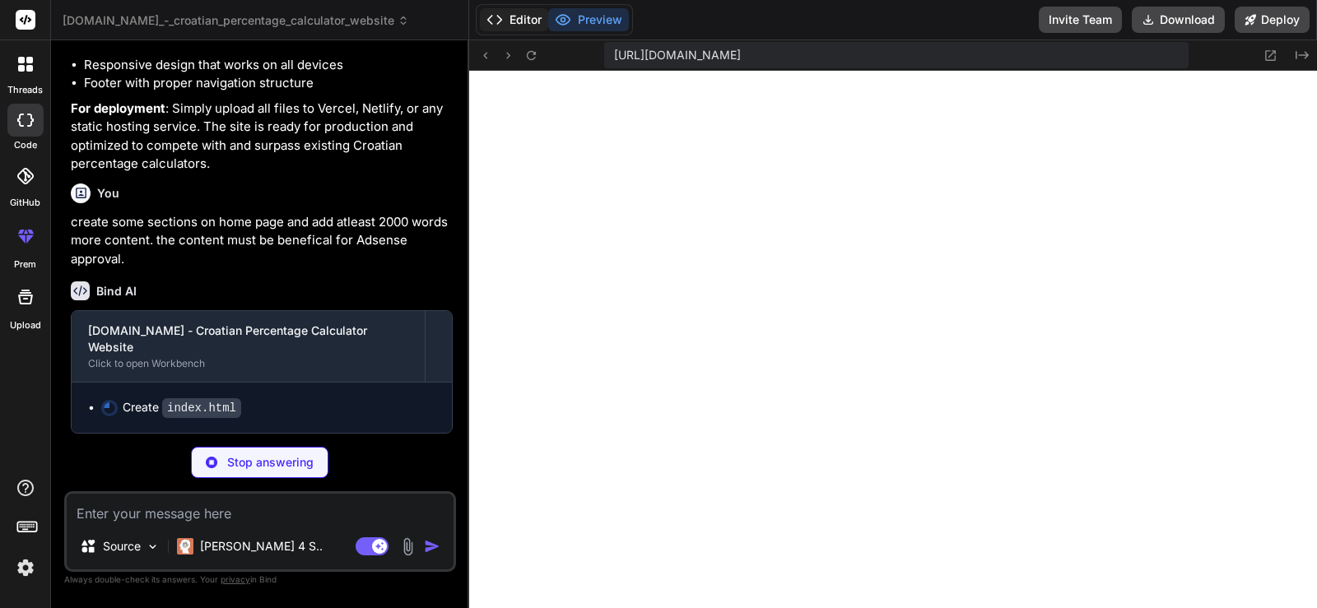
click at [529, 16] on button "Editor" at bounding box center [514, 19] width 68 height 23
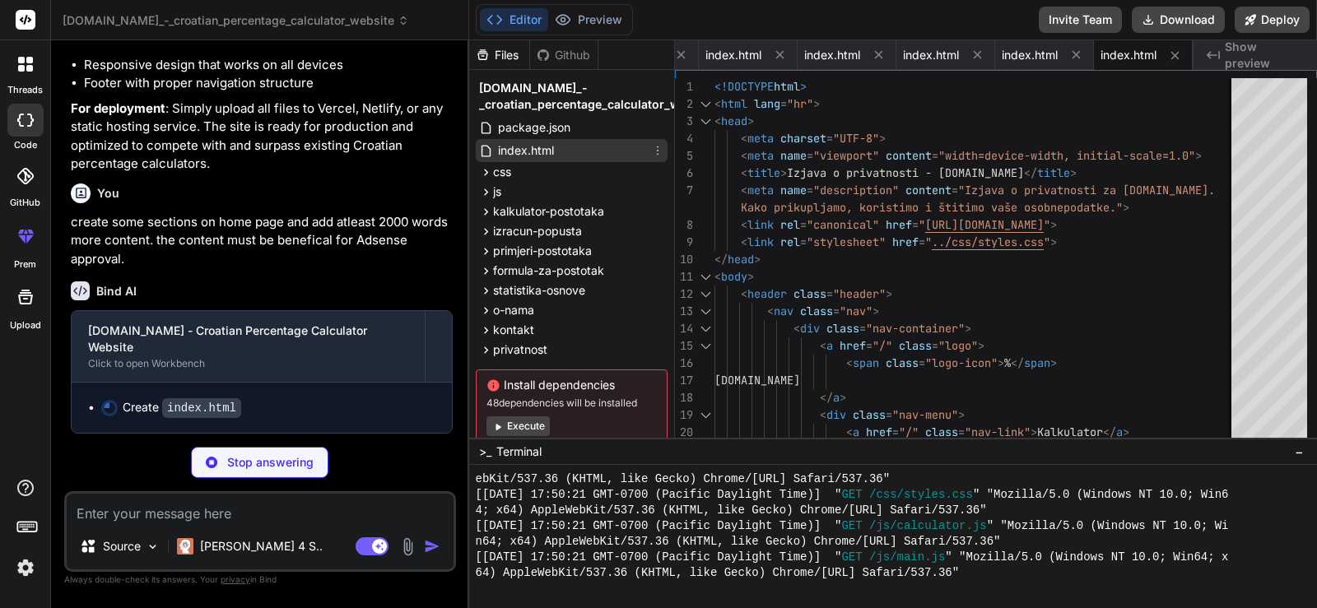
click at [530, 149] on span "index.html" at bounding box center [525, 151] width 59 height 20
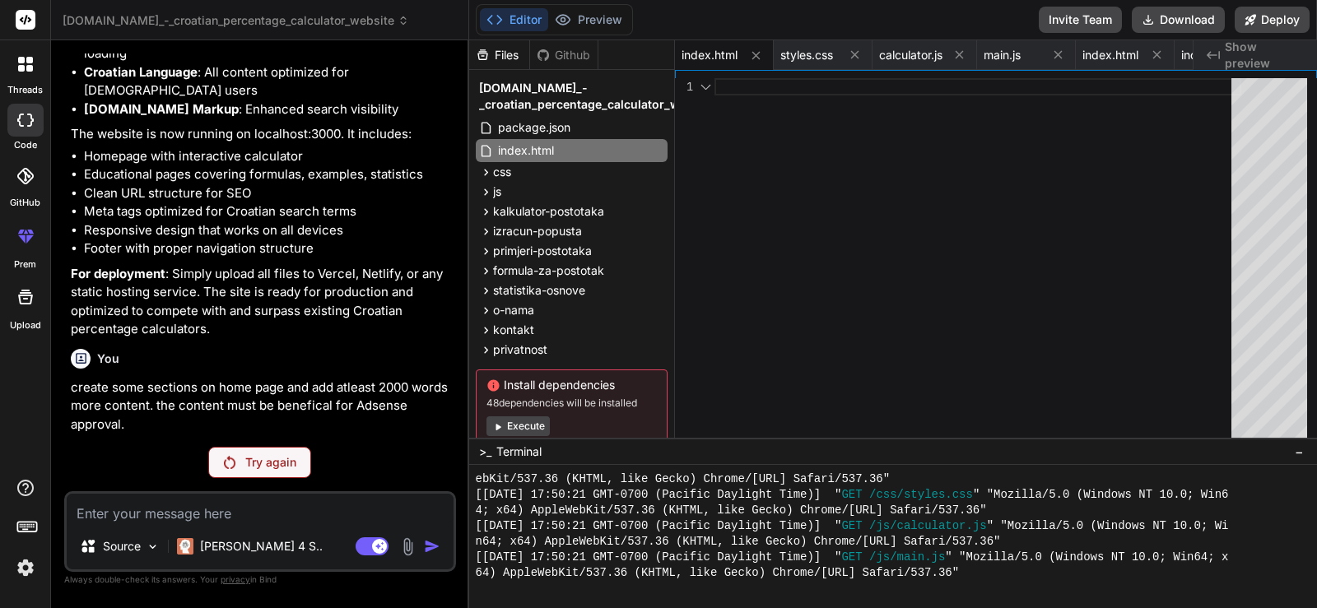
scroll to position [2045, 0]
click at [338, 386] on p "create some sections on home page and add atleast 2000 words more content. the …" at bounding box center [262, 407] width 382 height 56
click at [620, 28] on button "Preview" at bounding box center [588, 19] width 81 height 23
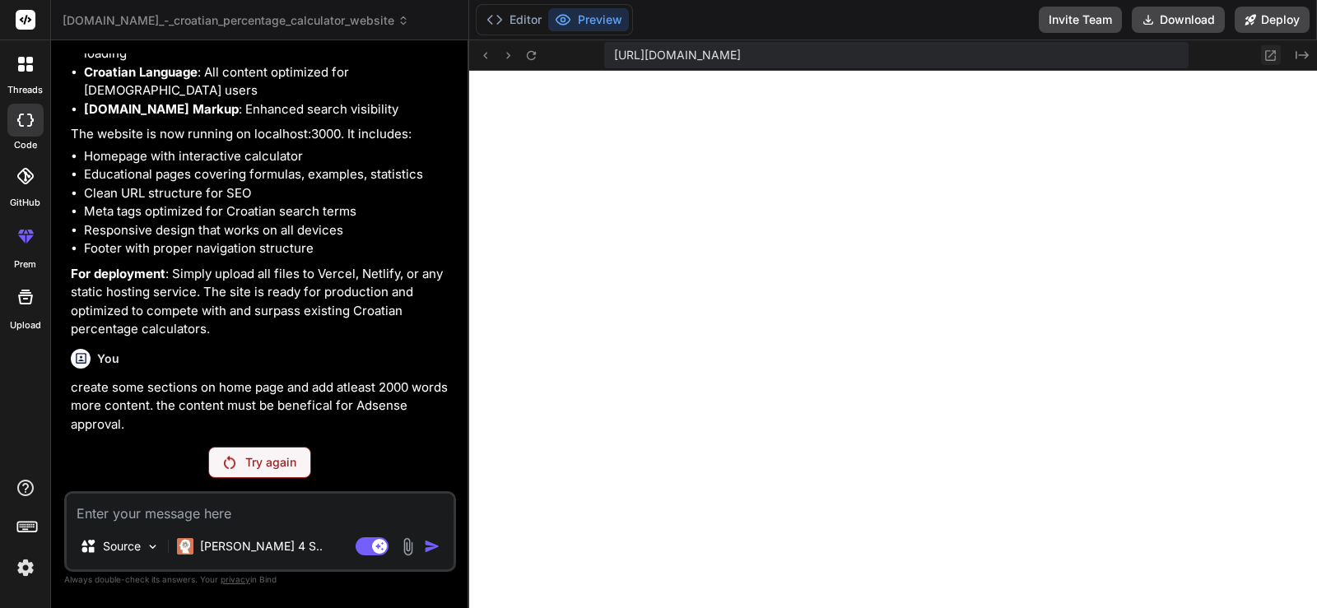
click at [1269, 58] on icon at bounding box center [1271, 56] width 14 height 14
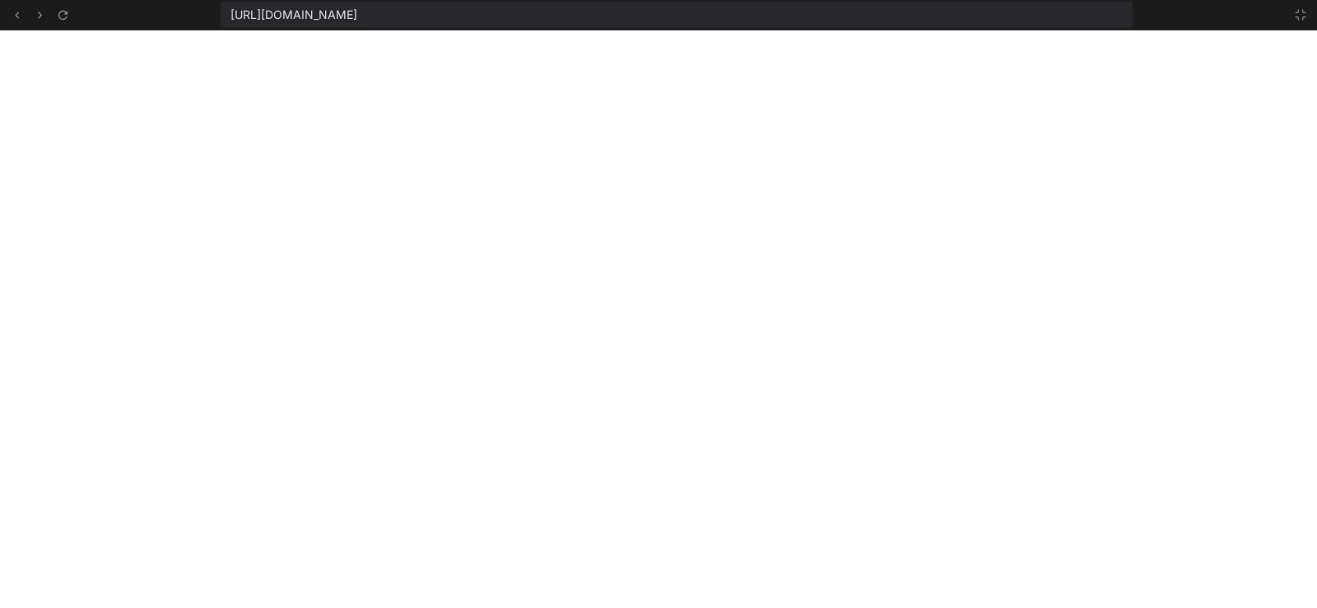
scroll to position [2065, 0]
click at [67, 15] on icon at bounding box center [63, 15] width 14 height 14
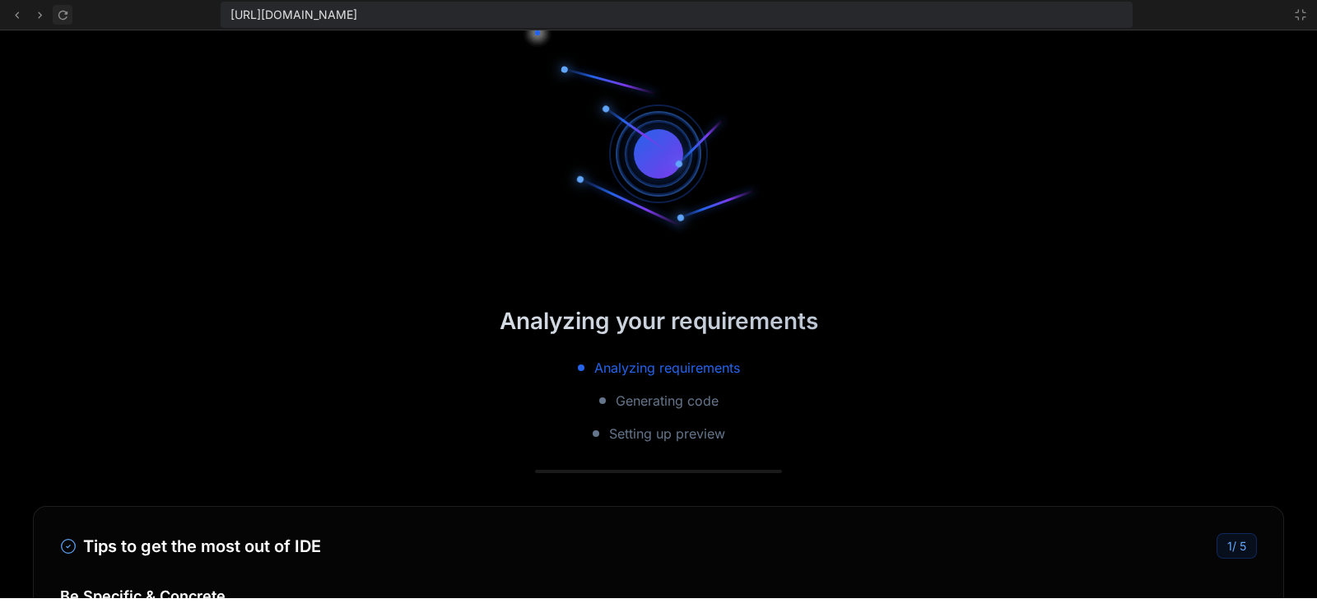
scroll to position [2315, 0]
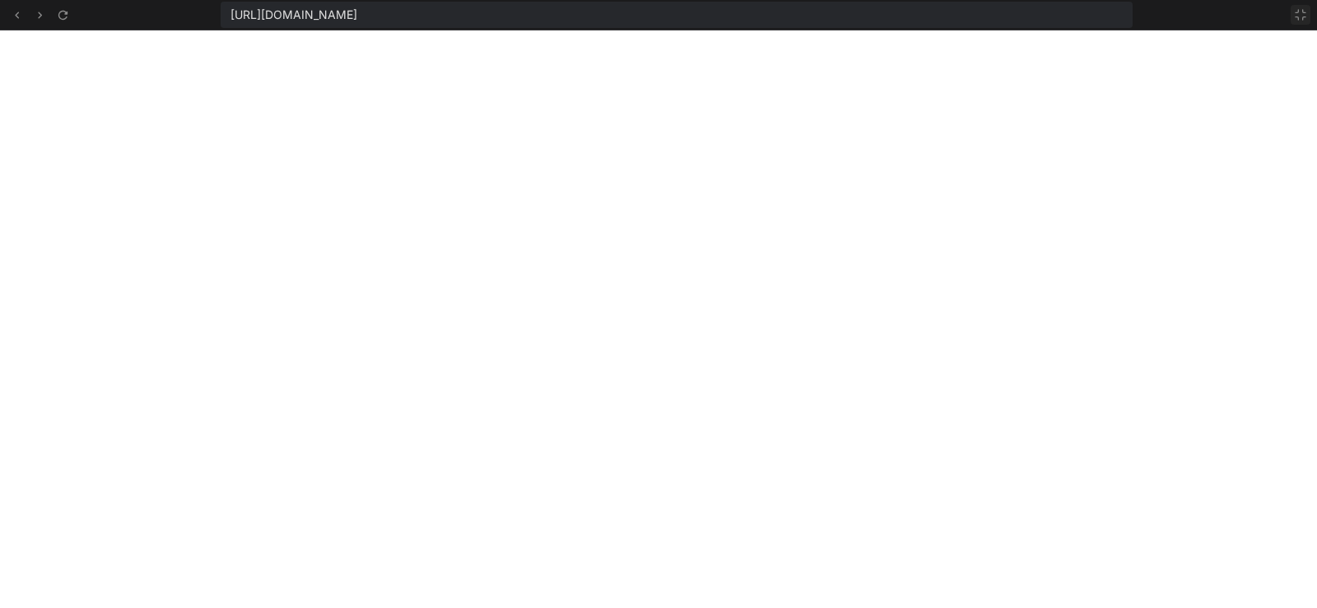
click at [1292, 19] on button at bounding box center [1301, 15] width 20 height 20
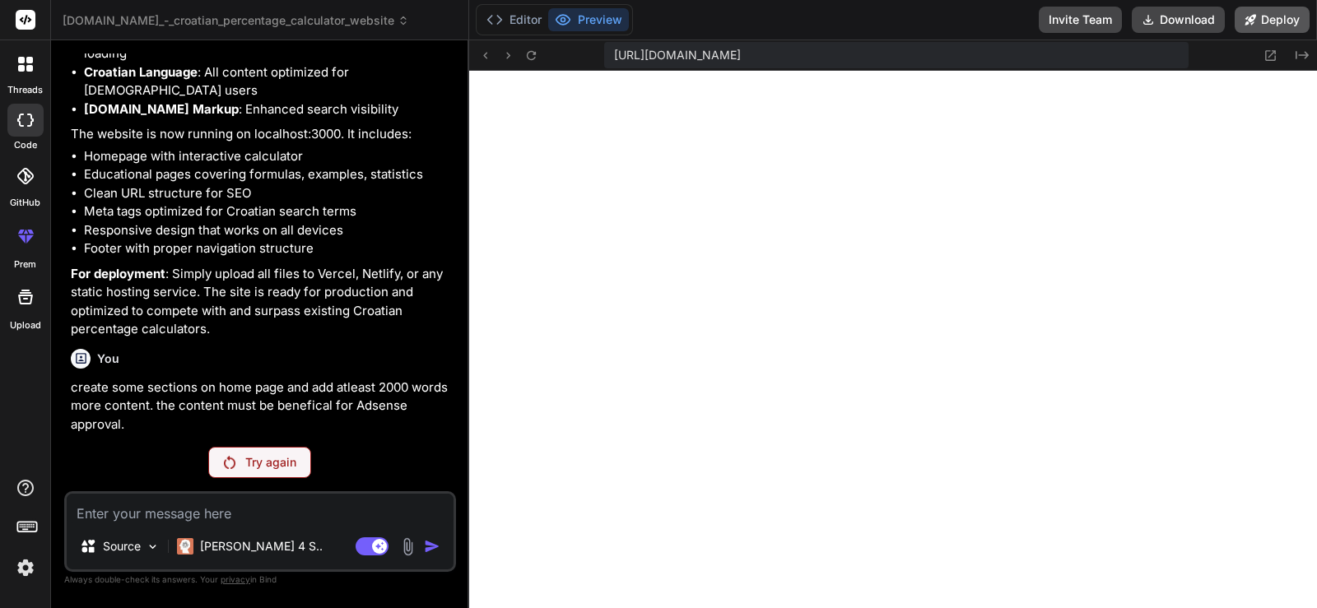
scroll to position [2346, 0]
click at [258, 412] on p "create some sections on home page and add atleast 2000 words more content. the …" at bounding box center [262, 407] width 382 height 56
click at [261, 463] on p "Try again" at bounding box center [270, 462] width 51 height 16
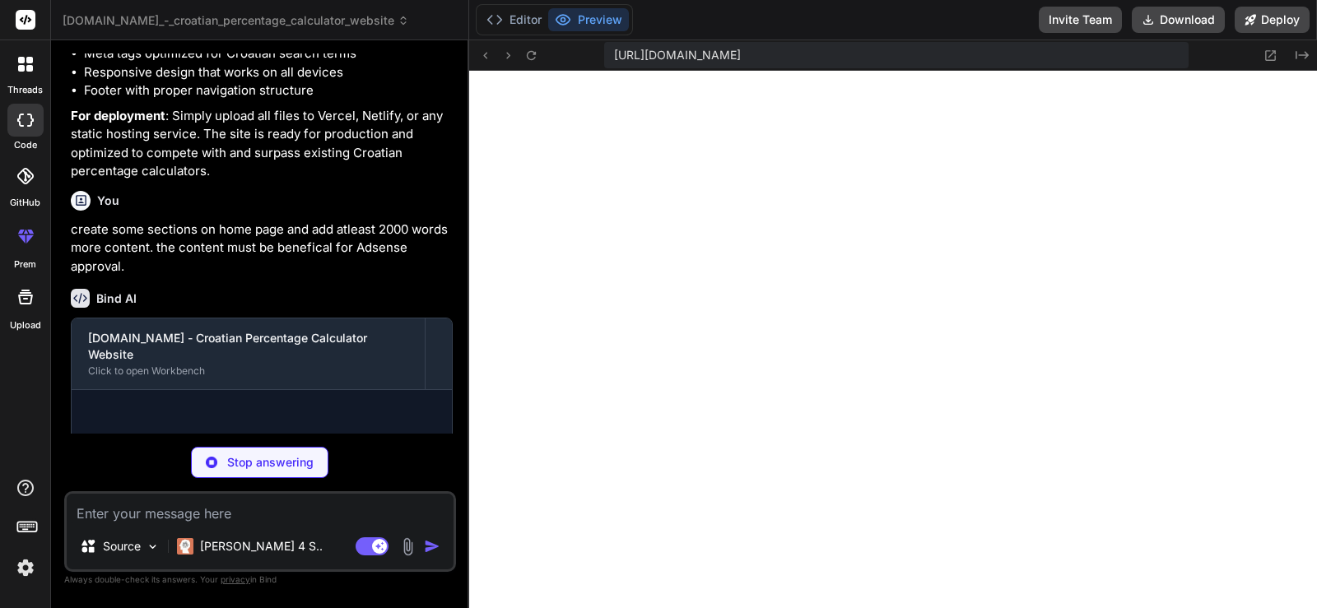
scroll to position [2210, 0]
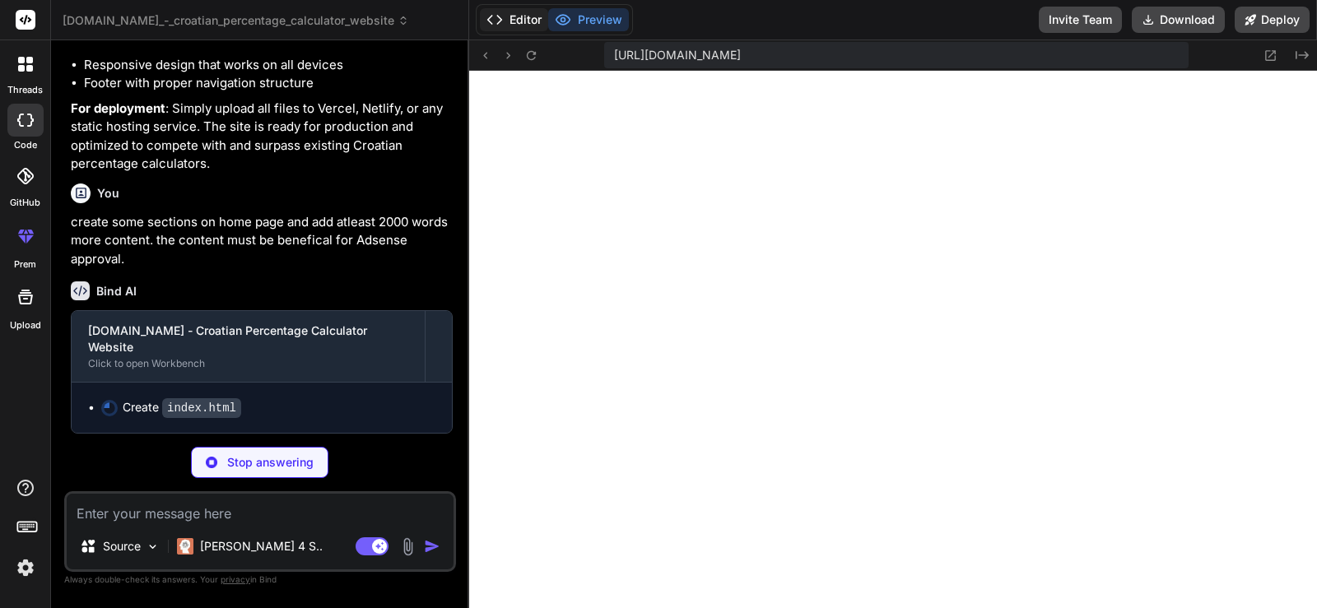
click at [527, 27] on button "Editor" at bounding box center [514, 19] width 68 height 23
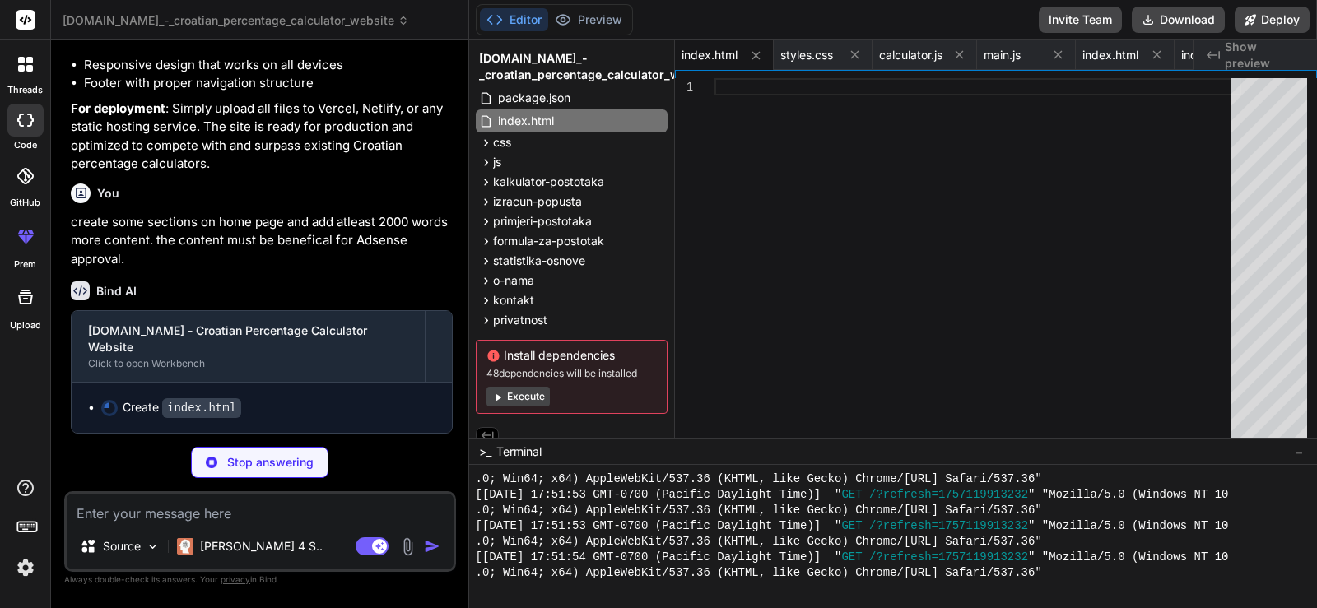
scroll to position [0, 0]
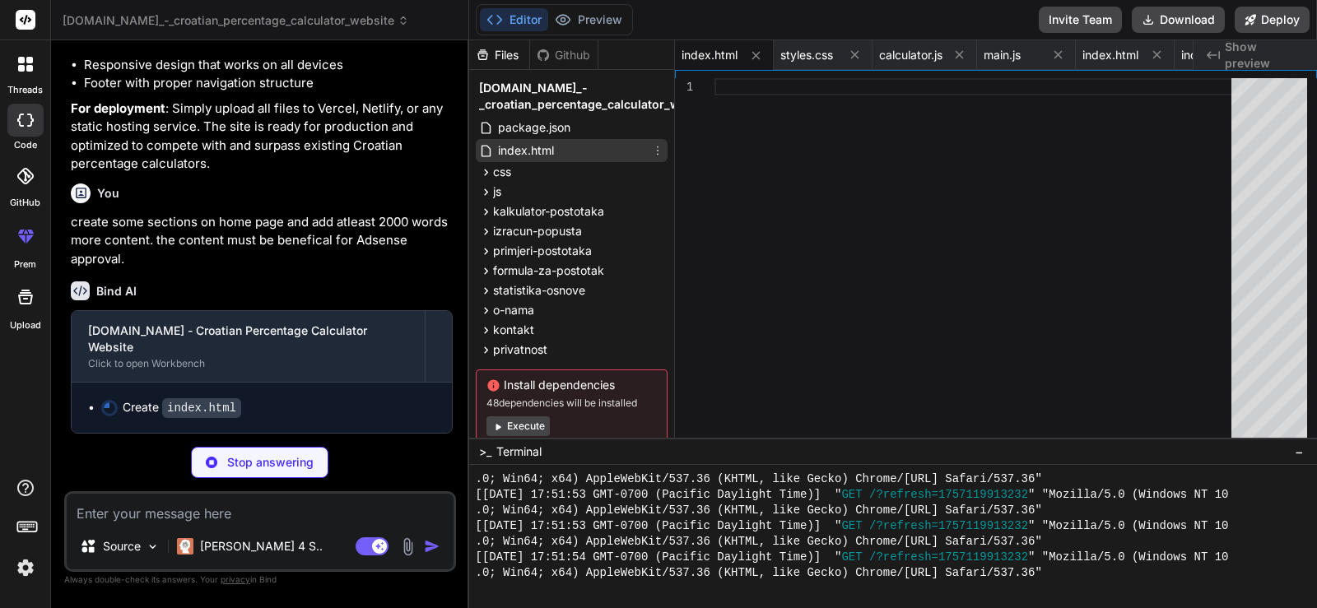
click at [594, 145] on div "index.html" at bounding box center [572, 150] width 192 height 23
click at [1103, 63] on span "index.html" at bounding box center [1111, 55] width 56 height 16
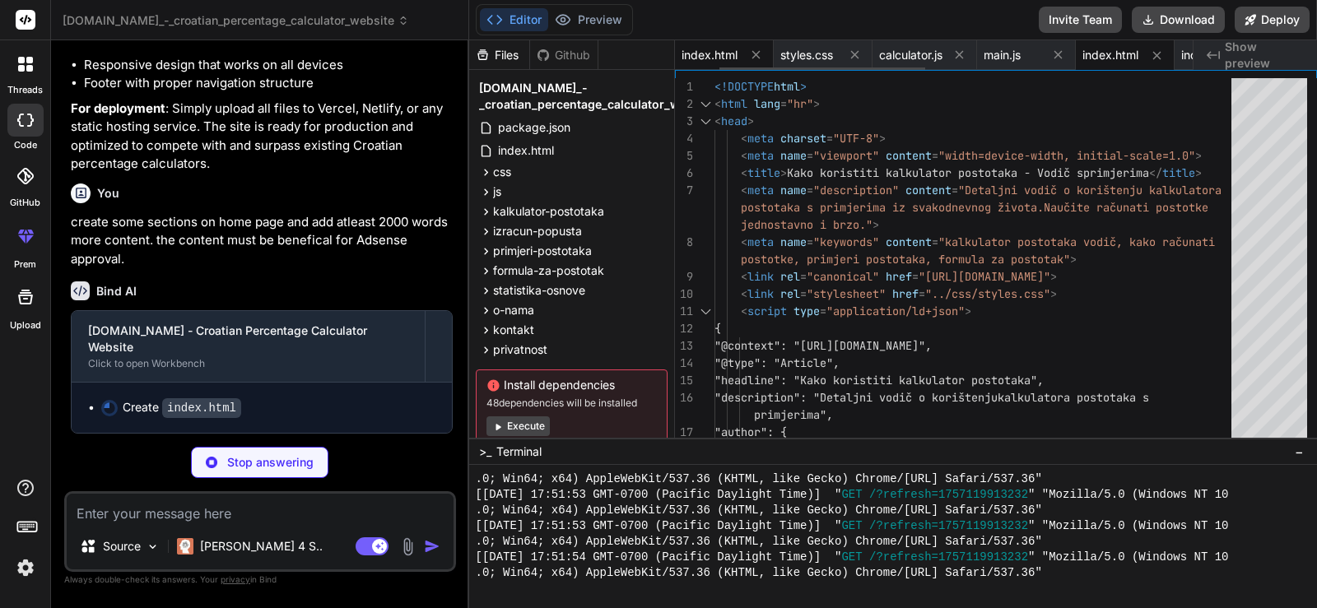
click at [709, 61] on span "index.html" at bounding box center [710, 55] width 56 height 16
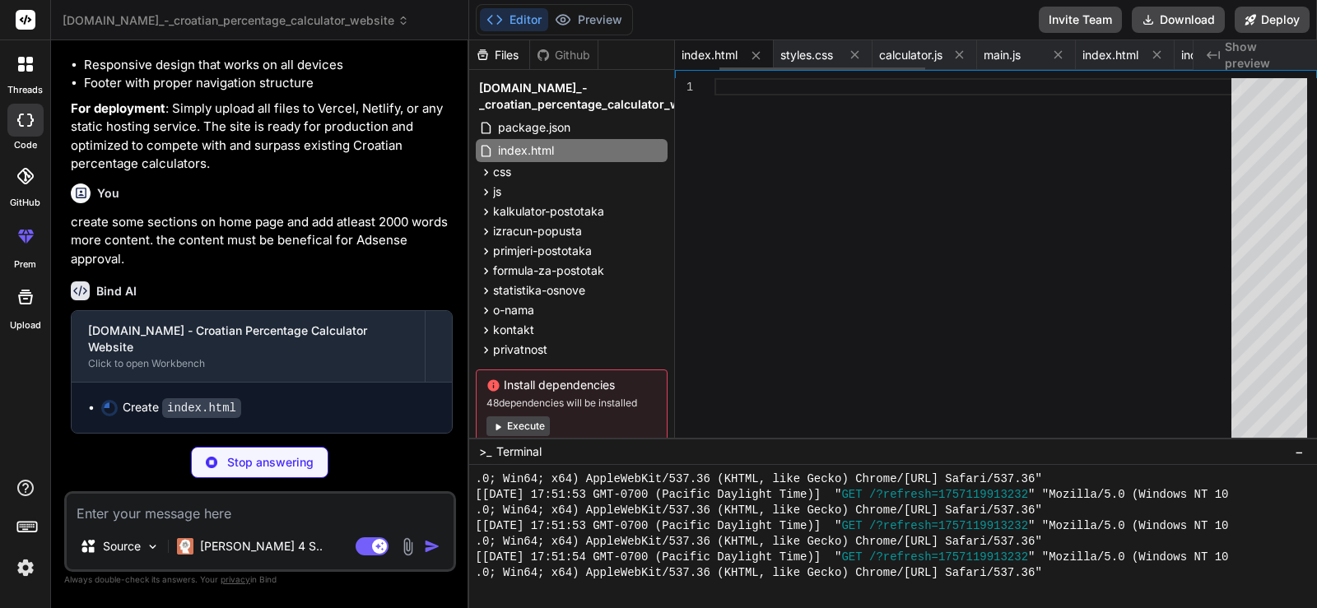
click at [755, 58] on icon at bounding box center [756, 56] width 14 height 14
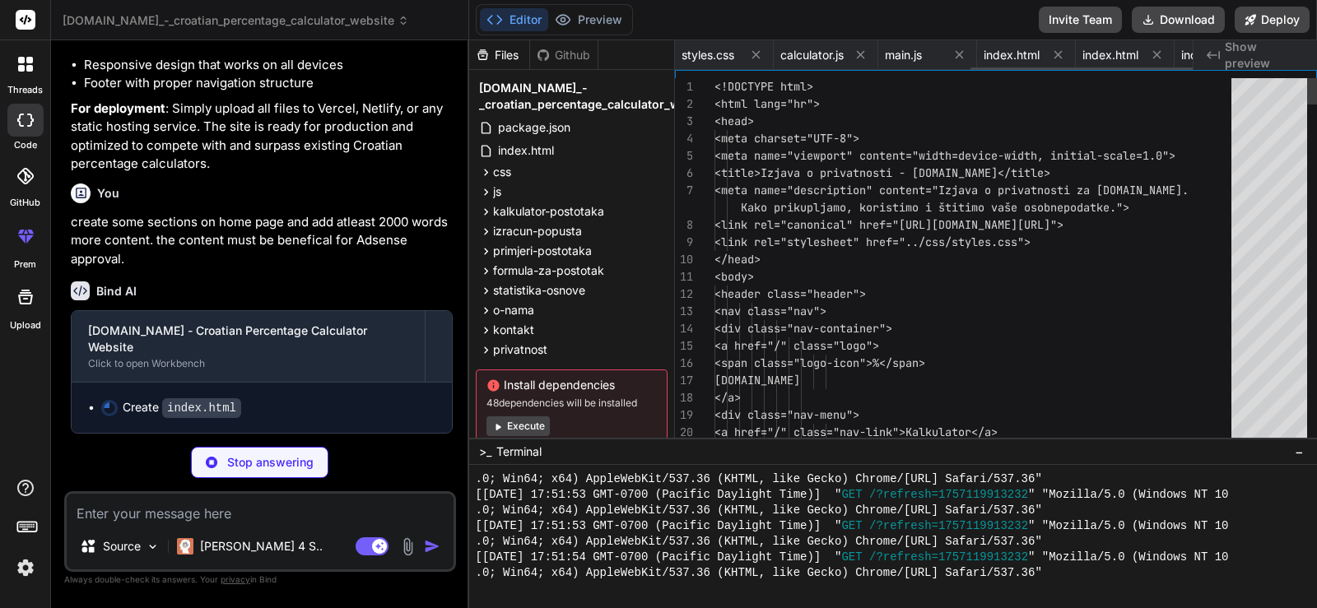
scroll to position [0, 690]
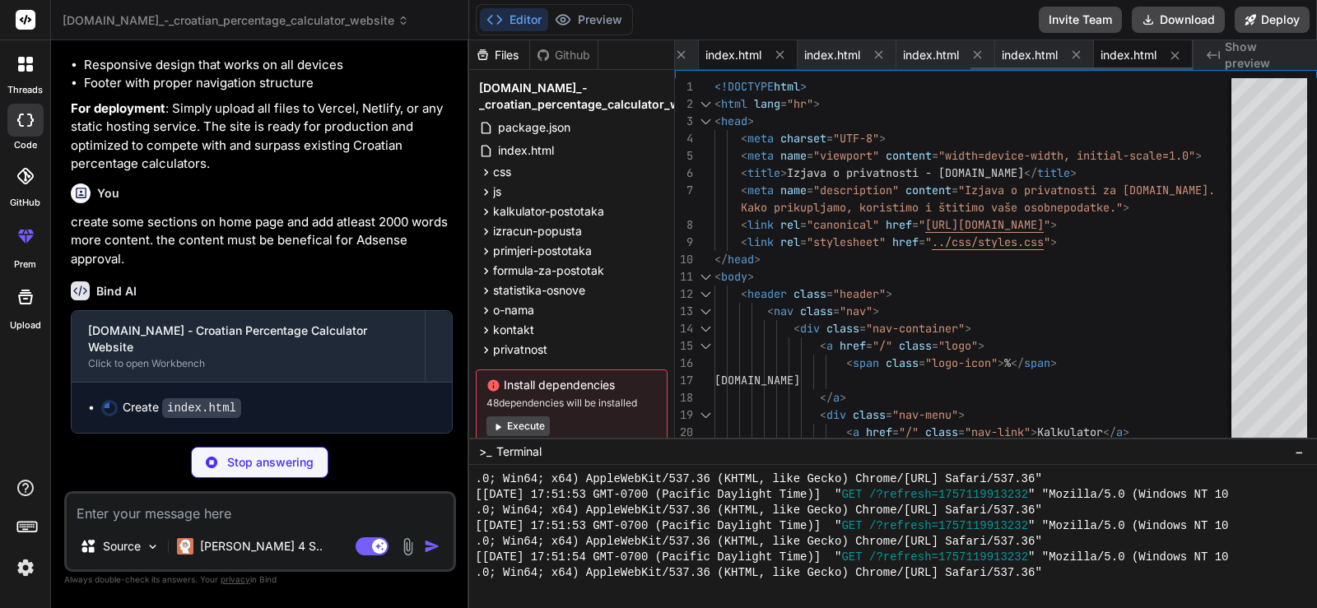
click at [762, 54] on div "index.html" at bounding box center [735, 55] width 58 height 16
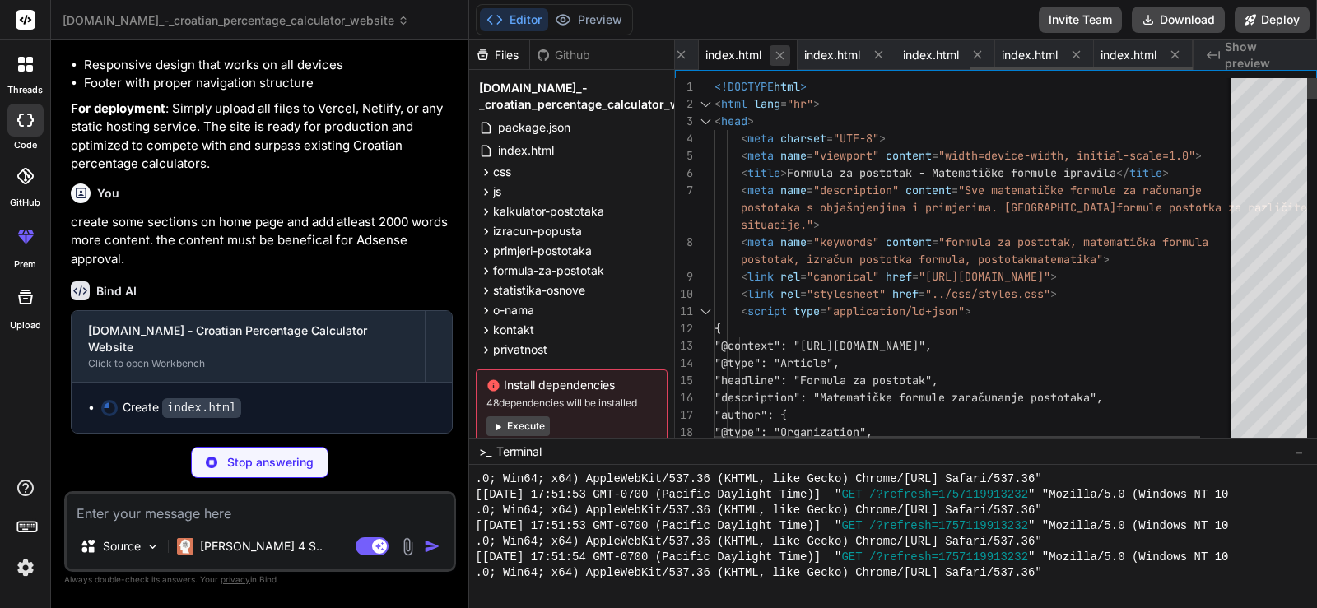
click at [788, 54] on button at bounding box center [780, 55] width 21 height 21
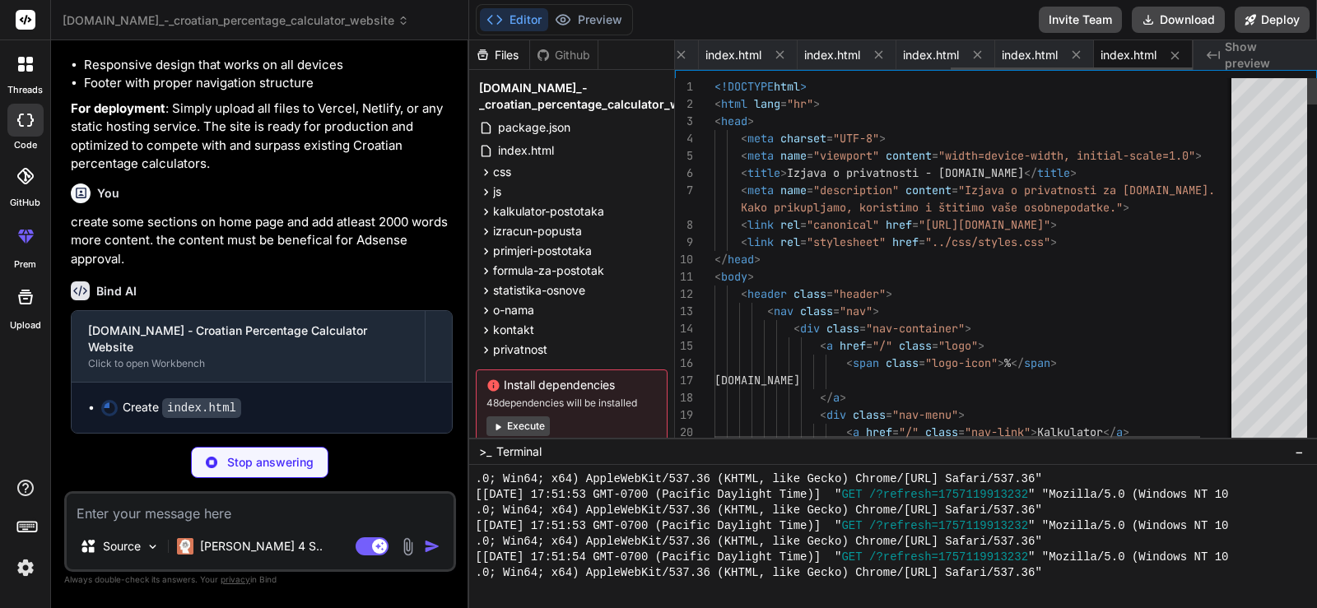
scroll to position [0, 591]
click at [785, 57] on icon at bounding box center [780, 55] width 14 height 14
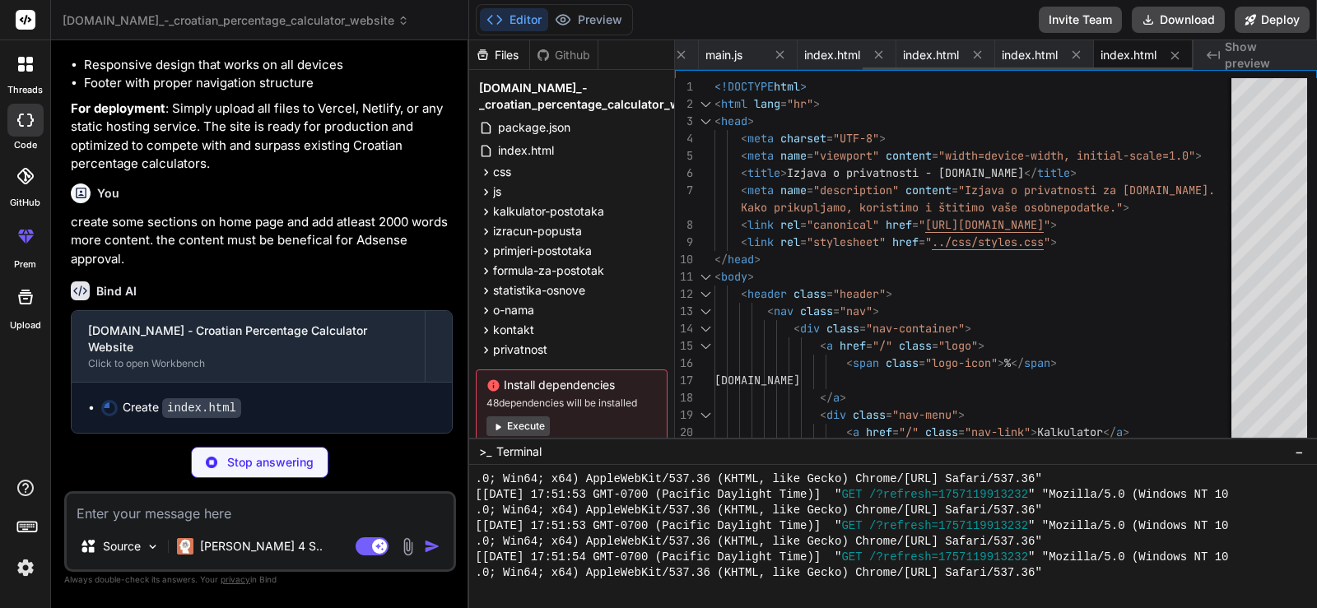
scroll to position [0, 295]
click at [785, 57] on icon at bounding box center [780, 55] width 14 height 14
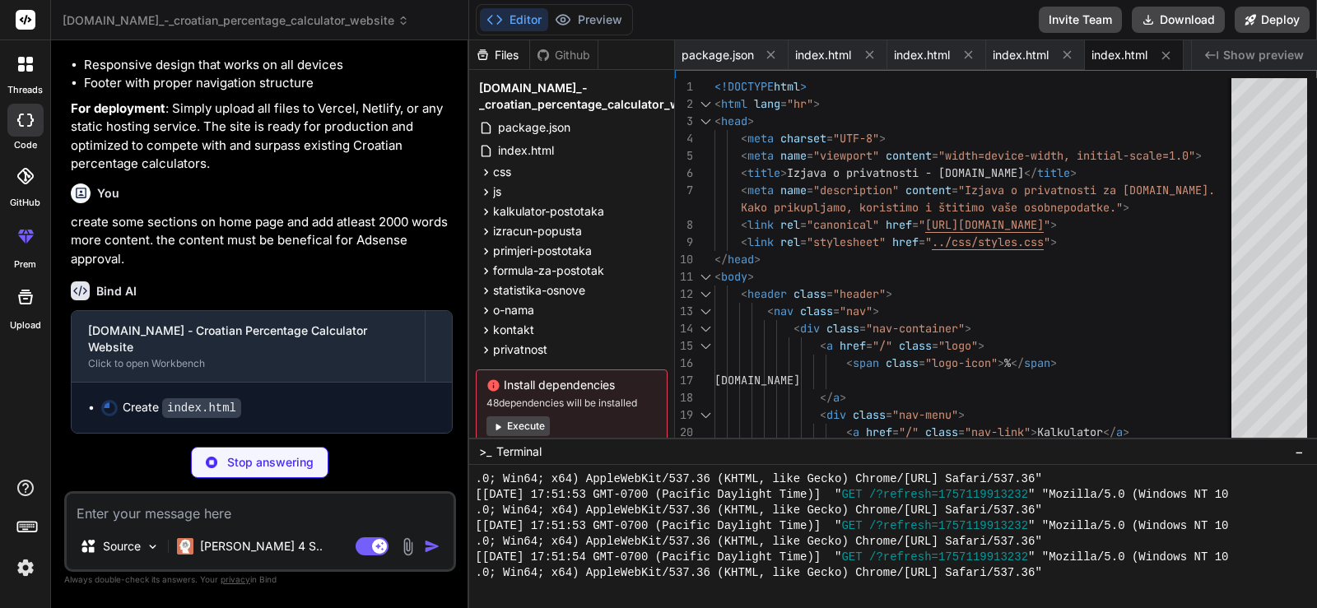
scroll to position [0, 0]
click at [785, 57] on div "package.json" at bounding box center [732, 55] width 114 height 30
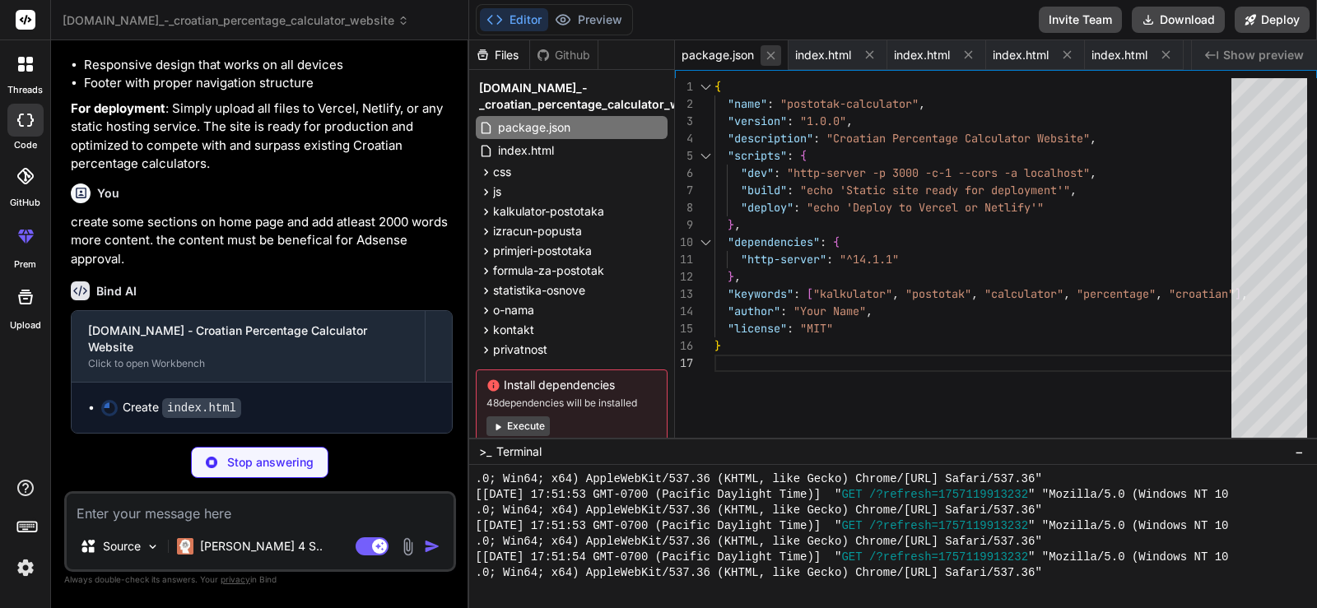
click at [778, 57] on button at bounding box center [771, 55] width 21 height 21
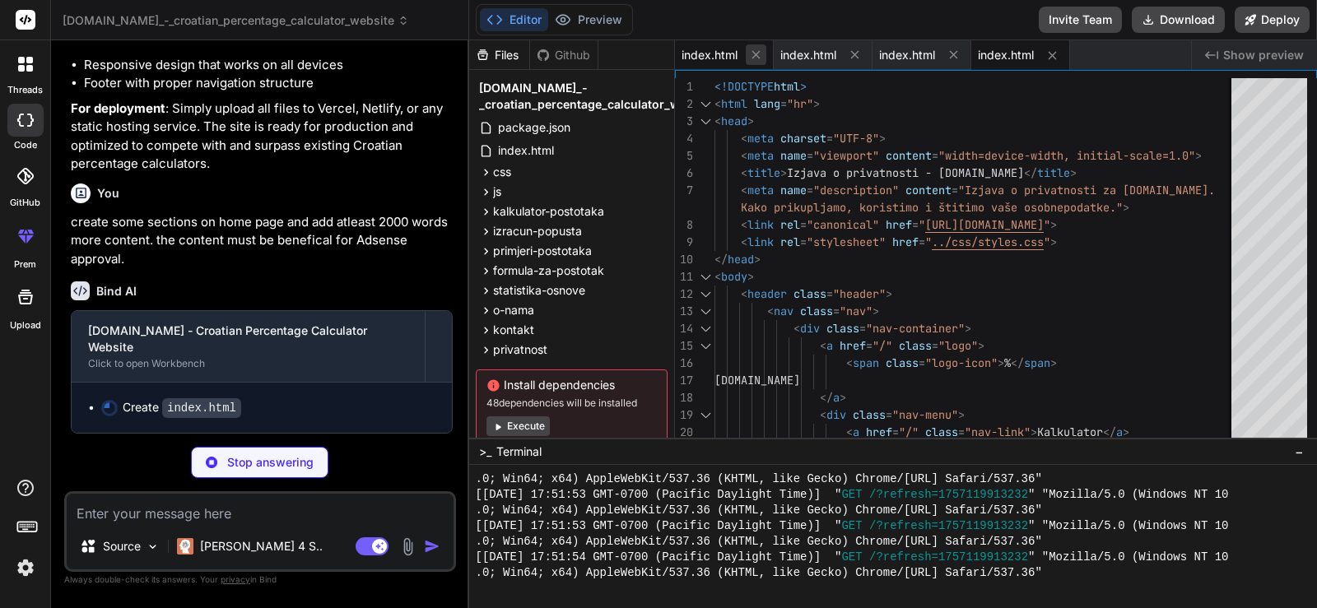
click at [762, 57] on icon at bounding box center [756, 55] width 14 height 14
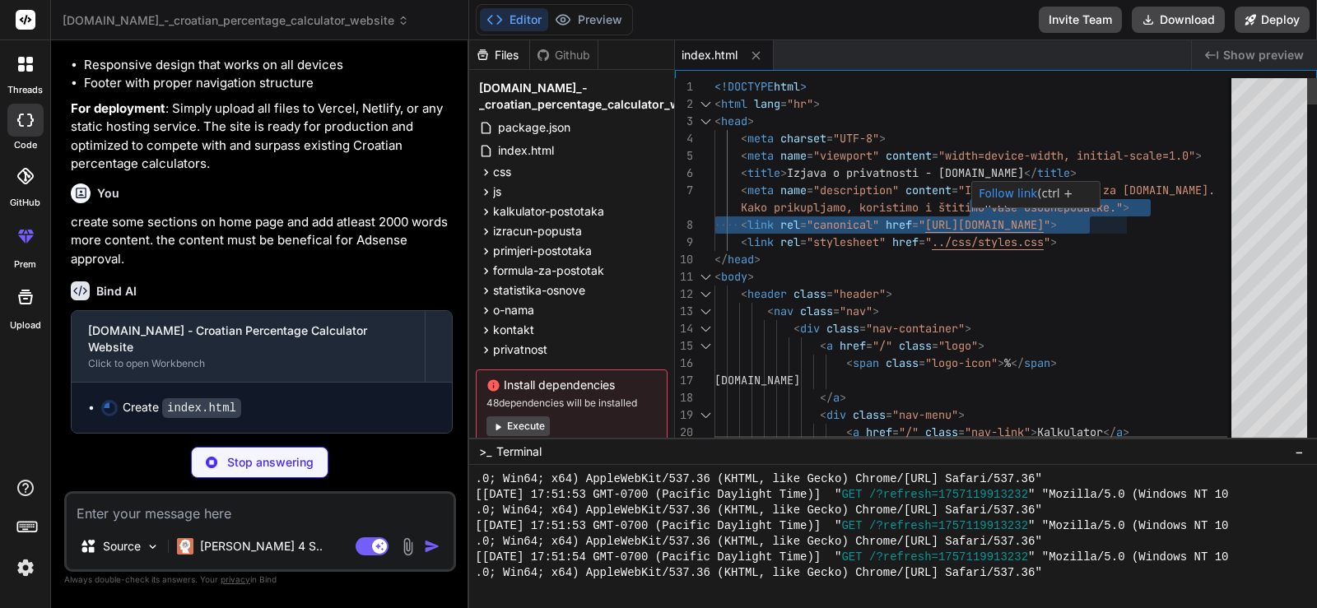
drag, startPoint x: 1125, startPoint y: 211, endPoint x: 971, endPoint y: 188, distance: 156.5
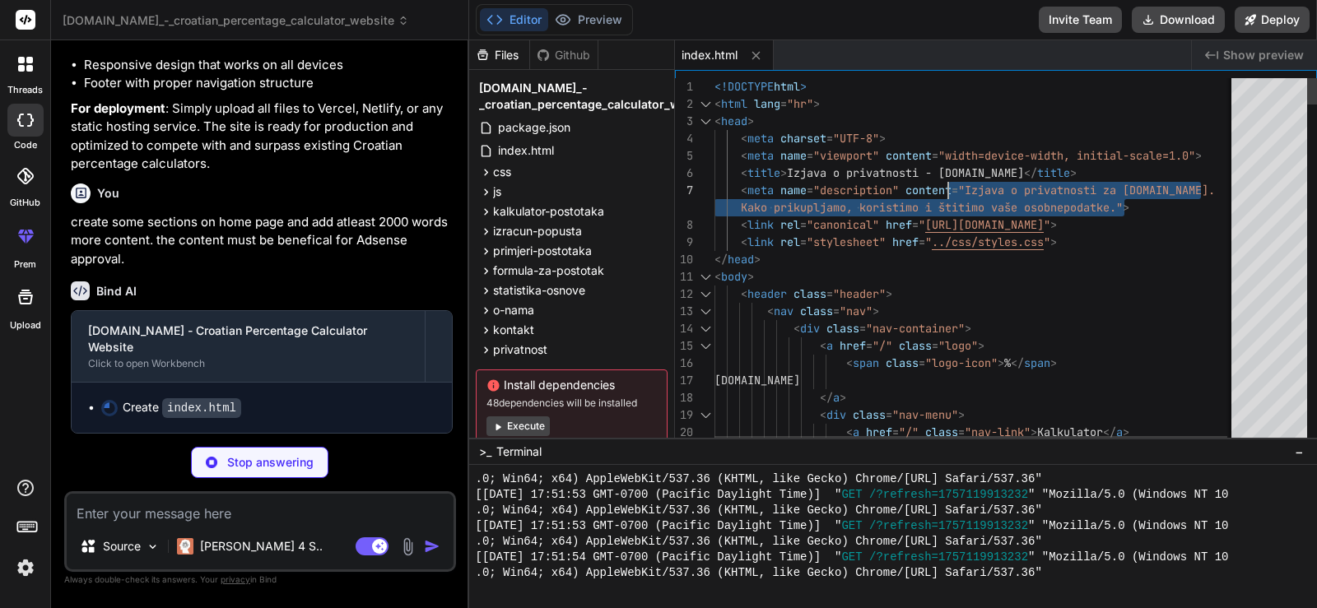
drag, startPoint x: 1125, startPoint y: 207, endPoint x: 972, endPoint y: 189, distance: 153.3
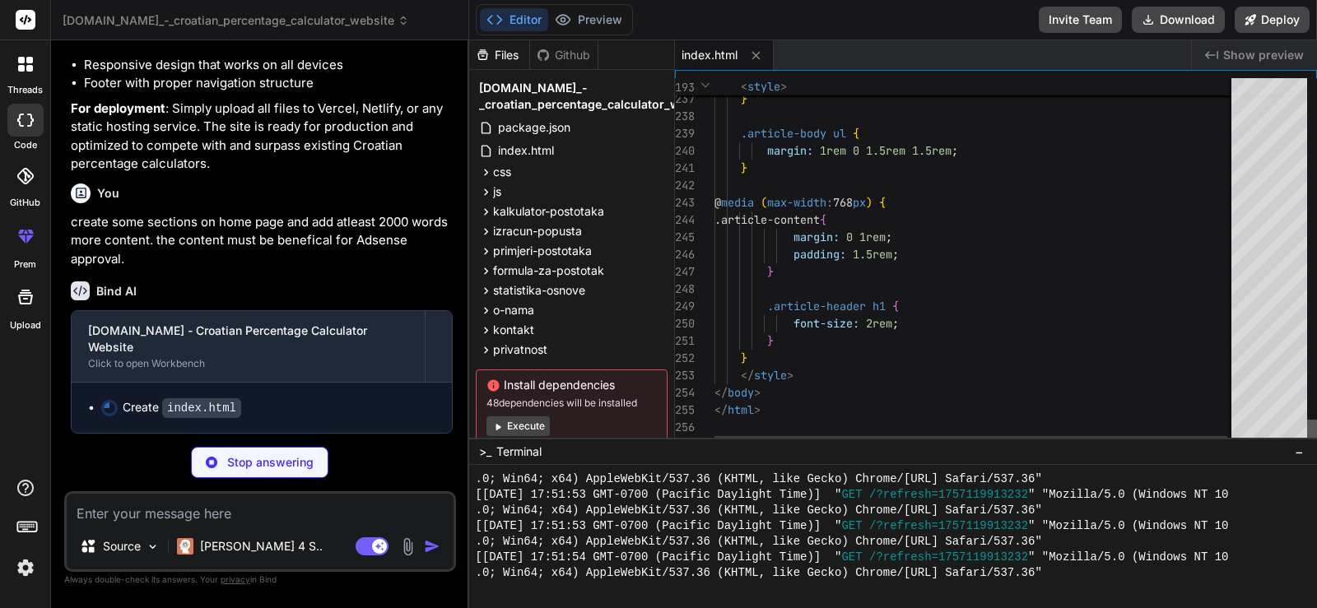
click at [1316, 446] on div at bounding box center [1312, 433] width 10 height 26
click at [590, 19] on button "Preview" at bounding box center [588, 19] width 81 height 23
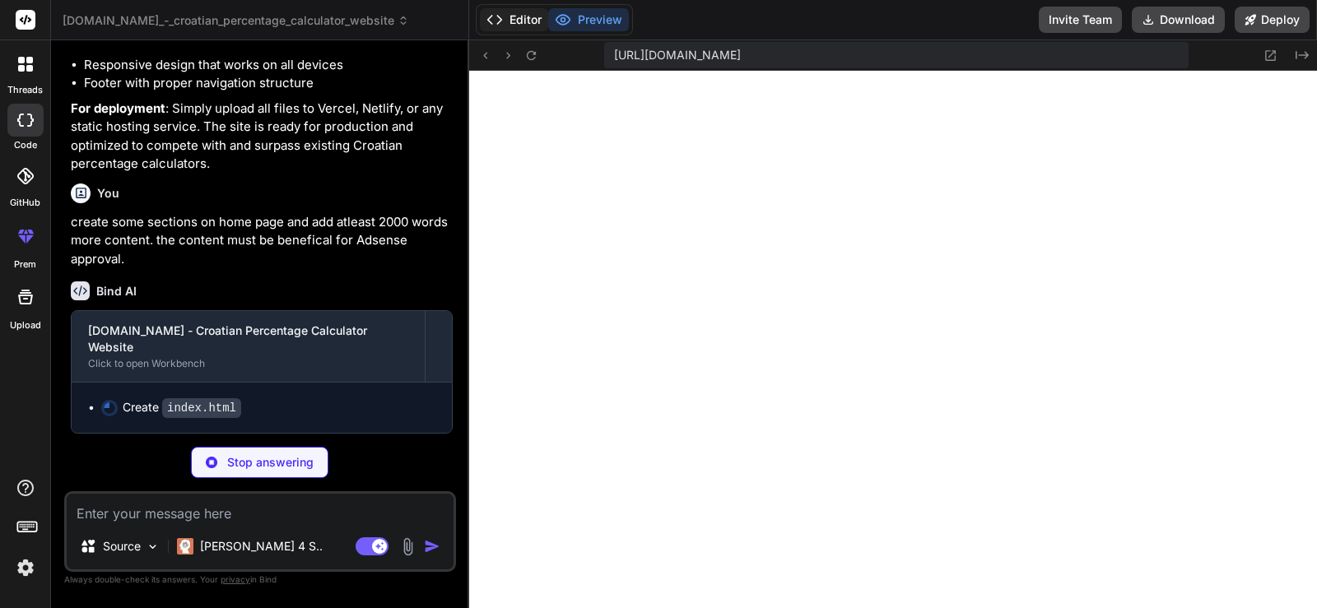
click at [514, 21] on button "Editor" at bounding box center [514, 19] width 68 height 23
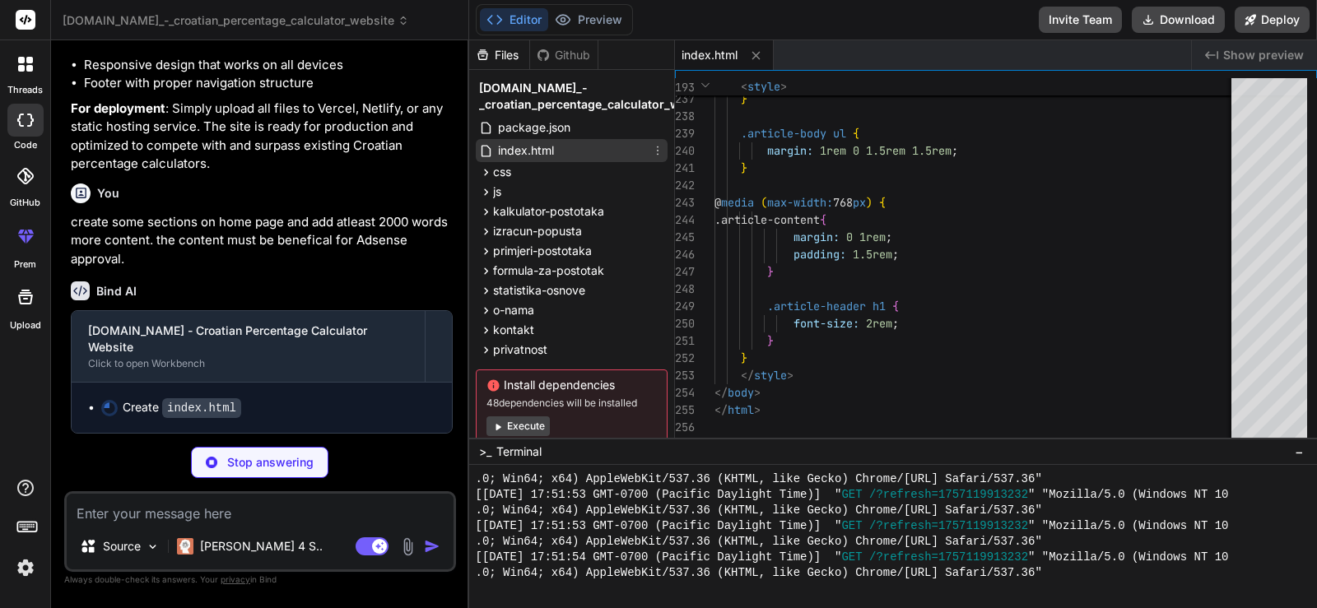
click at [569, 144] on div "index.html" at bounding box center [572, 150] width 192 height 23
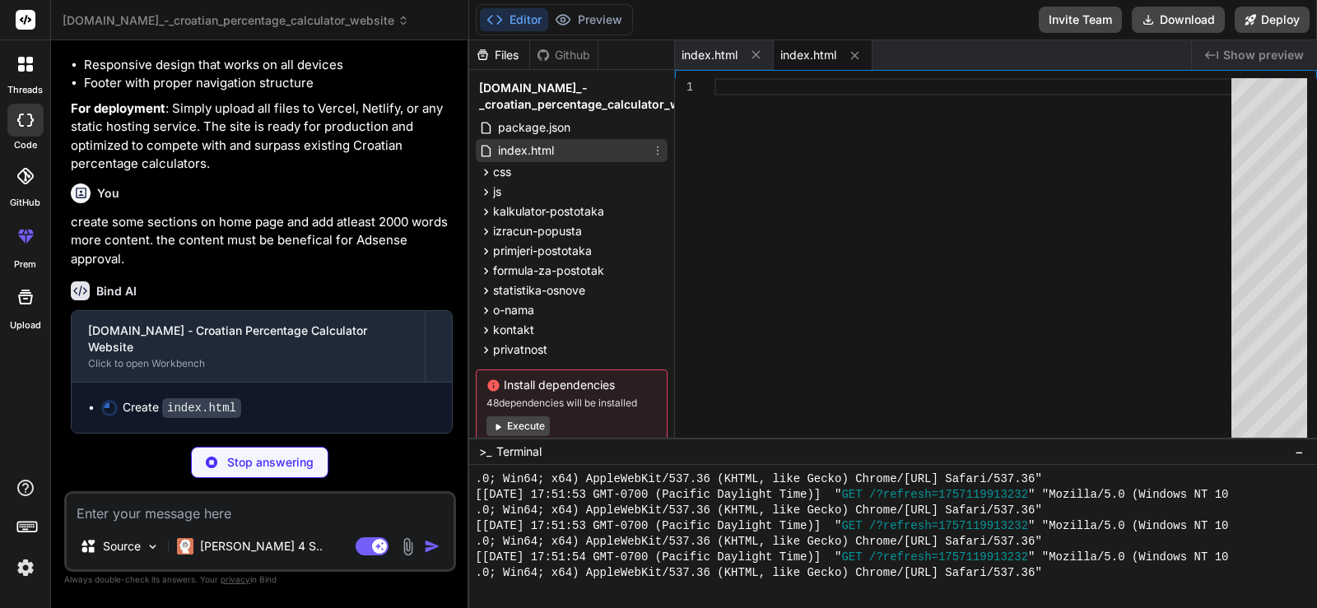
click at [569, 144] on div "index.html" at bounding box center [572, 150] width 192 height 23
click at [859, 58] on icon at bounding box center [855, 56] width 14 height 14
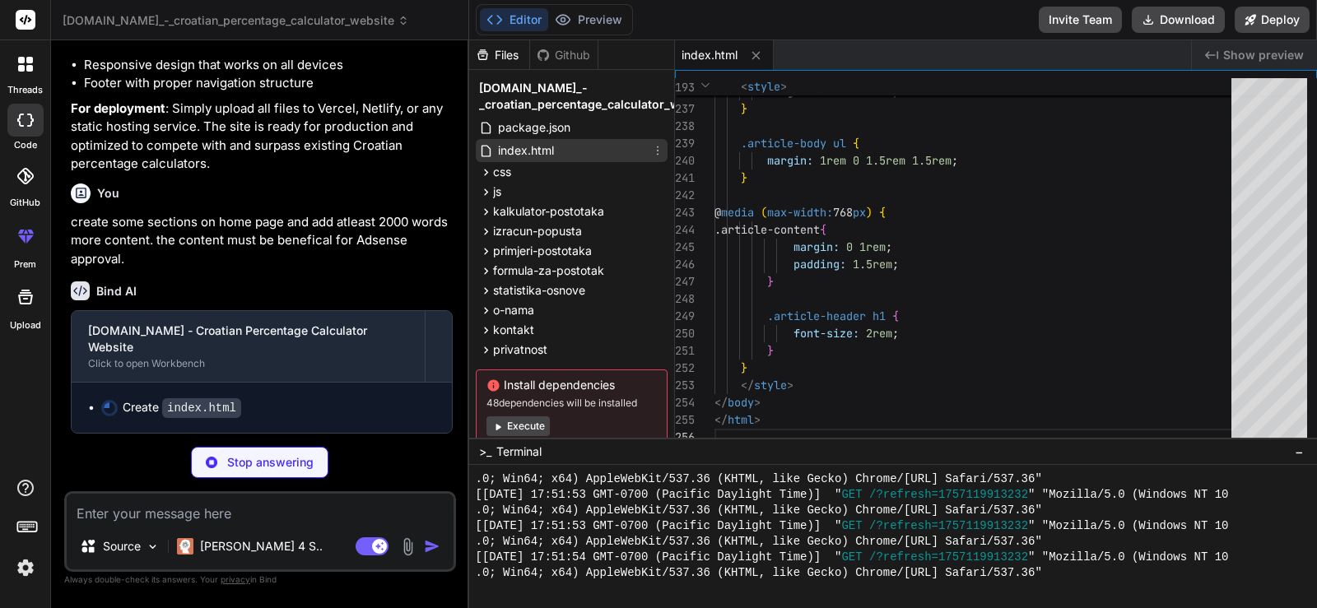
click at [546, 144] on span "index.html" at bounding box center [525, 151] width 59 height 20
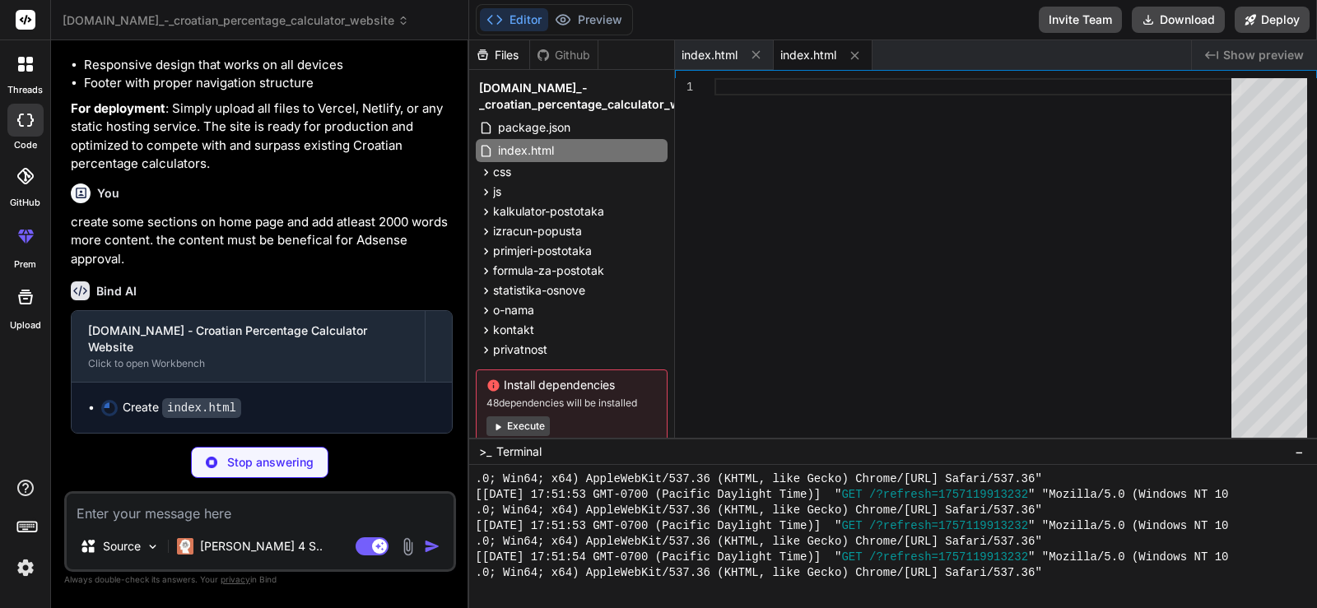
click at [794, 61] on span "index.html" at bounding box center [808, 55] width 56 height 16
click at [799, 59] on span "index.html" at bounding box center [808, 55] width 56 height 16
click at [690, 54] on span "index.html" at bounding box center [710, 55] width 56 height 16
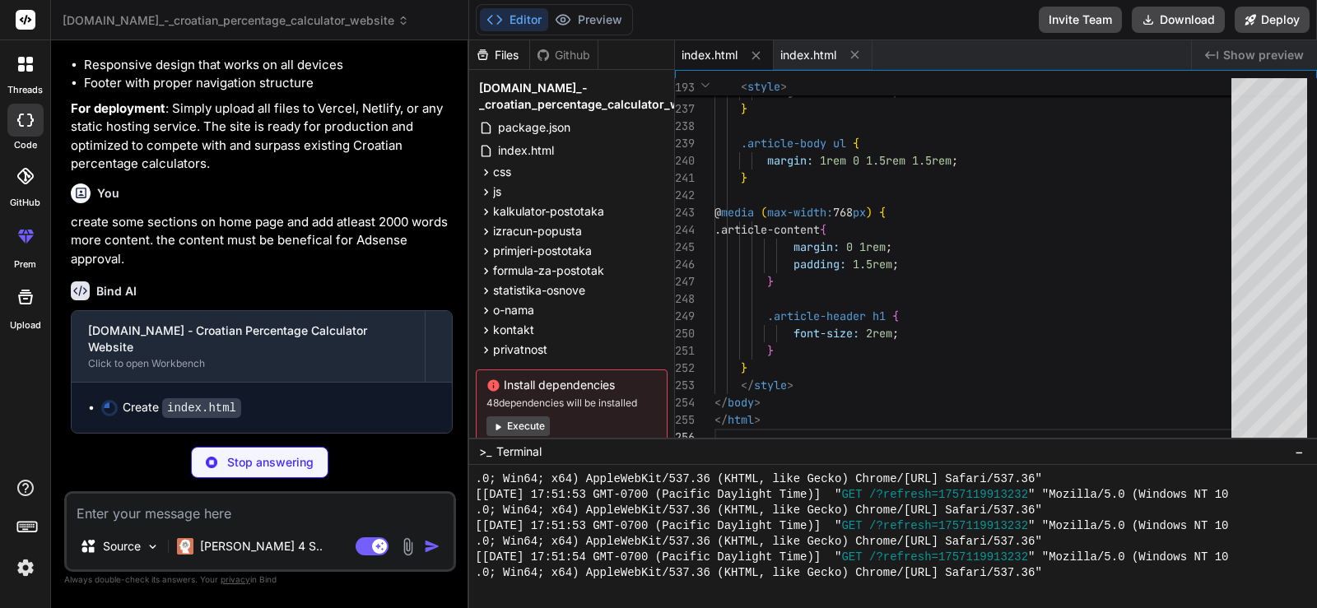
scroll to position [45, 0]
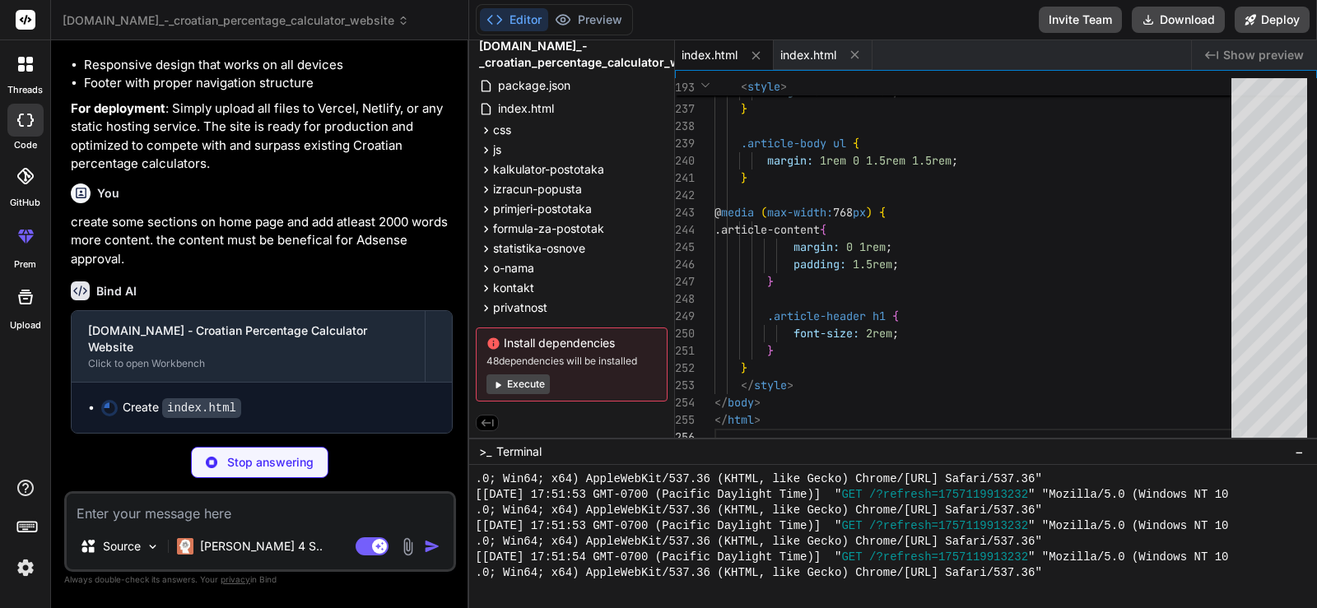
click at [491, 418] on icon at bounding box center [487, 423] width 15 height 15
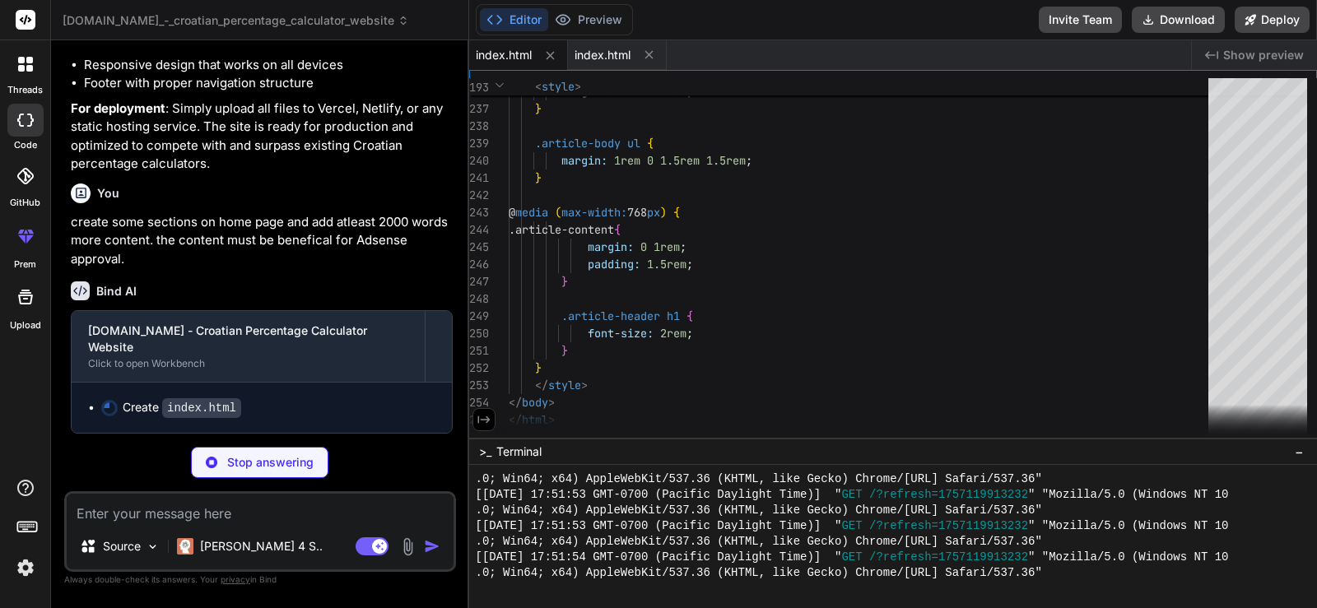
click at [491, 418] on icon at bounding box center [484, 419] width 15 height 15
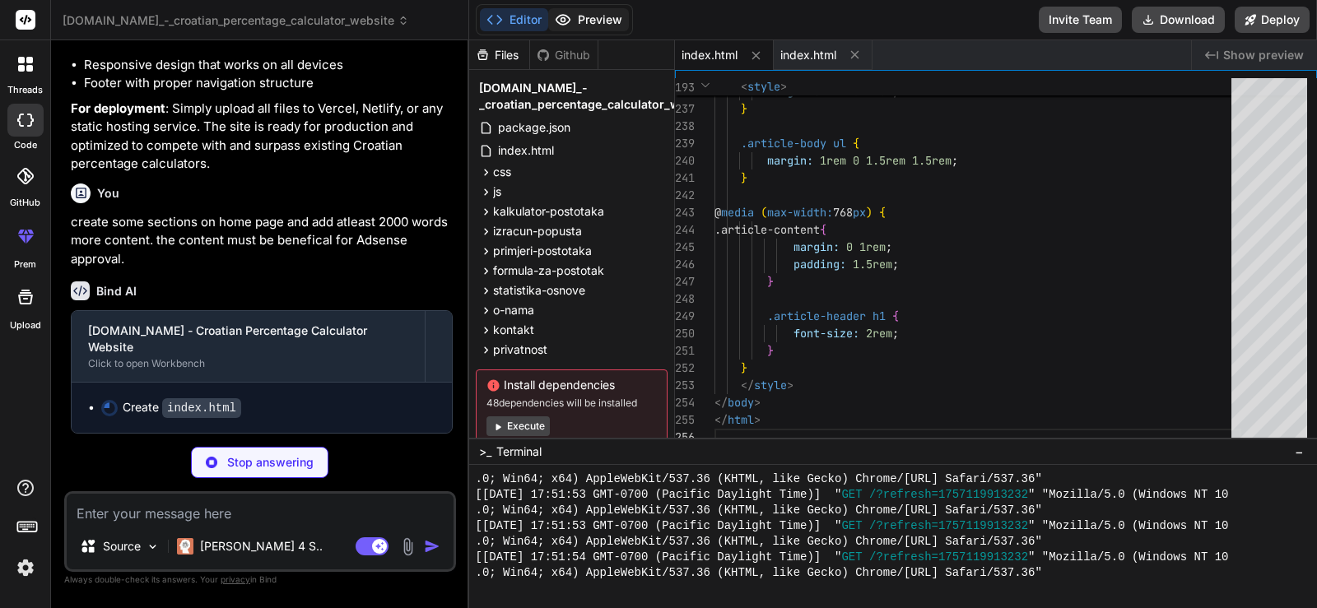
click at [593, 16] on button "Preview" at bounding box center [588, 19] width 81 height 23
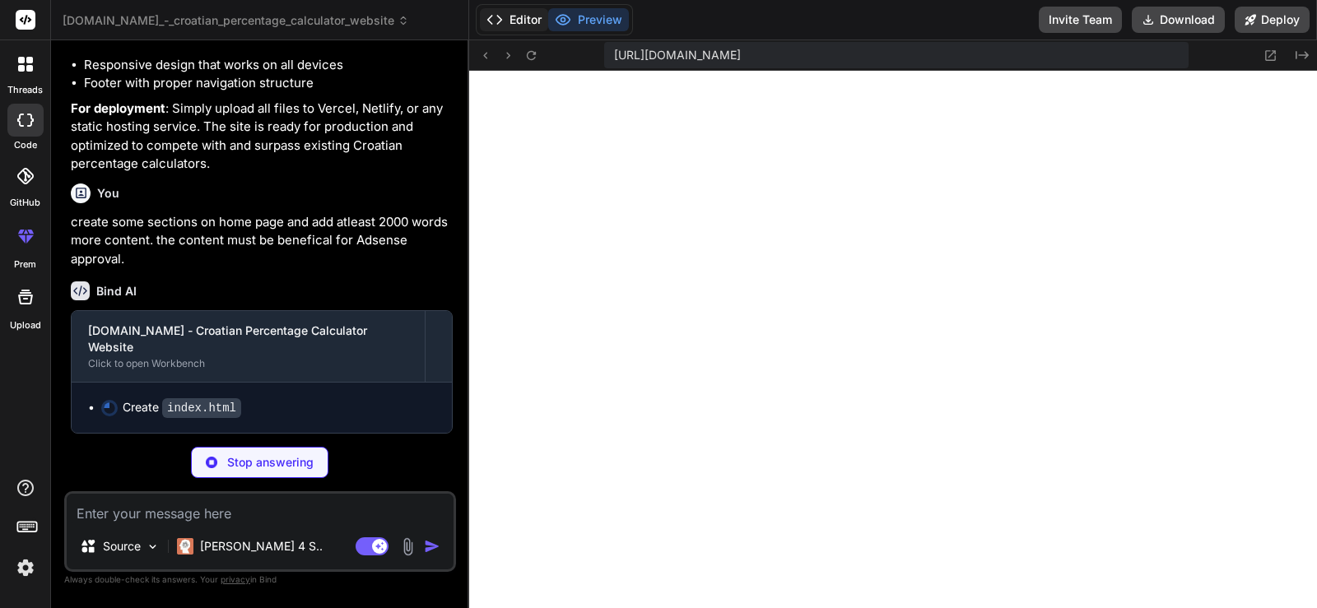
click at [529, 21] on button "Editor" at bounding box center [514, 19] width 68 height 23
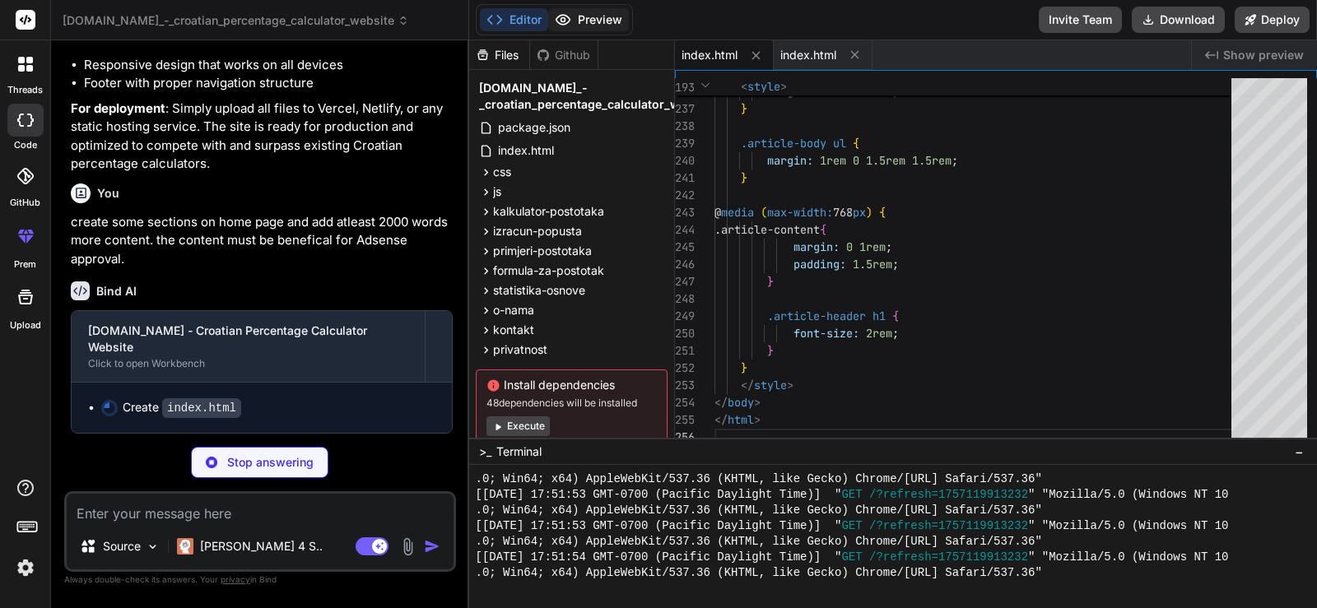
click at [588, 17] on button "Preview" at bounding box center [588, 19] width 81 height 23
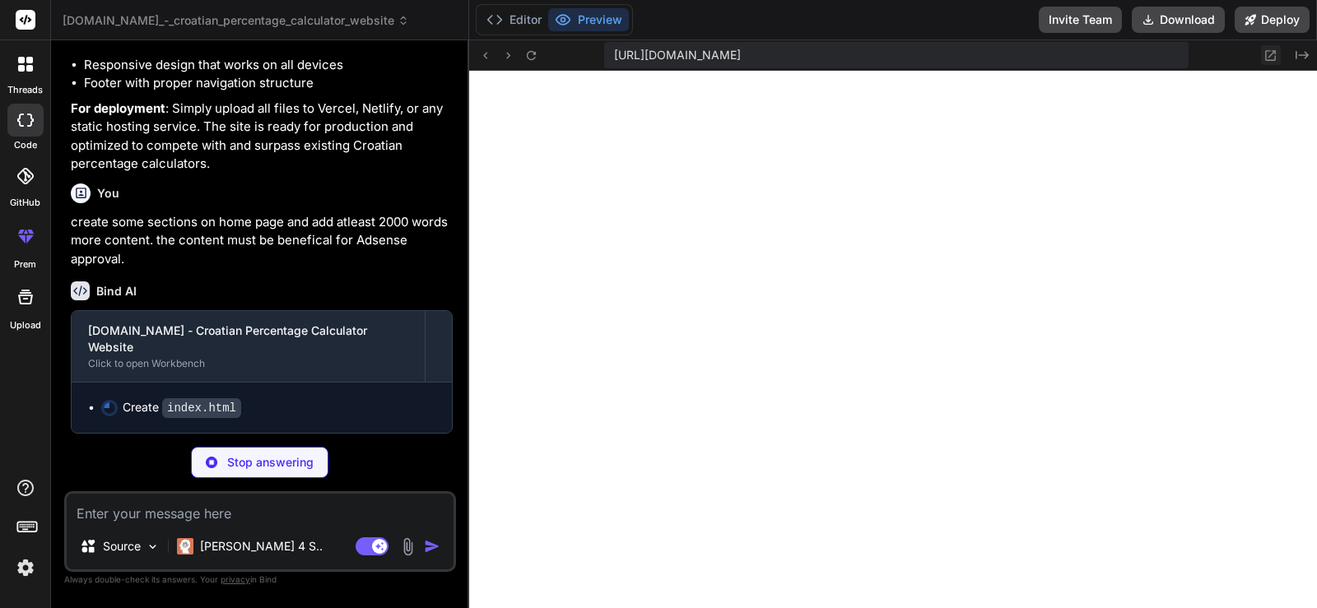
click at [1269, 56] on icon at bounding box center [1271, 56] width 14 height 14
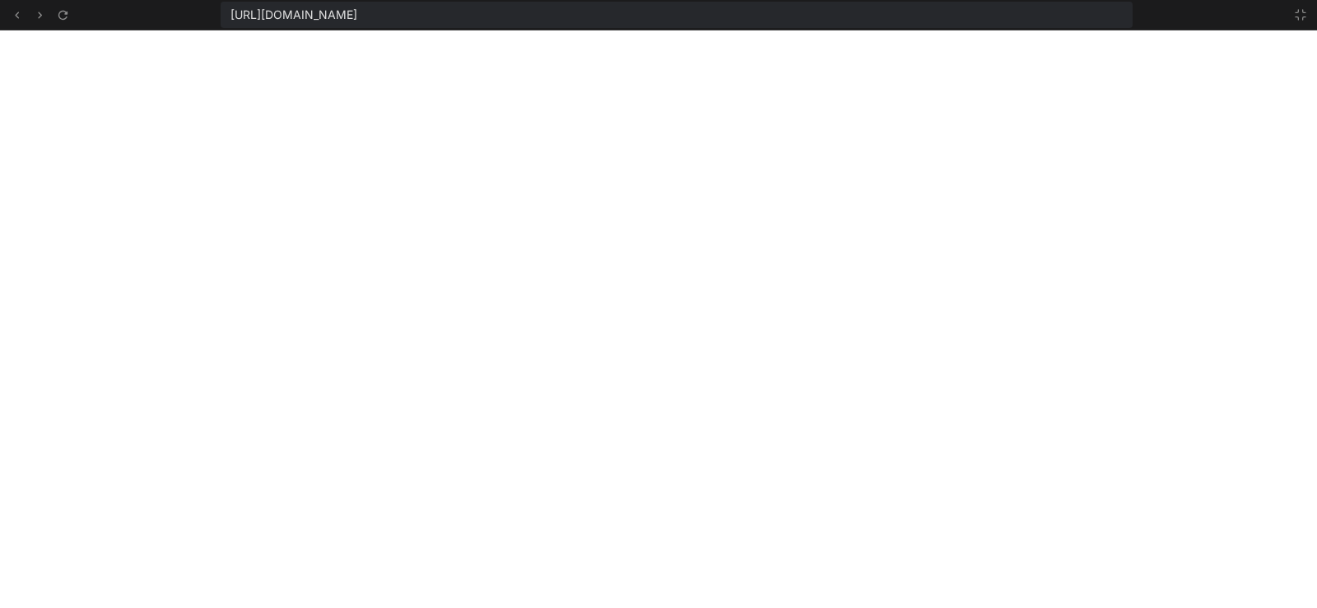
scroll to position [2378, 0]
click at [15, 17] on icon at bounding box center [17, 15] width 14 height 14
click at [44, 20] on icon at bounding box center [40, 15] width 14 height 14
click at [27, 16] on div at bounding box center [40, 15] width 66 height 20
click at [38, 16] on icon at bounding box center [40, 15] width 14 height 14
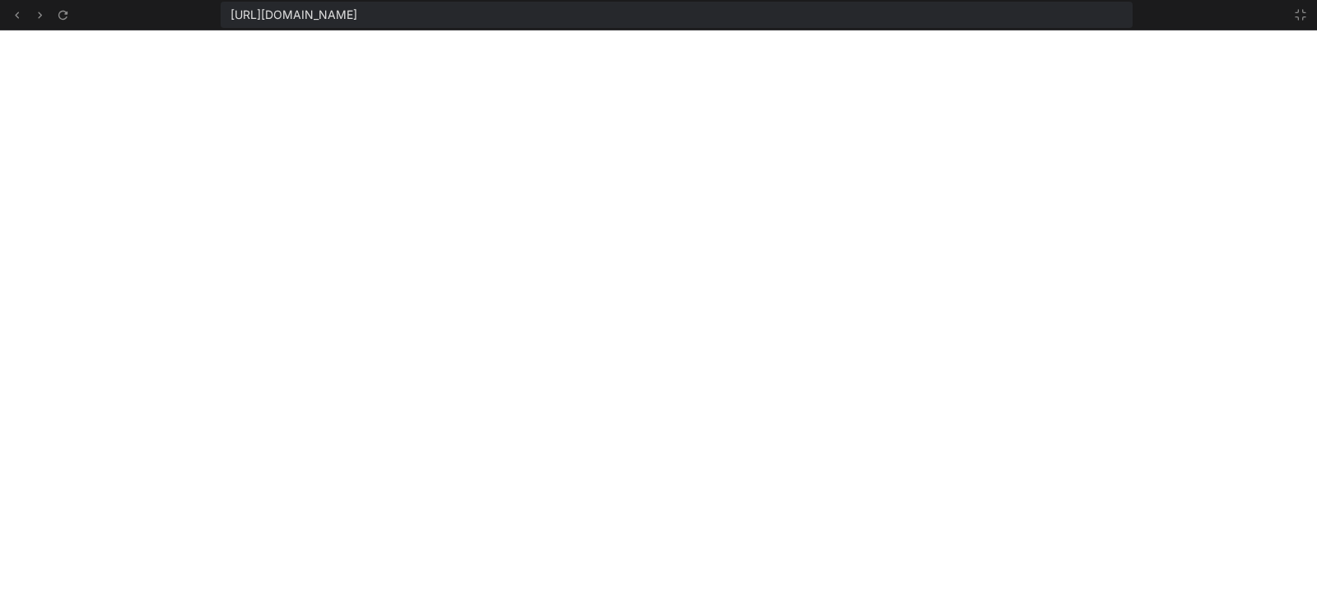
drag, startPoint x: 19, startPoint y: 18, endPoint x: 28, endPoint y: 19, distance: 9.1
click at [17, 19] on icon at bounding box center [17, 15] width 14 height 14
click at [77, 17] on div "[URL][DOMAIN_NAME]" at bounding box center [658, 15] width 1317 height 30
click at [68, 16] on icon at bounding box center [63, 15] width 14 height 14
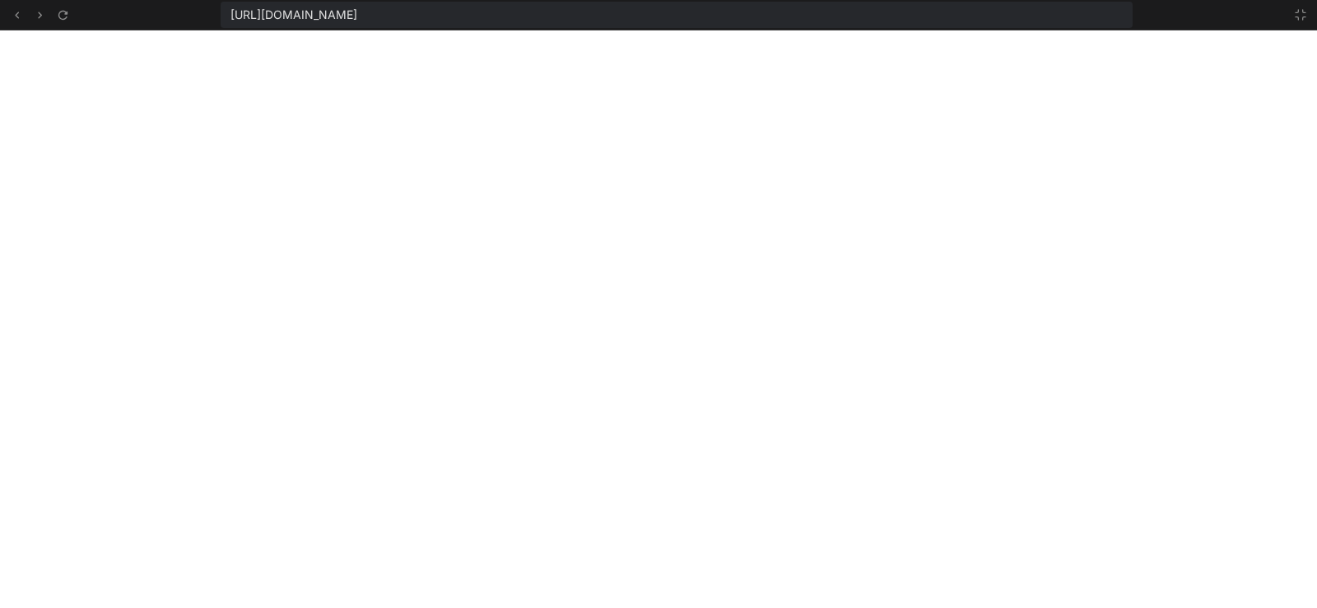
click at [1308, 16] on button at bounding box center [1301, 15] width 20 height 20
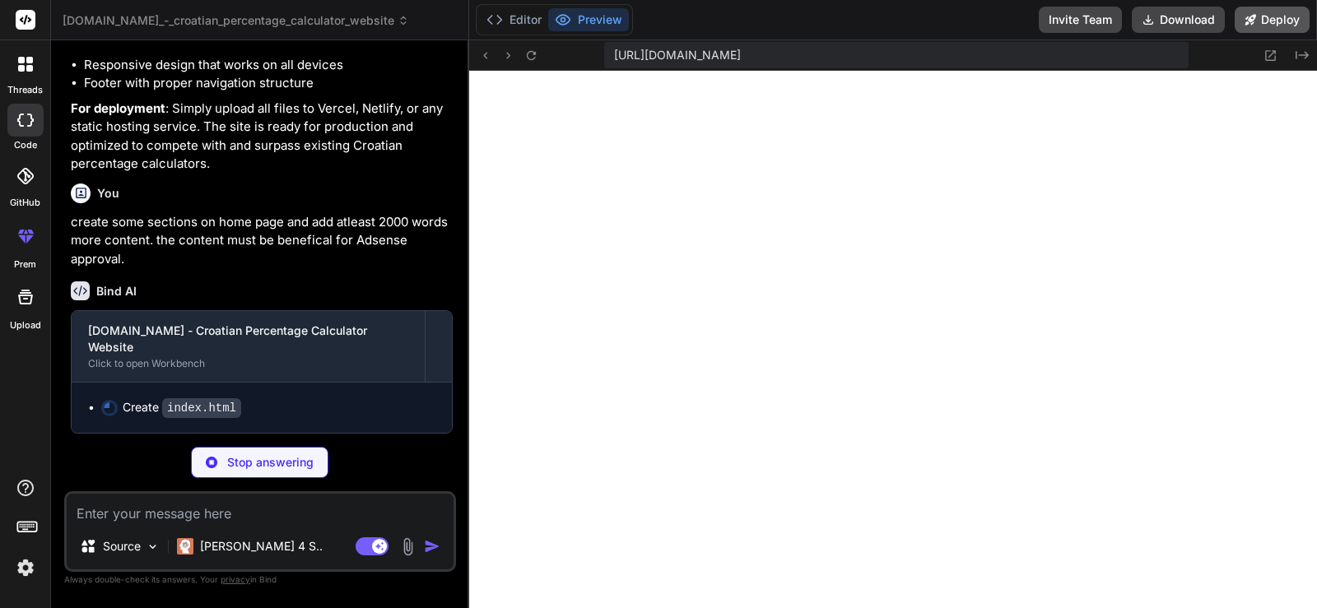
scroll to position [2471, 0]
click at [310, 497] on textarea at bounding box center [260, 509] width 387 height 30
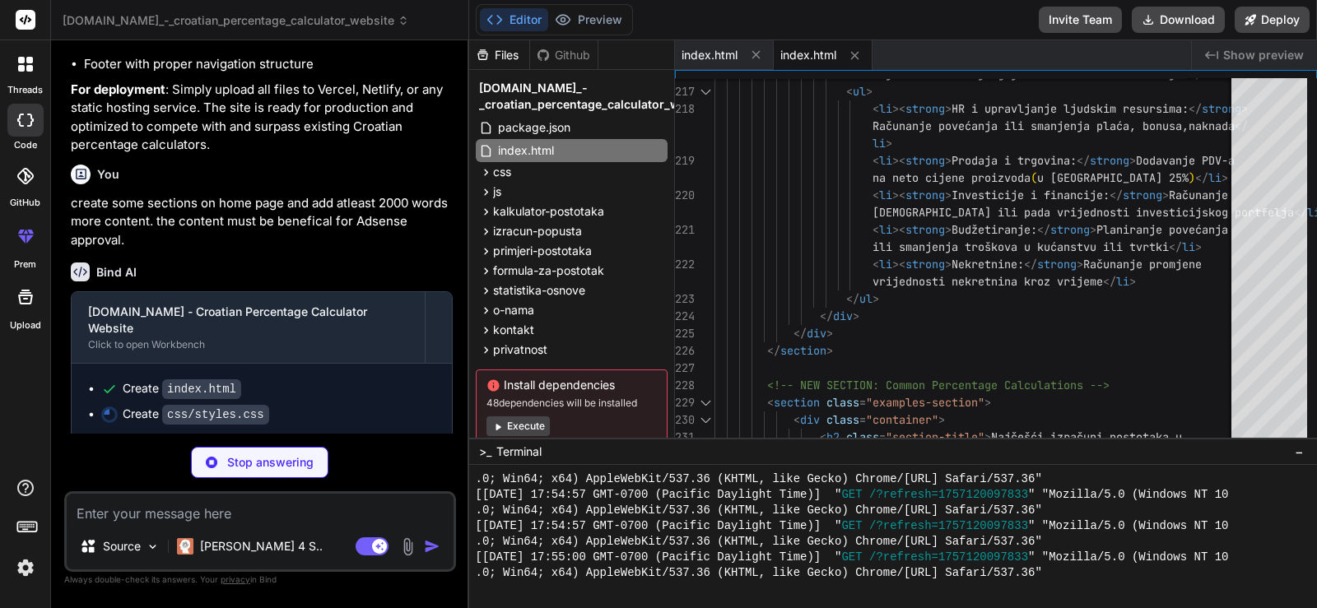
click at [347, 398] on div "Create index.html" at bounding box center [268, 388] width 334 height 17
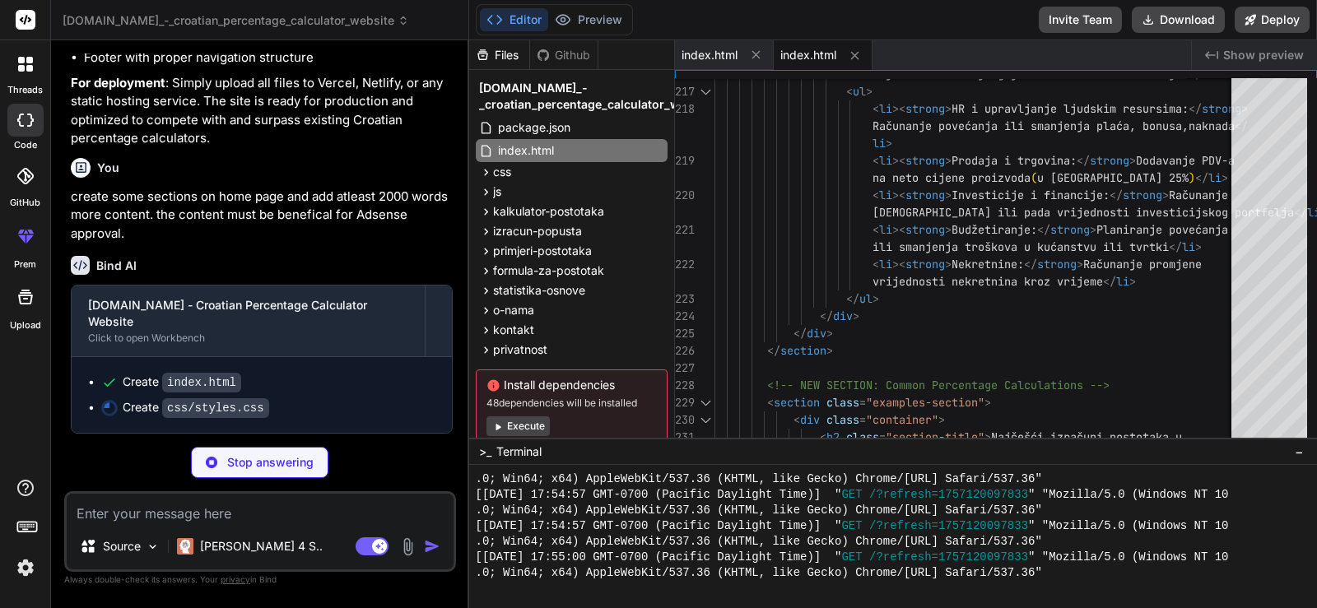
scroll to position [2236, 0]
click at [754, 62] on button at bounding box center [756, 54] width 21 height 21
click at [754, 62] on icon at bounding box center [756, 56] width 14 height 14
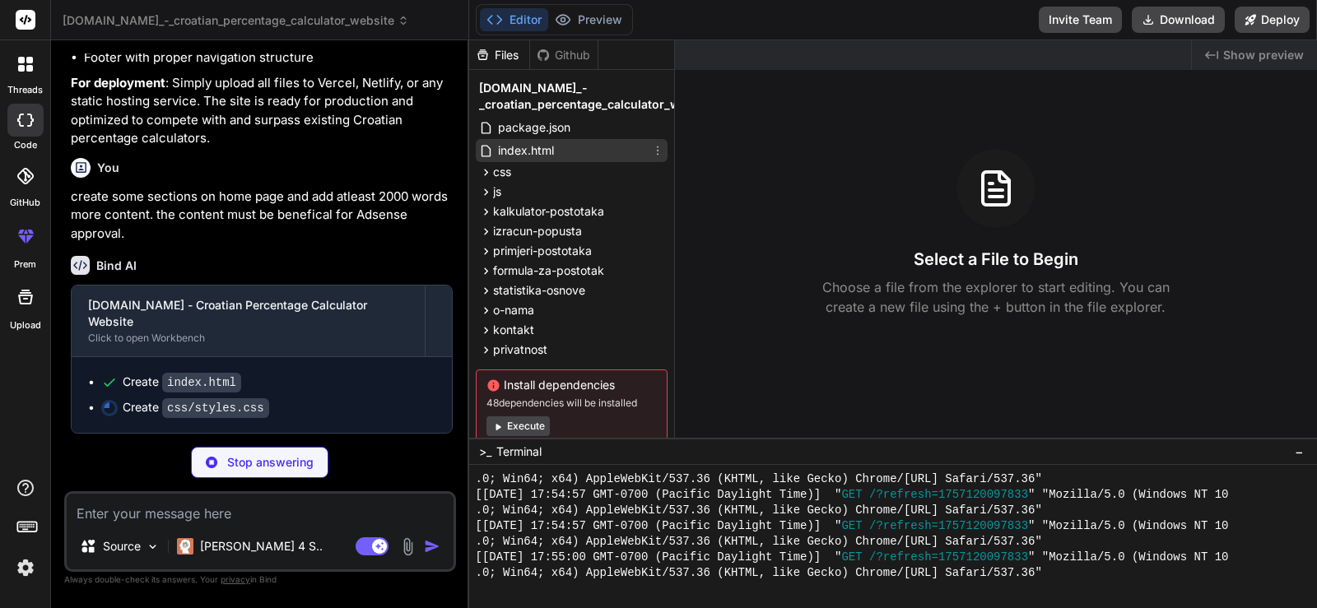
click at [609, 161] on div "index.html" at bounding box center [572, 150] width 192 height 23
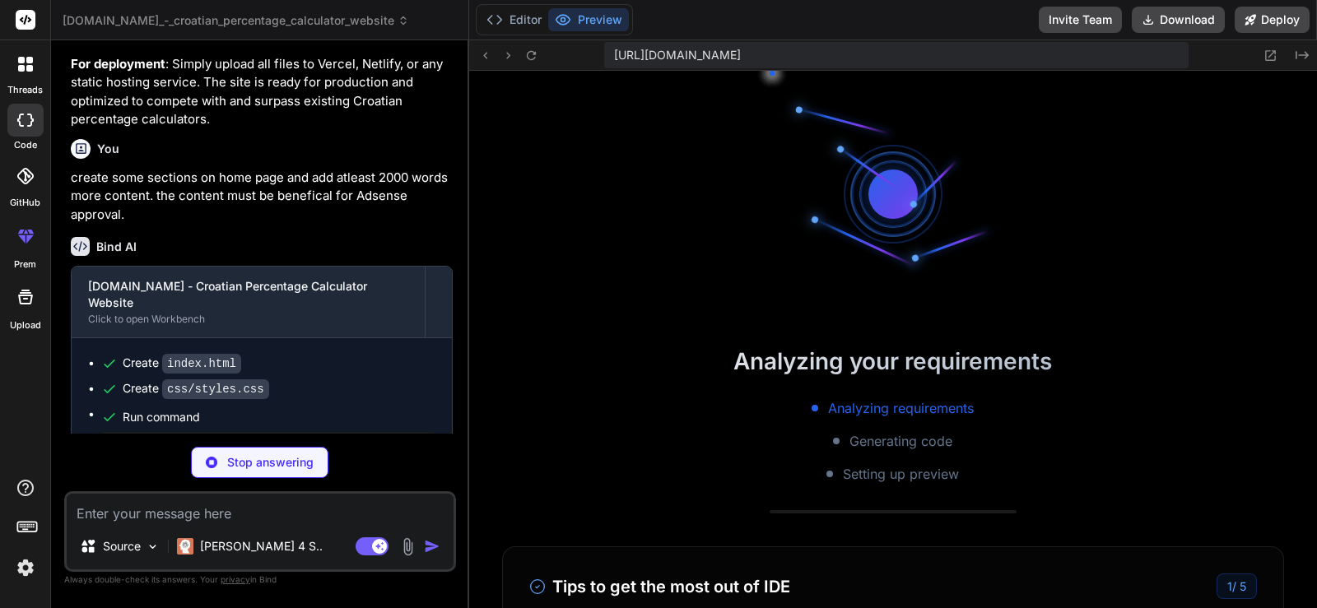
scroll to position [3097, 0]
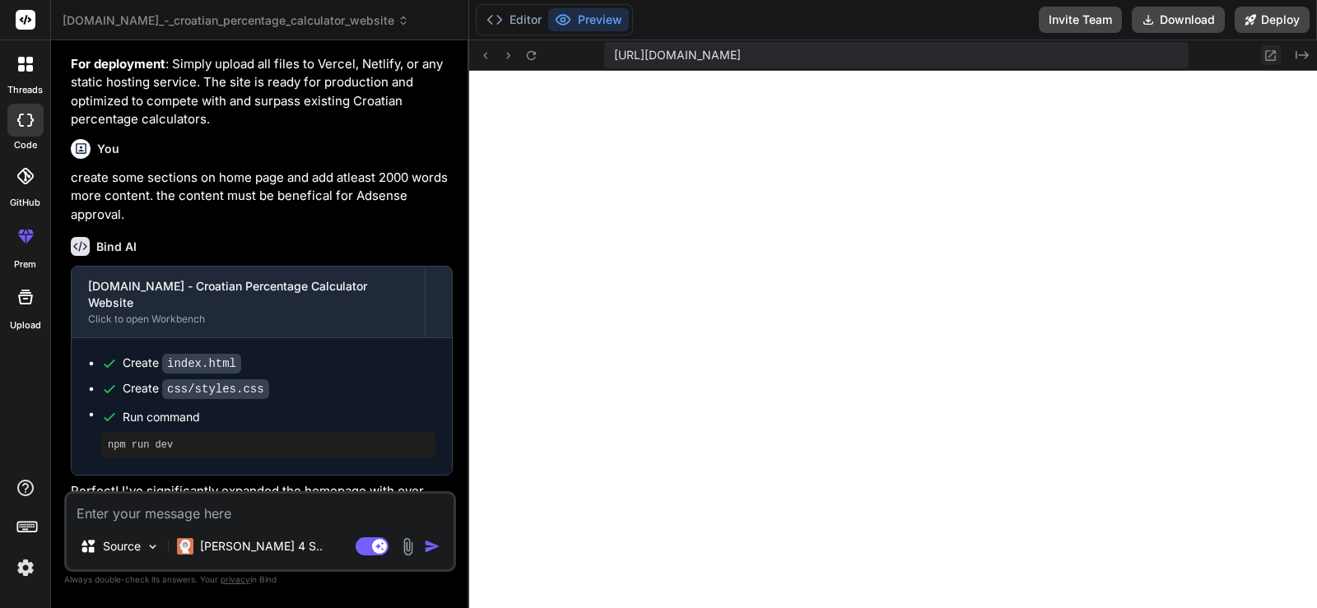
click at [1276, 58] on icon at bounding box center [1271, 55] width 11 height 11
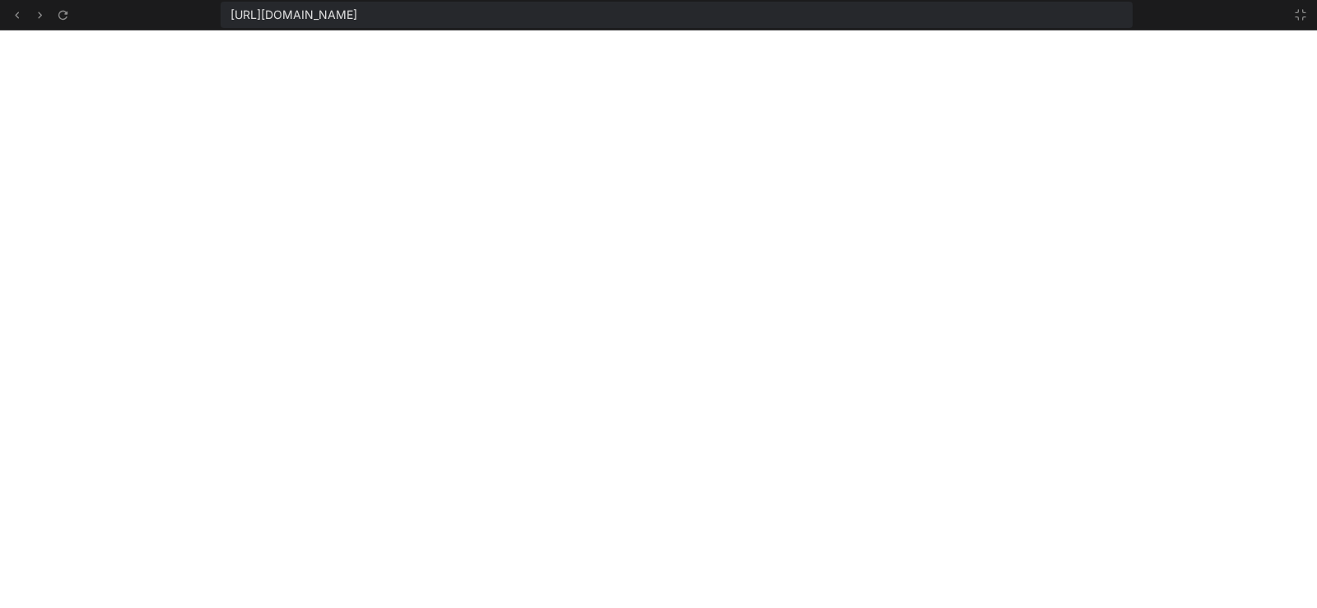
scroll to position [3973, 0]
click at [1305, 16] on icon at bounding box center [1301, 15] width 10 height 10
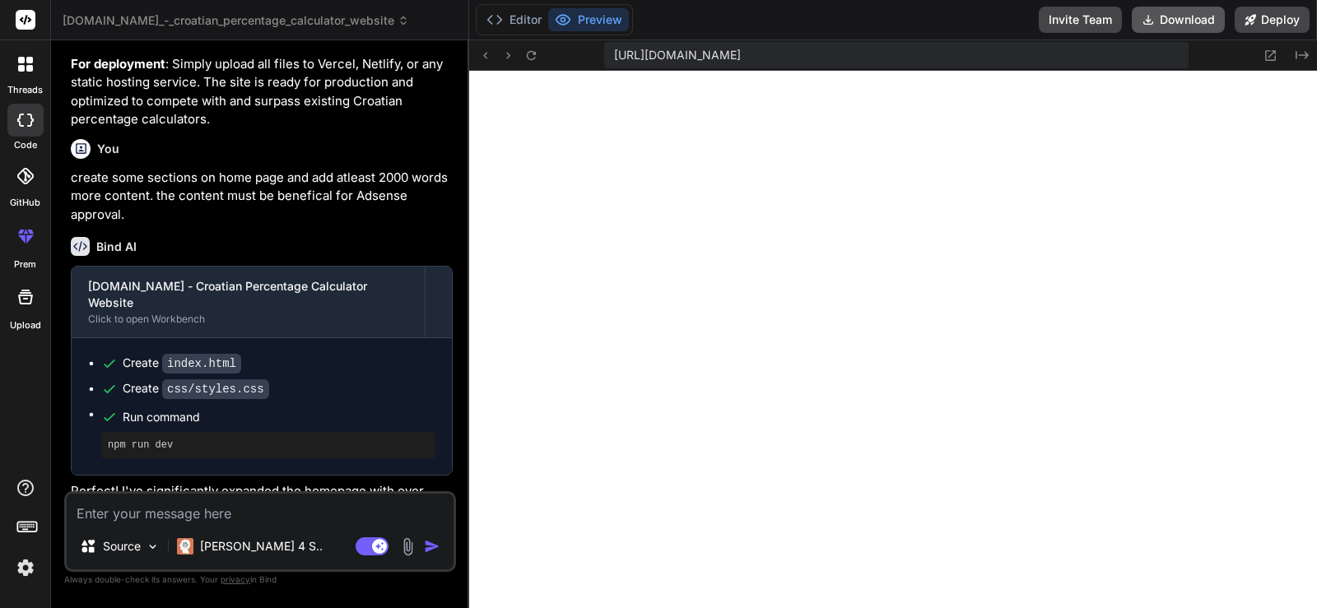
click at [1190, 17] on button "Download" at bounding box center [1178, 20] width 93 height 26
click at [1281, 20] on button "Deploy" at bounding box center [1272, 20] width 75 height 26
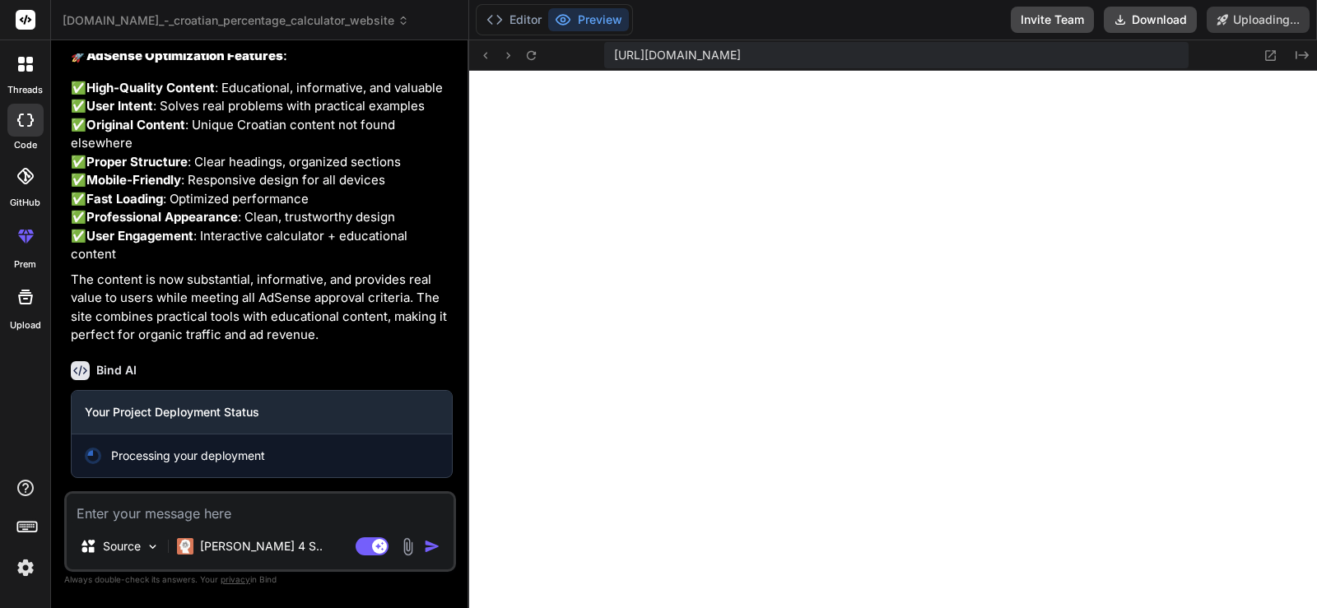
scroll to position [3528, 0]
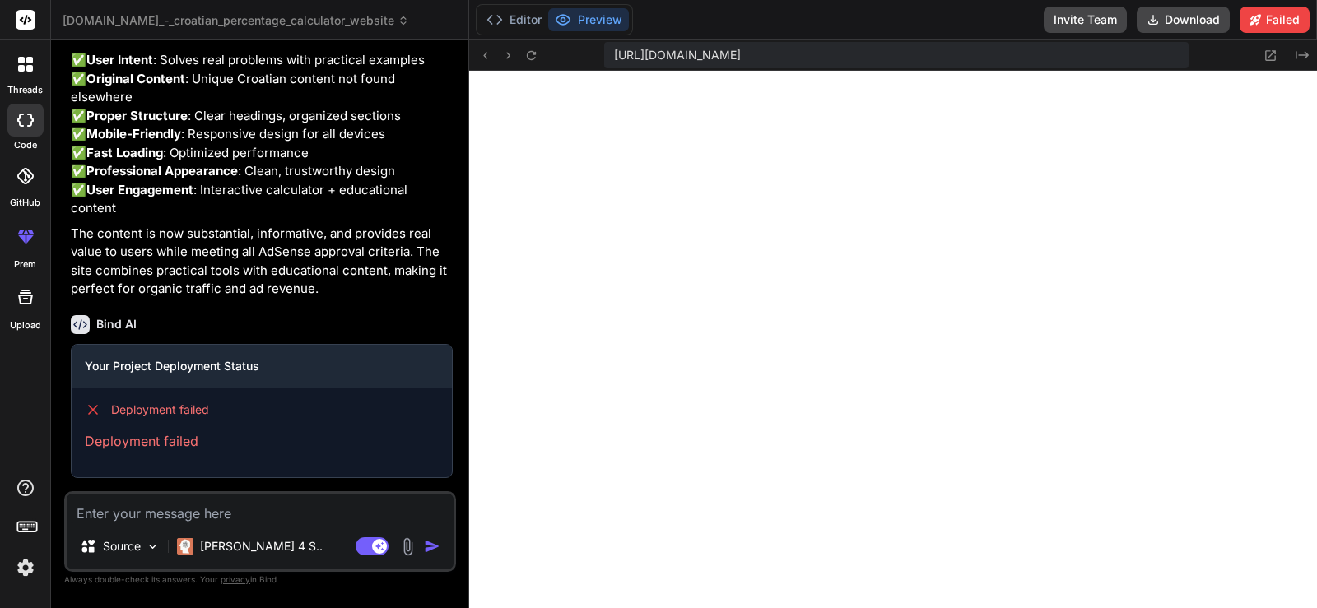
click at [228, 451] on p "Deployment failed" at bounding box center [262, 441] width 354 height 20
drag, startPoint x: 203, startPoint y: 445, endPoint x: 84, endPoint y: 407, distance: 124.7
click at [83, 404] on div "Deployment failed Deployment failed" at bounding box center [262, 427] width 380 height 76
drag, startPoint x: 99, startPoint y: 411, endPoint x: 143, endPoint y: 440, distance: 53.4
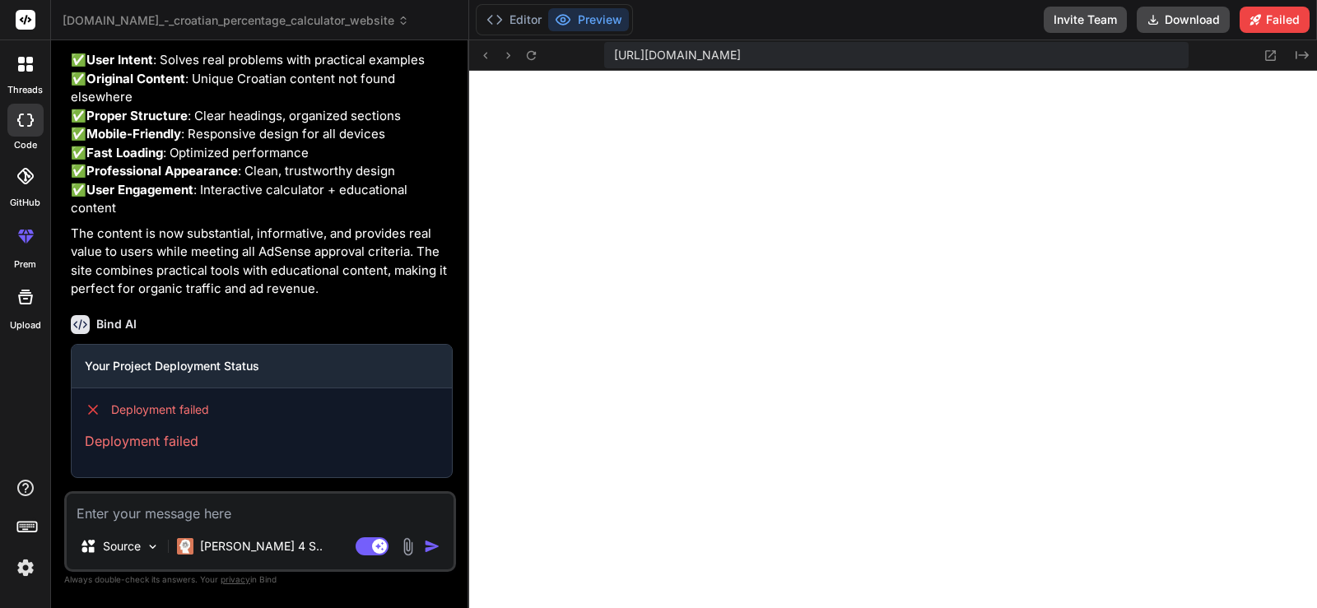
click at [143, 440] on p "Deployment failed" at bounding box center [262, 441] width 354 height 20
drag, startPoint x: 223, startPoint y: 449, endPoint x: 104, endPoint y: 410, distance: 125.7
click at [104, 410] on div "Deployment failed Deployment failed" at bounding box center [262, 427] width 380 height 76
copy div "Deployment failed Deployment failed"
paste textarea "Deployment failed Deployment failed"
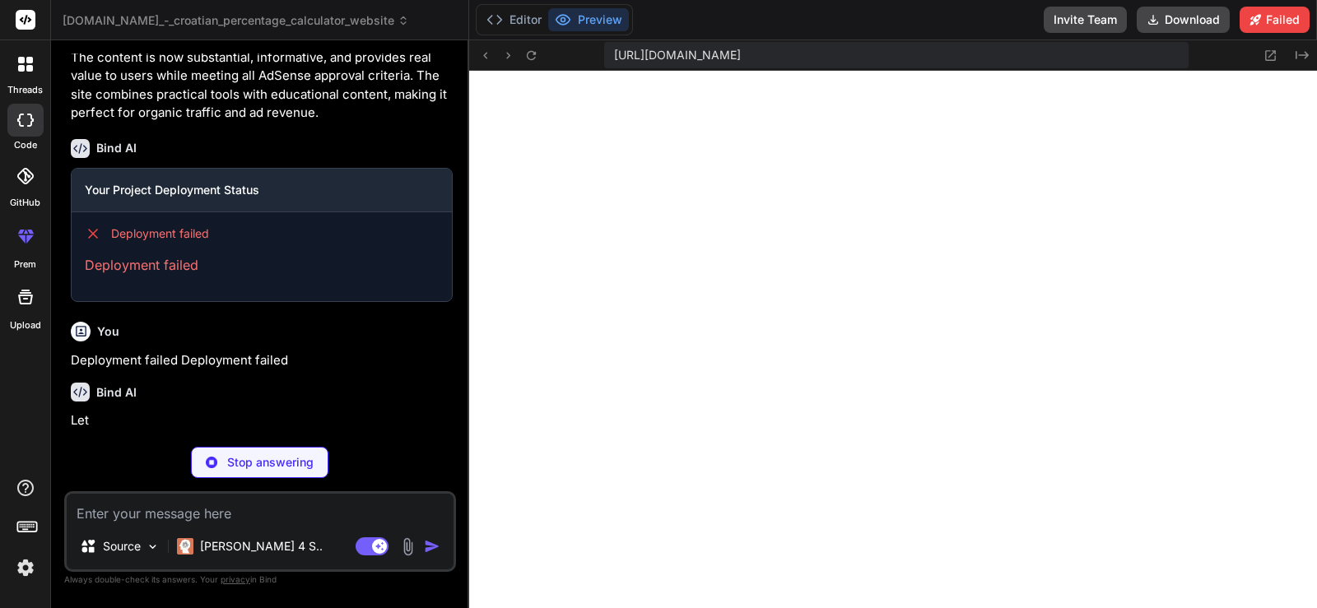
scroll to position [3745, 0]
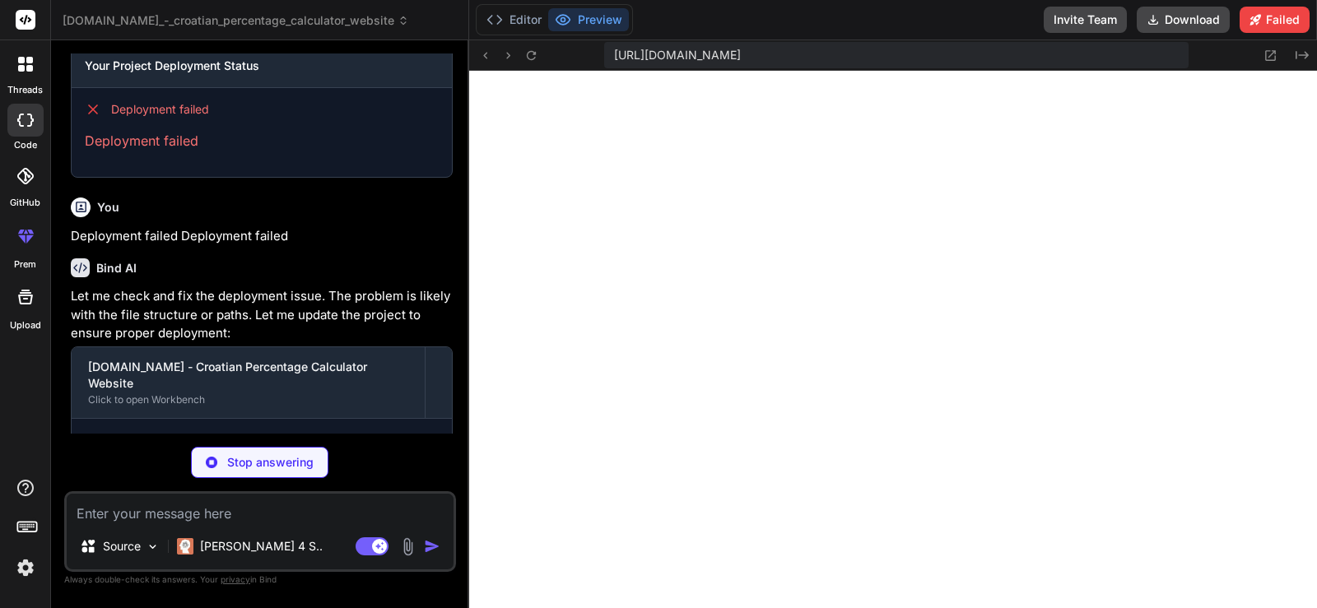
click at [272, 413] on div "Bind AI Let me check and fix the deployment issue. The problem is likely with t…" at bounding box center [262, 357] width 382 height 225
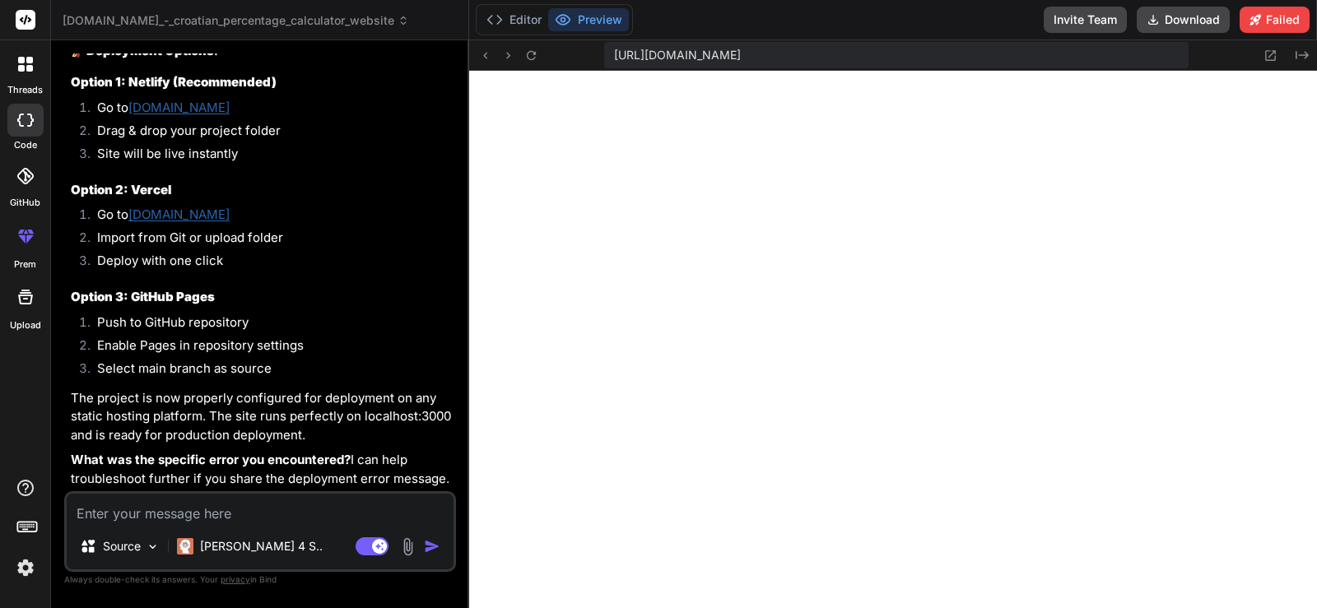
scroll to position [4777, 0]
click at [1184, 21] on button "Download" at bounding box center [1183, 20] width 93 height 26
click at [200, 514] on textarea at bounding box center [260, 509] width 387 height 30
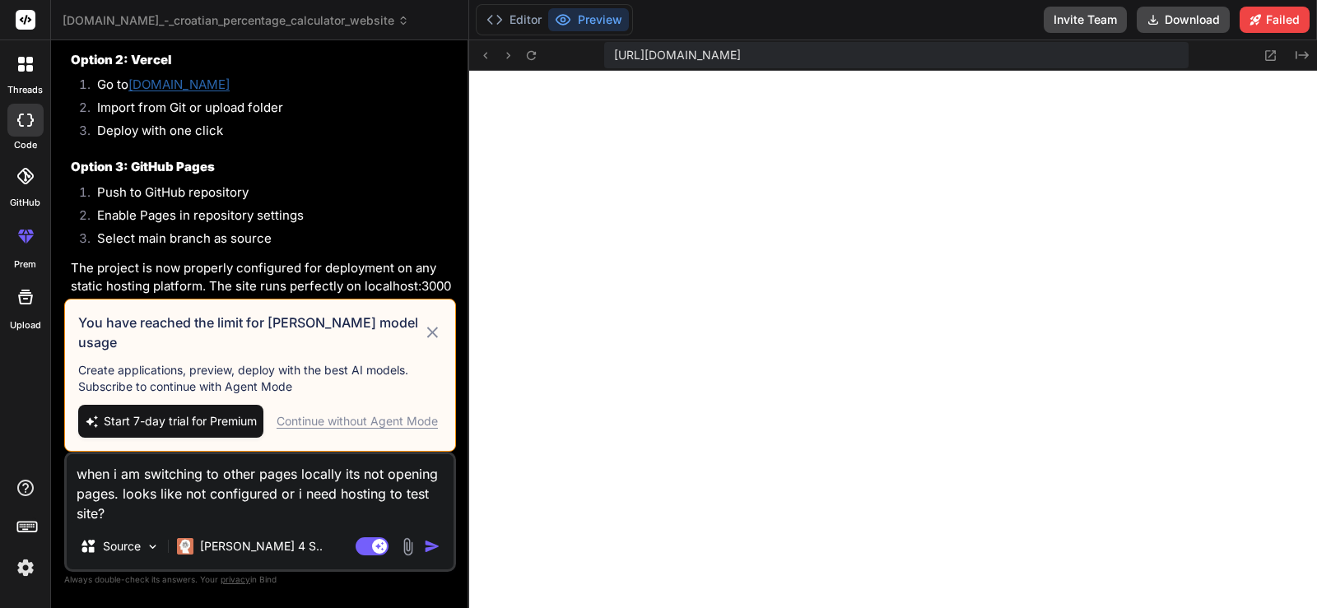
click at [424, 430] on div "Start 7-day trial for Premium Continue without Agent Mode" at bounding box center [260, 421] width 364 height 33
click at [395, 425] on div "Continue without Agent Mode" at bounding box center [357, 421] width 161 height 16
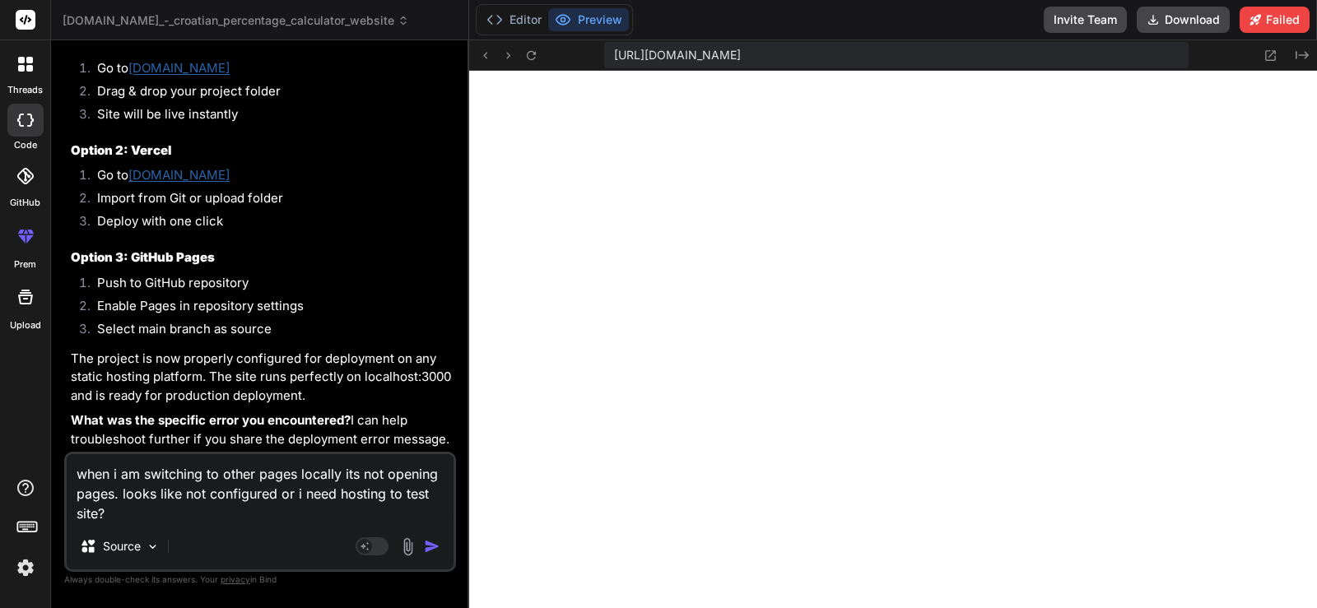
click at [305, 528] on div "when i am switching to other pages locally its not opening pages. looks like no…" at bounding box center [260, 512] width 392 height 120
click at [321, 515] on textarea "when i am switching to other pages locally its not opening pages. looks like no…" at bounding box center [260, 488] width 387 height 69
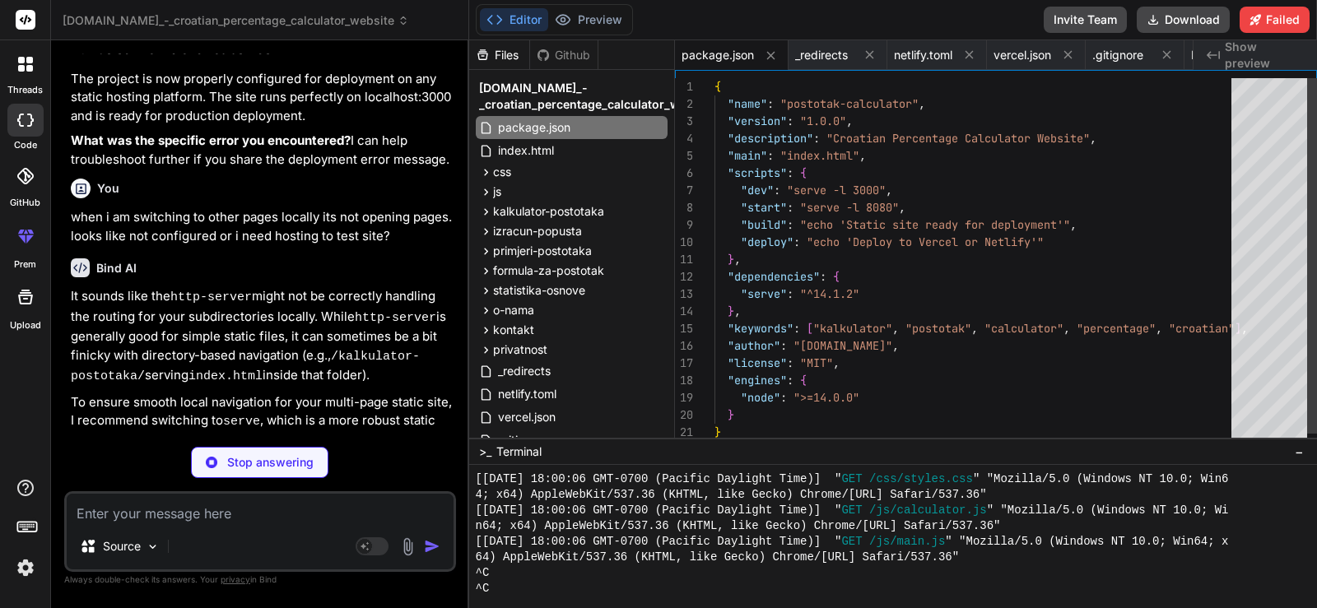
scroll to position [5099, 0]
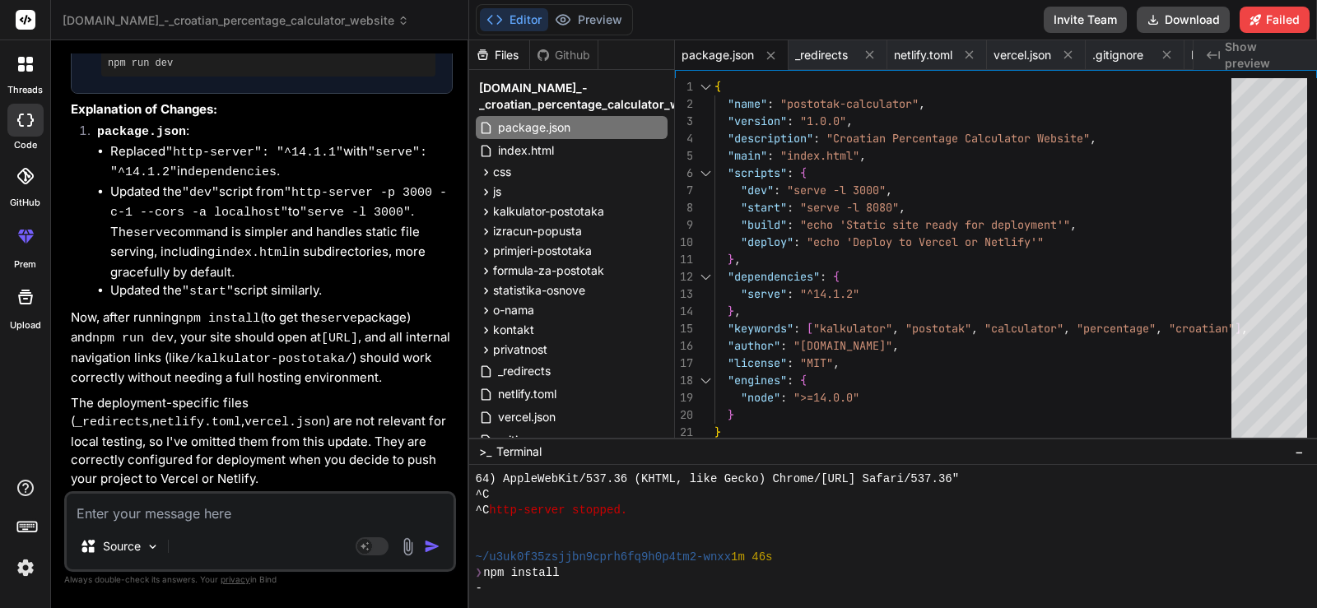
scroll to position [5754, 0]
click at [1198, 26] on button "Download" at bounding box center [1183, 20] width 93 height 26
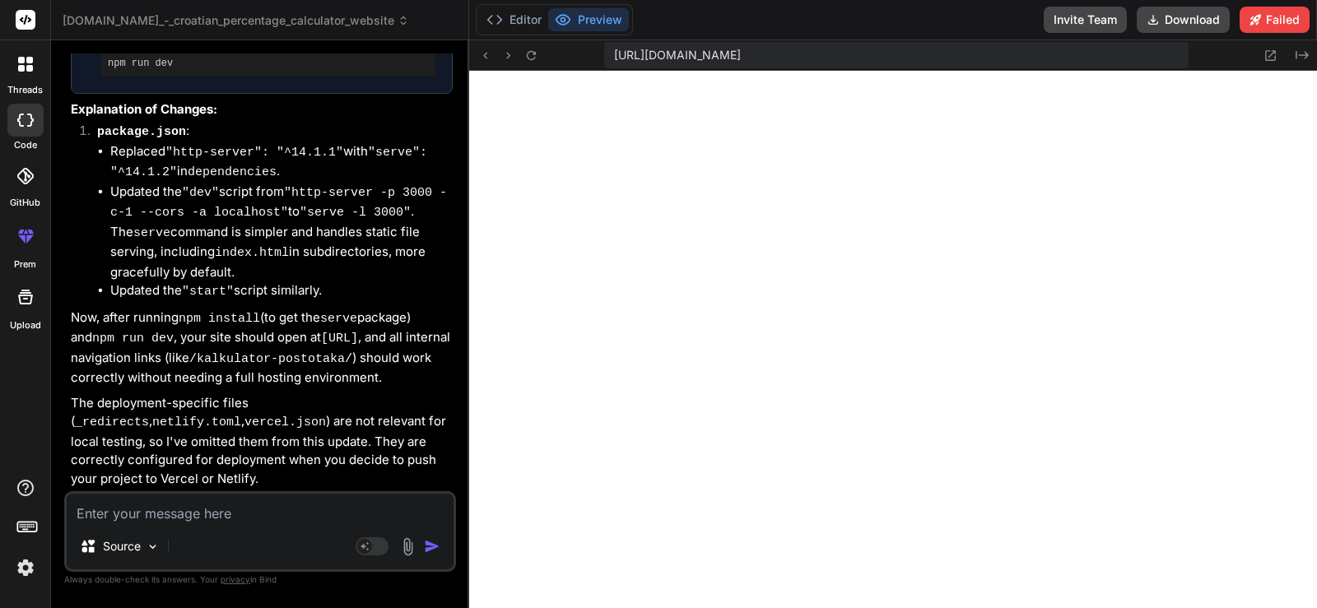
scroll to position [5756, 0]
